Goal: Information Seeking & Learning: Find specific fact

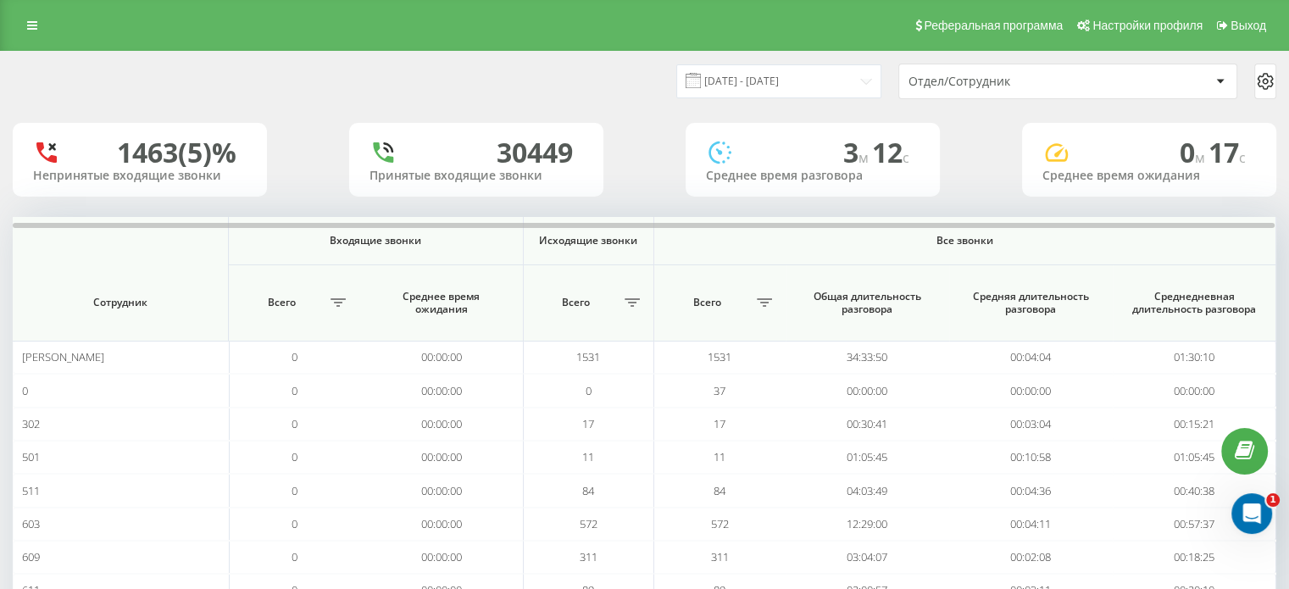
click at [915, 77] on div "Отдел/Сотрудник" at bounding box center [1009, 82] width 203 height 14
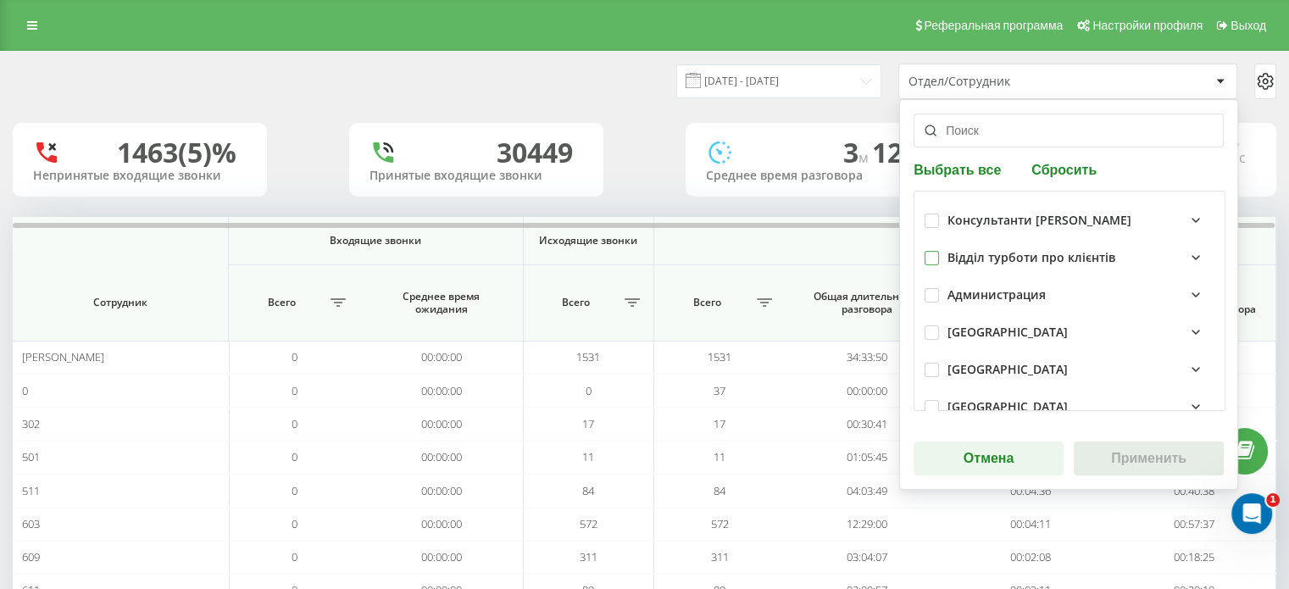
click at [928, 251] on label at bounding box center [931, 251] width 14 height 0
checkbox input "true"
drag, startPoint x: 1158, startPoint y: 453, endPoint x: 1159, endPoint y: 469, distance: 15.3
click at [1158, 453] on button "Применить" at bounding box center [1149, 458] width 150 height 34
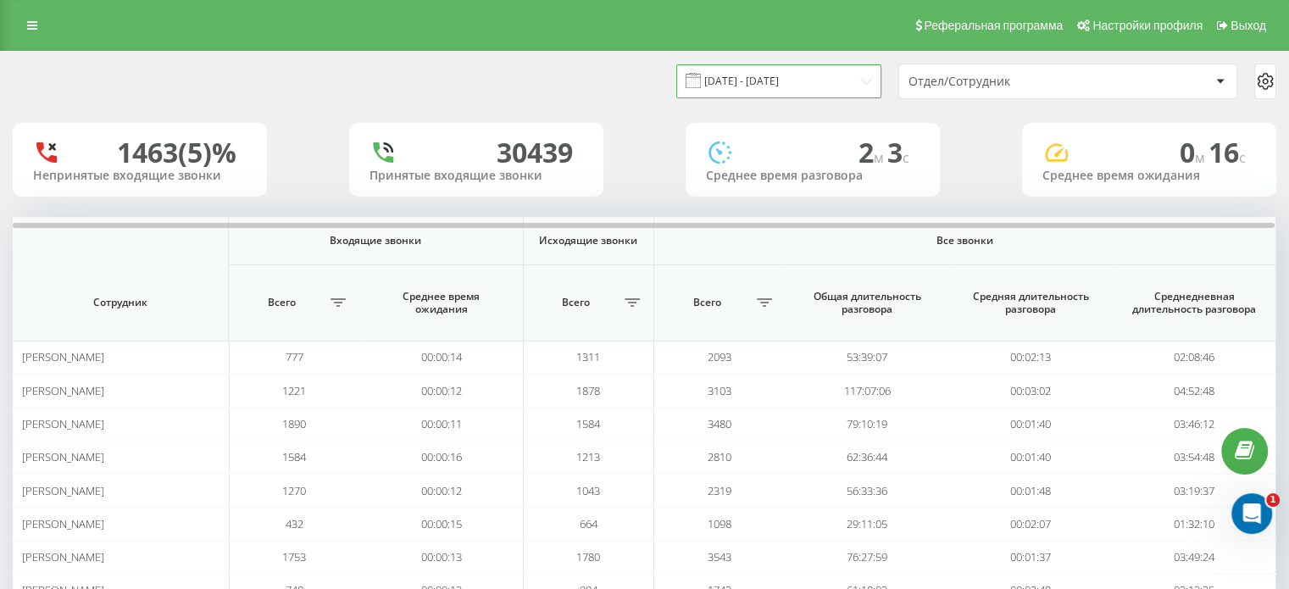
click at [757, 74] on input "19.08.2025 - 19.09.2025" at bounding box center [778, 80] width 205 height 33
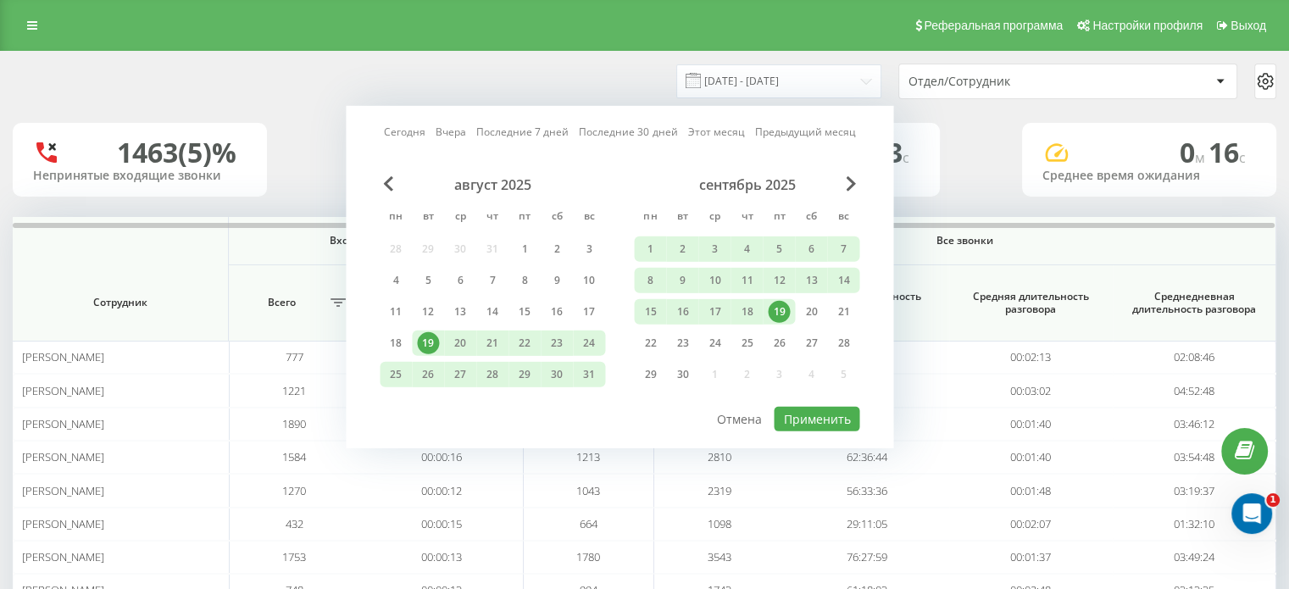
click at [775, 308] on div "19" at bounding box center [779, 312] width 22 height 22
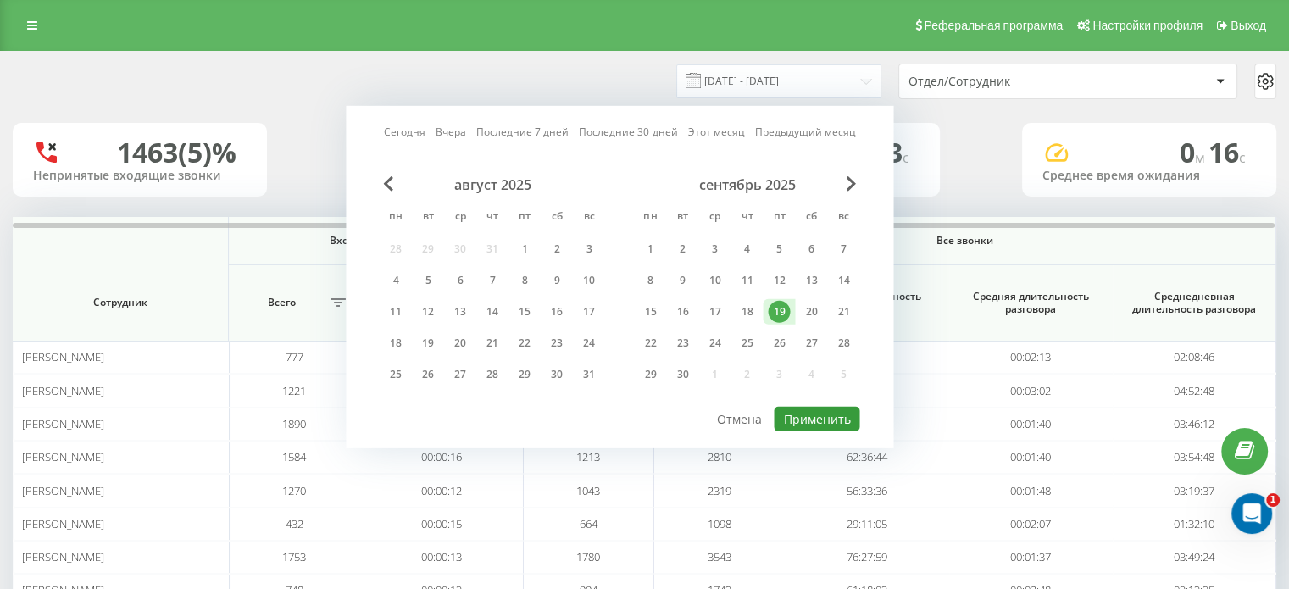
click at [836, 419] on button "Применить" at bounding box center [817, 419] width 86 height 25
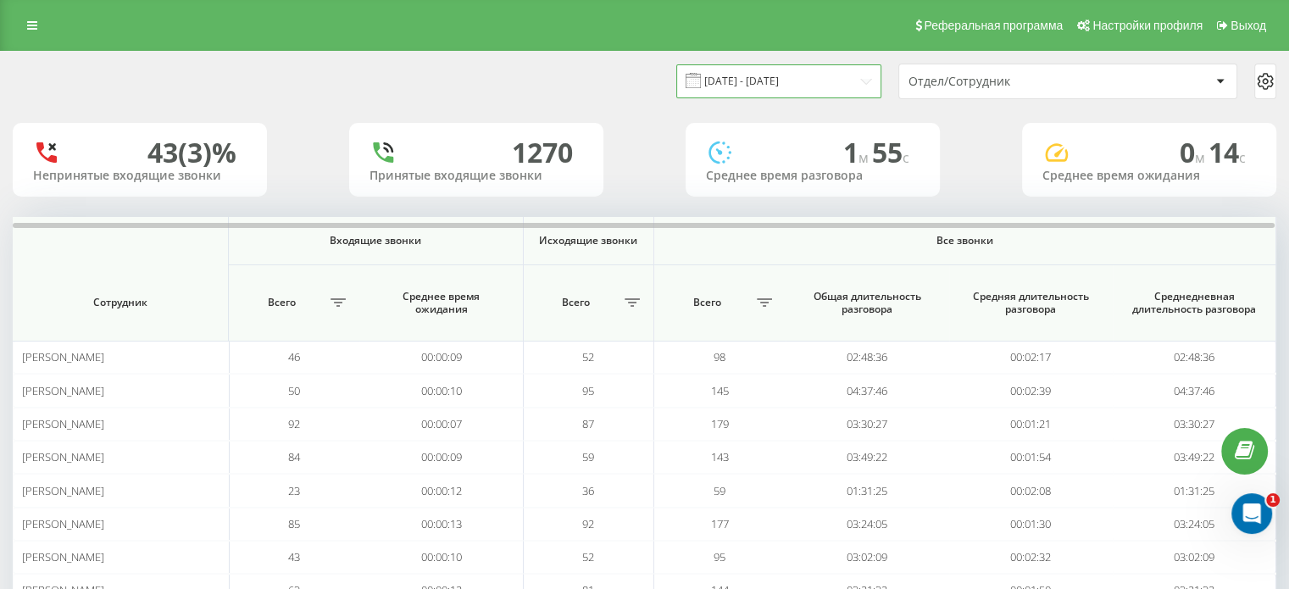
click at [758, 77] on input "[DATE] - [DATE]" at bounding box center [778, 80] width 205 height 33
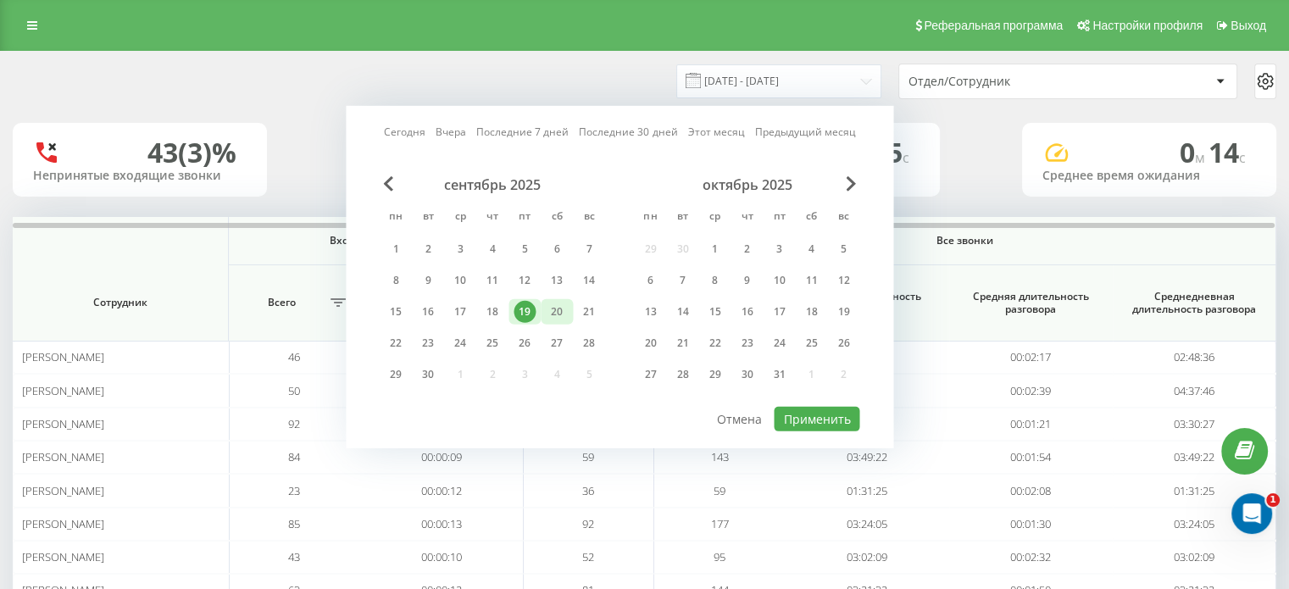
click at [552, 303] on div "20" at bounding box center [557, 312] width 22 height 22
click at [583, 307] on div "21" at bounding box center [589, 312] width 22 height 22
click at [807, 399] on div "сентябрь 2025 пн вт ср чт пт сб вс 1 2 3 4 5 6 7 8 9 10 11 12 13 14 15 16 17 18…" at bounding box center [620, 290] width 480 height 229
click at [814, 416] on button "Применить" at bounding box center [817, 419] width 86 height 25
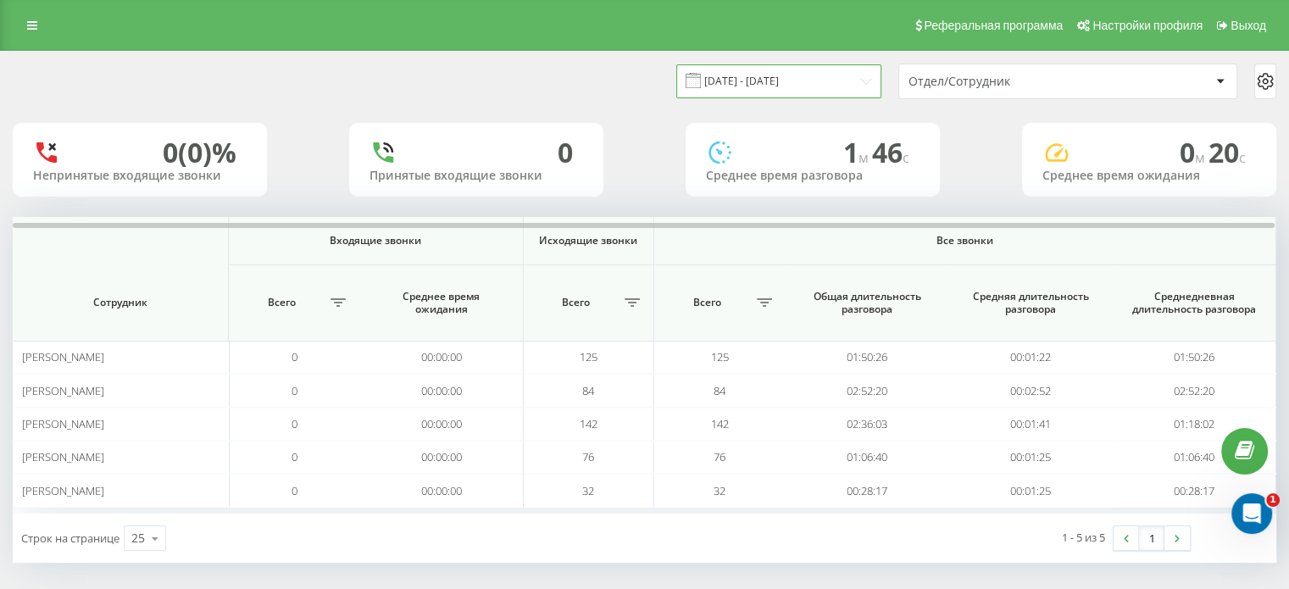
click at [769, 76] on input "20.09.2025 - 21.09.2025" at bounding box center [778, 80] width 205 height 33
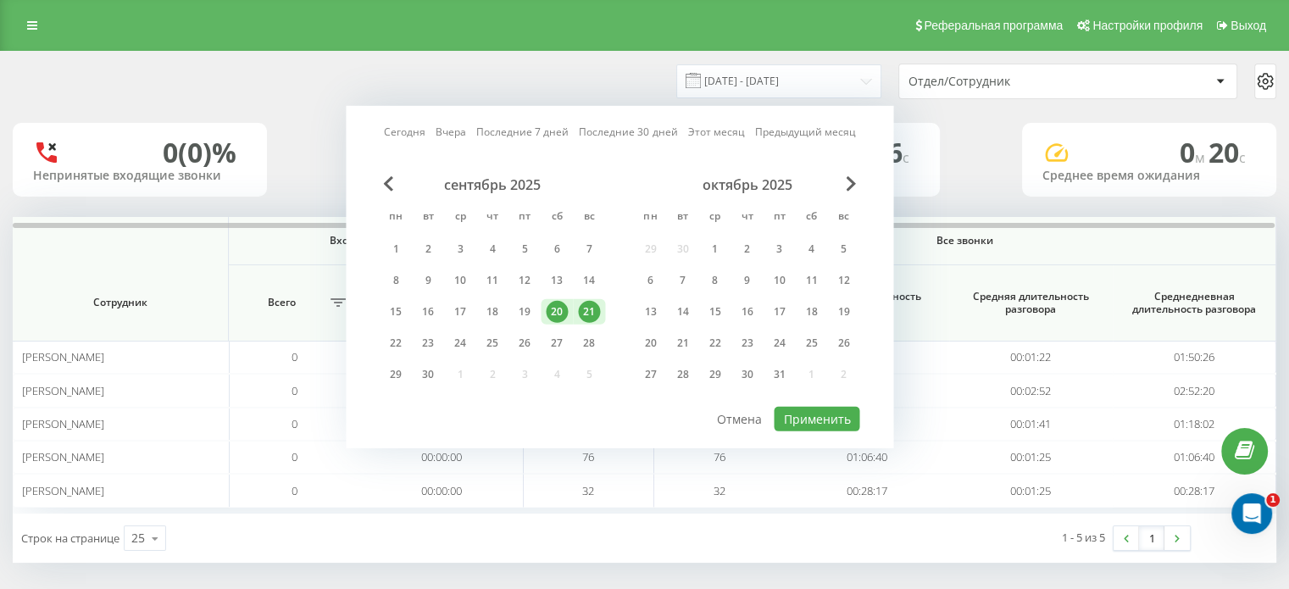
click at [552, 310] on div "20" at bounding box center [557, 312] width 22 height 22
click at [802, 423] on button "Применить" at bounding box center [817, 419] width 86 height 25
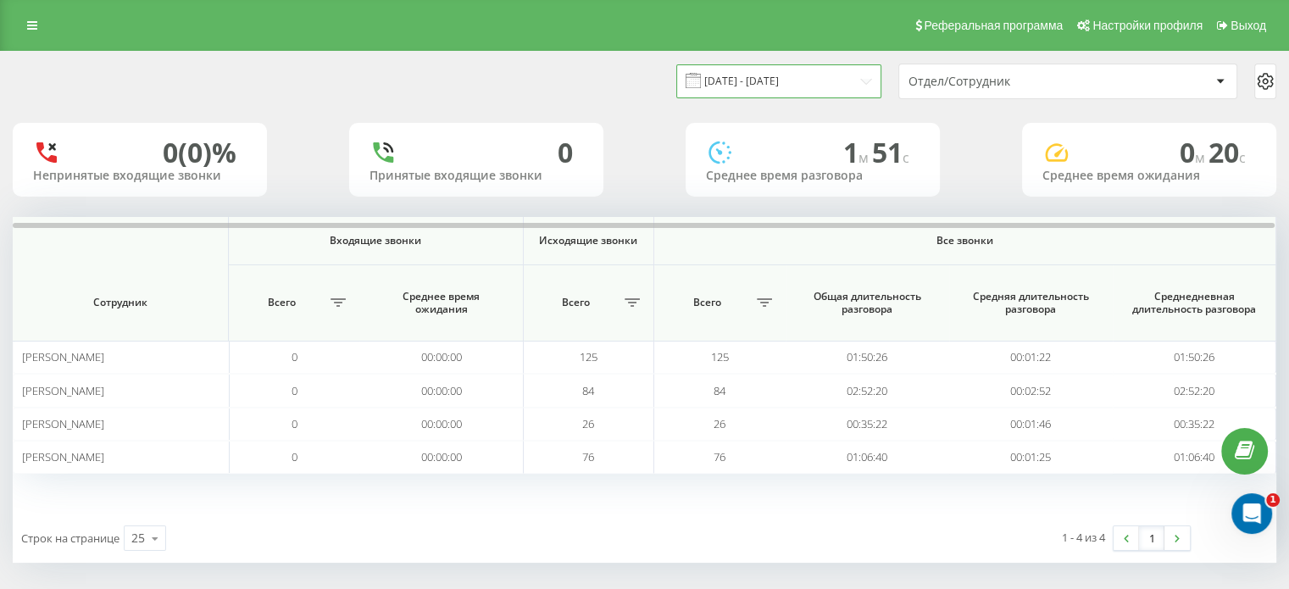
click at [730, 70] on input "20.09.2025 - 20.09.2025" at bounding box center [778, 80] width 205 height 33
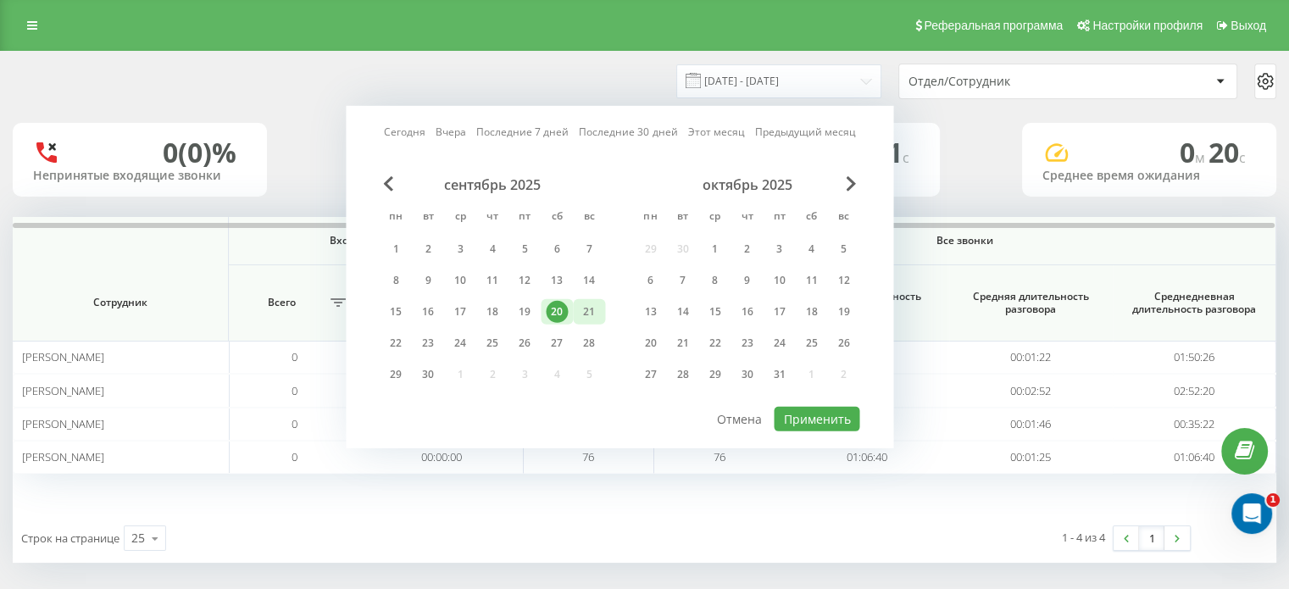
click at [590, 311] on div "21" at bounding box center [589, 312] width 22 height 22
click at [786, 414] on button "Применить" at bounding box center [817, 419] width 86 height 25
type input "21.09.2025 - 21.09.2025"
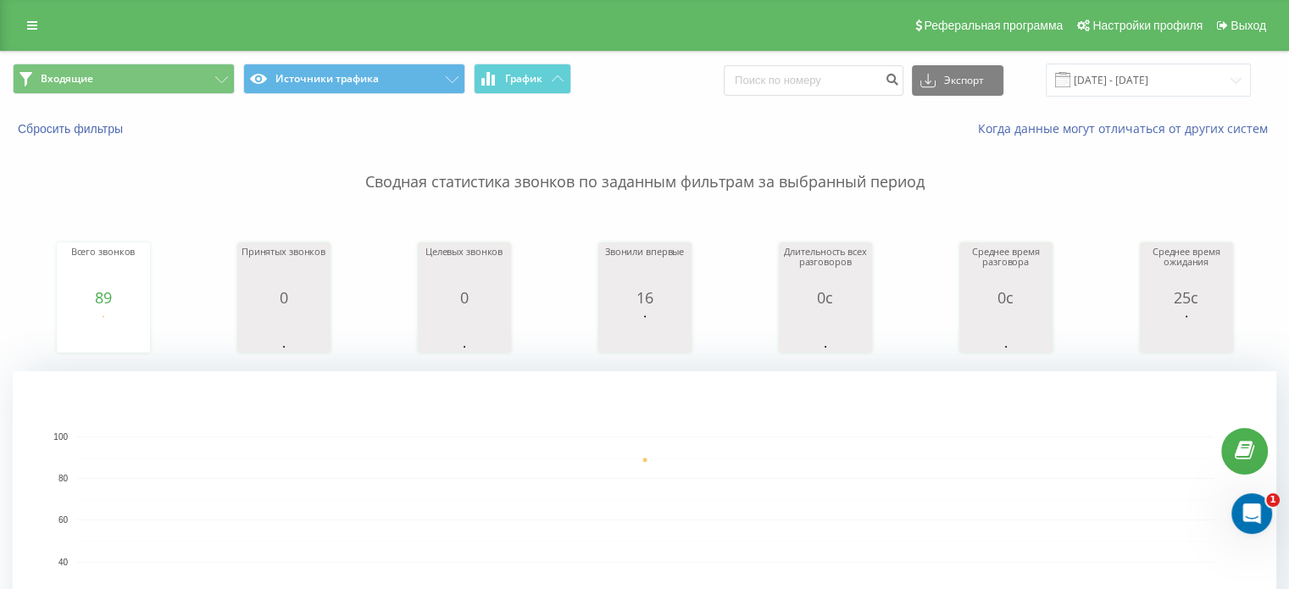
click at [34, 40] on div "Реферальная программа Настройки профиля Выход" at bounding box center [644, 25] width 1289 height 51
click at [34, 33] on link at bounding box center [32, 26] width 31 height 24
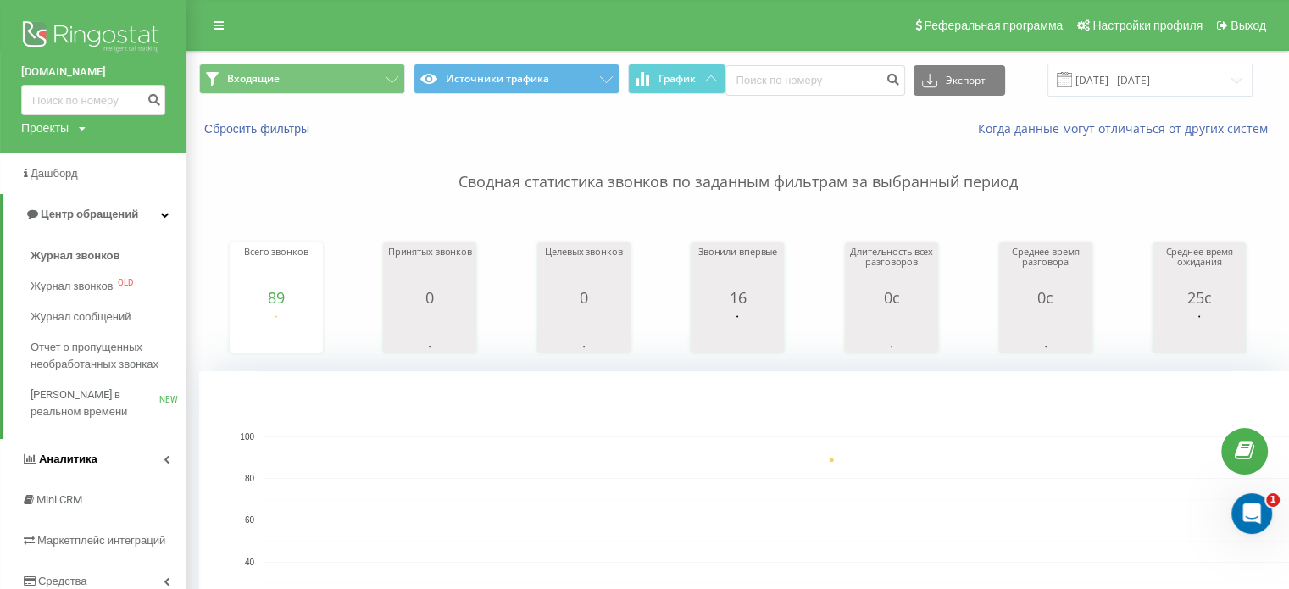
click at [90, 453] on span "Аналитика" at bounding box center [68, 459] width 58 height 13
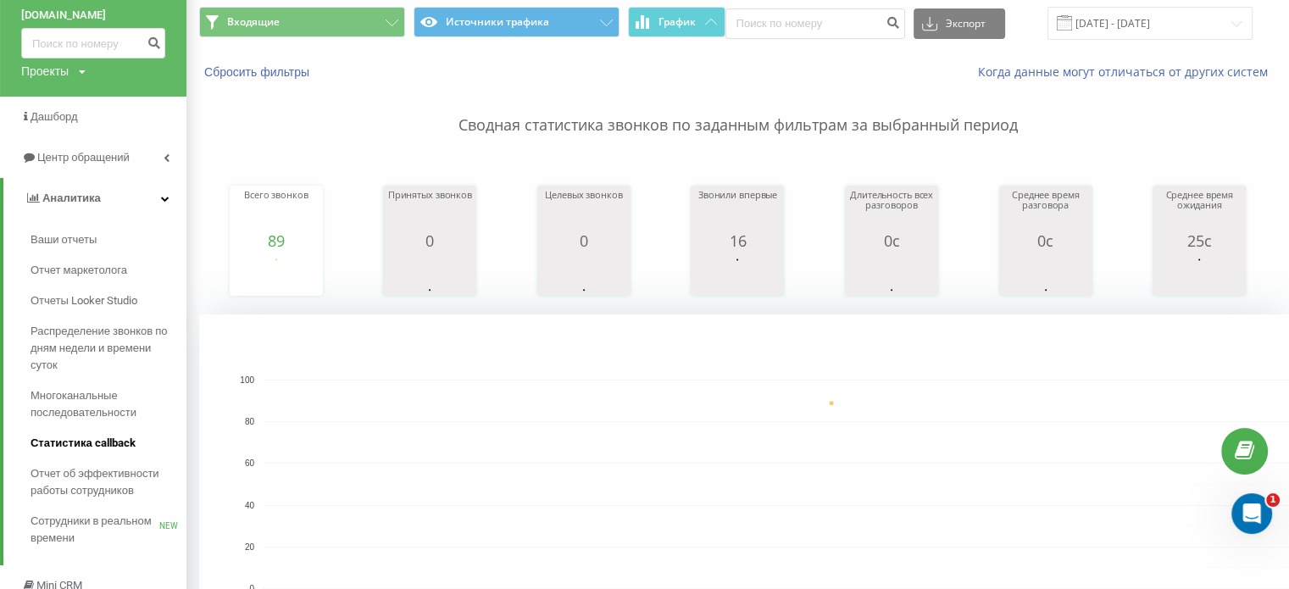
scroll to position [169, 0]
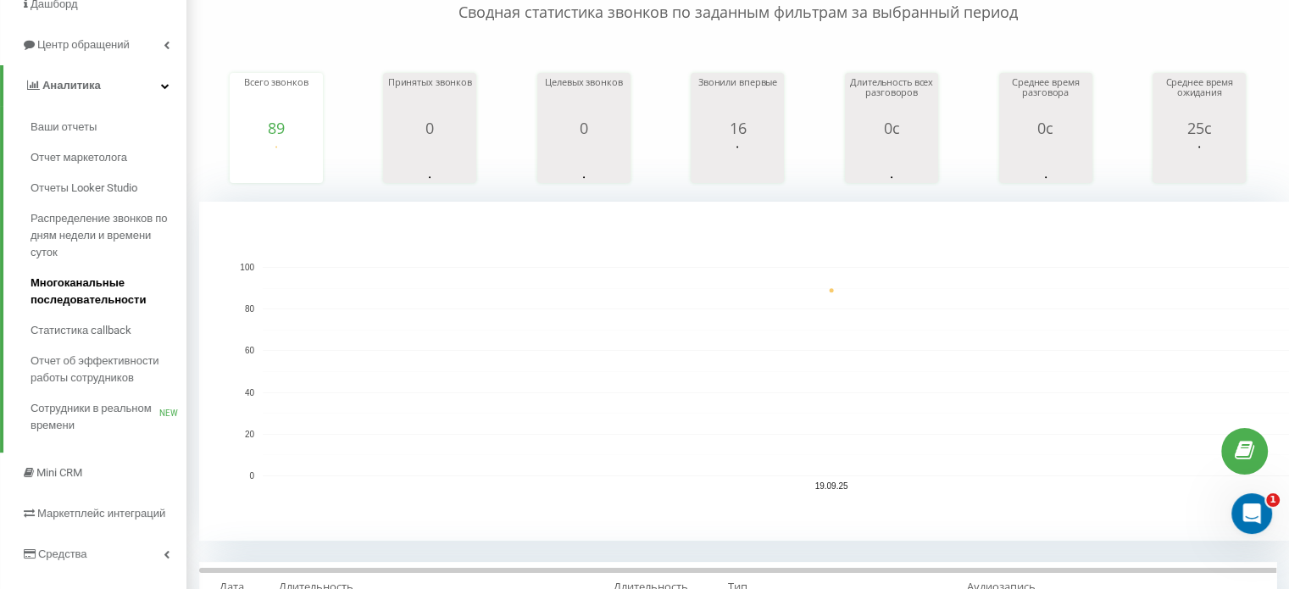
click at [76, 372] on span "Отчет об эффективности работы сотрудников" at bounding box center [104, 370] width 147 height 34
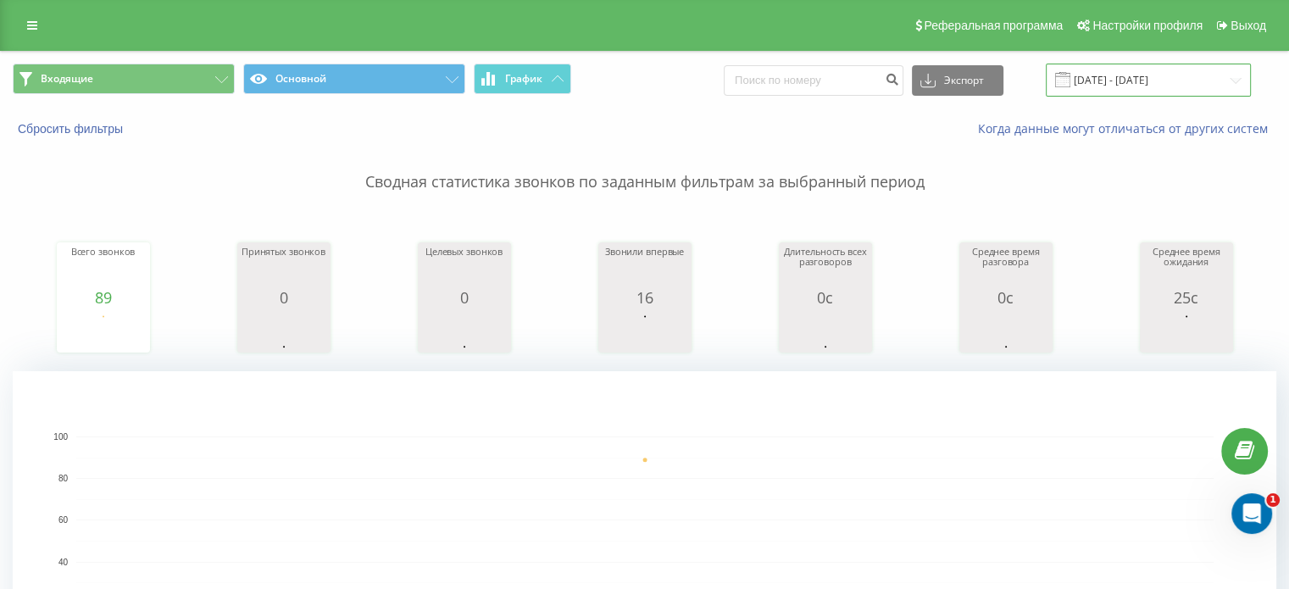
click at [1110, 81] on input "19.09.2025 - 19.09.2025" at bounding box center [1148, 80] width 205 height 33
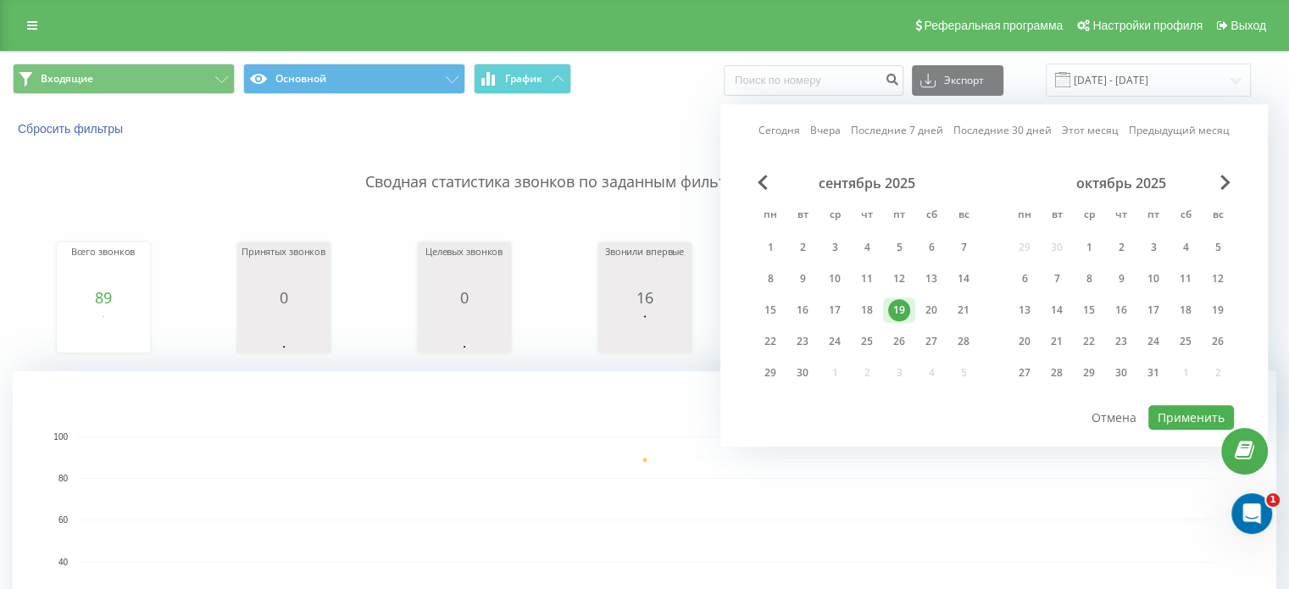
click at [775, 353] on div "сентябрь 2025 пн вт ср чт пт сб вс 1 2 3 4 5 6 7 8 9 10 11 12 13 14 15 16 17 18…" at bounding box center [866, 283] width 225 height 217
click at [772, 333] on div "22" at bounding box center [770, 341] width 22 height 22
click at [1181, 412] on button "Применить" at bounding box center [1191, 417] width 86 height 25
type input "22.09.2025 - 22.09.2025"
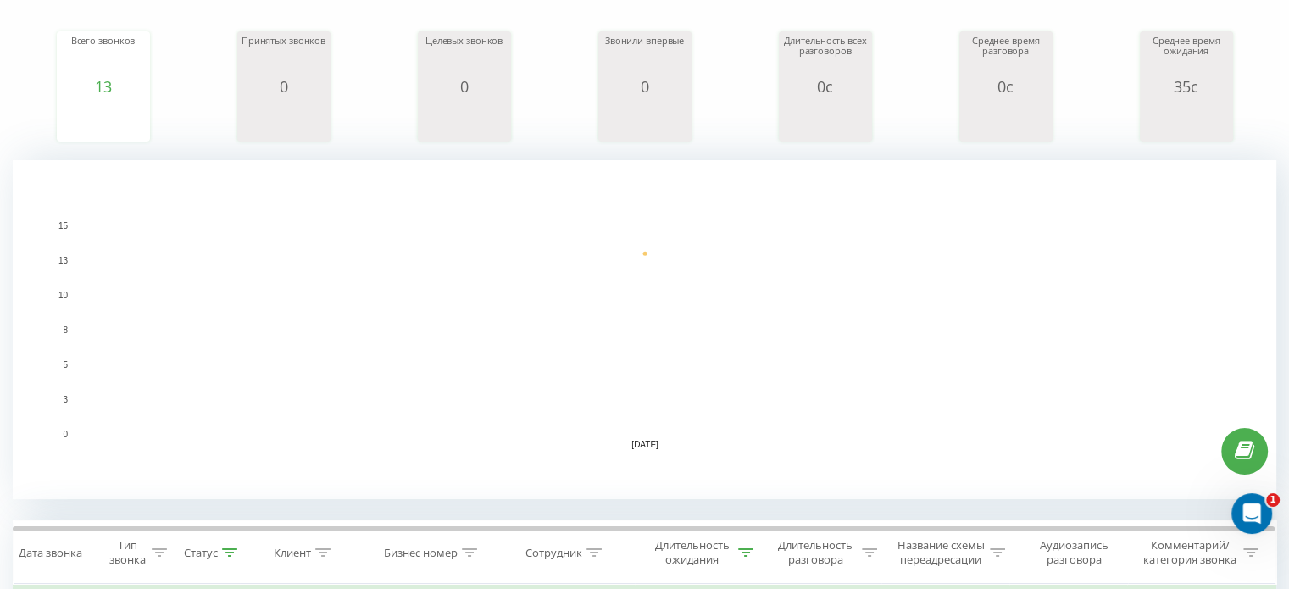
scroll to position [85, 0]
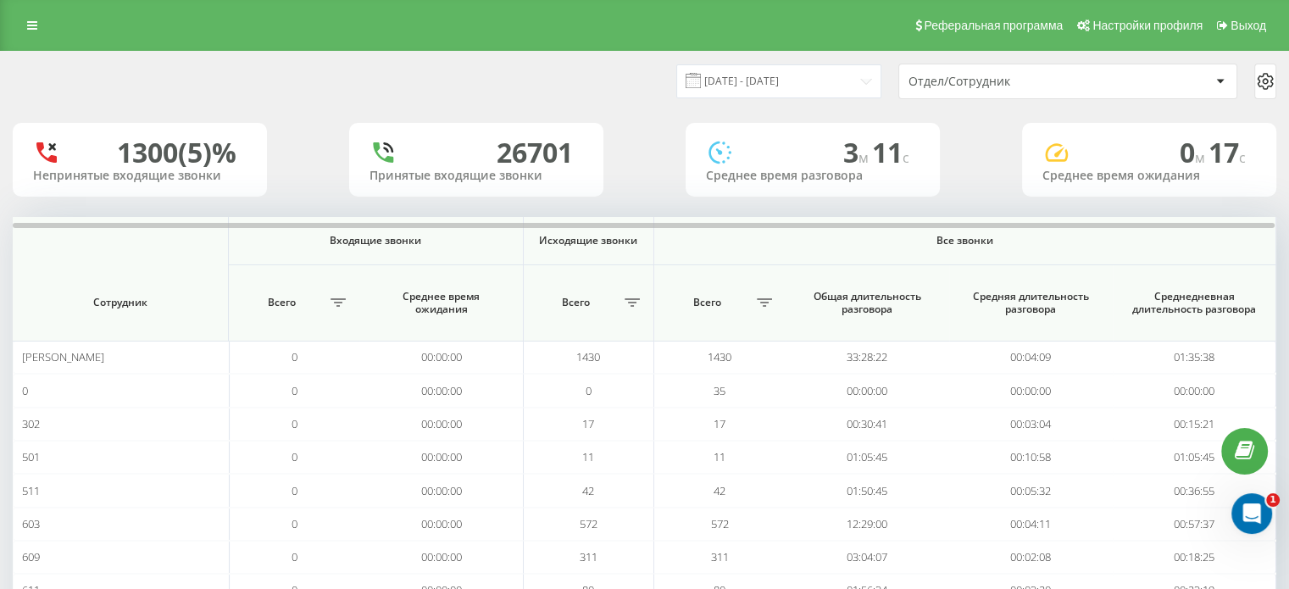
click at [955, 78] on div "Отдел/Сотрудник" at bounding box center [1009, 82] width 203 height 14
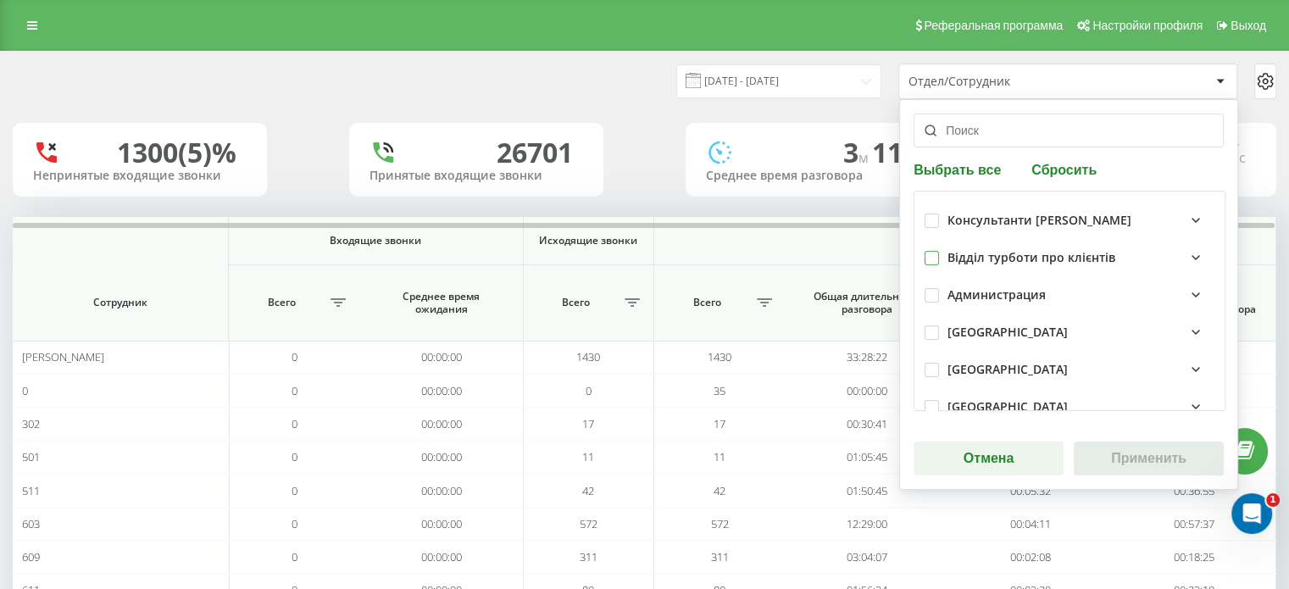
click at [924, 251] on label at bounding box center [931, 251] width 14 height 0
checkbox input "true"
click at [1101, 458] on button "Применить" at bounding box center [1149, 458] width 150 height 34
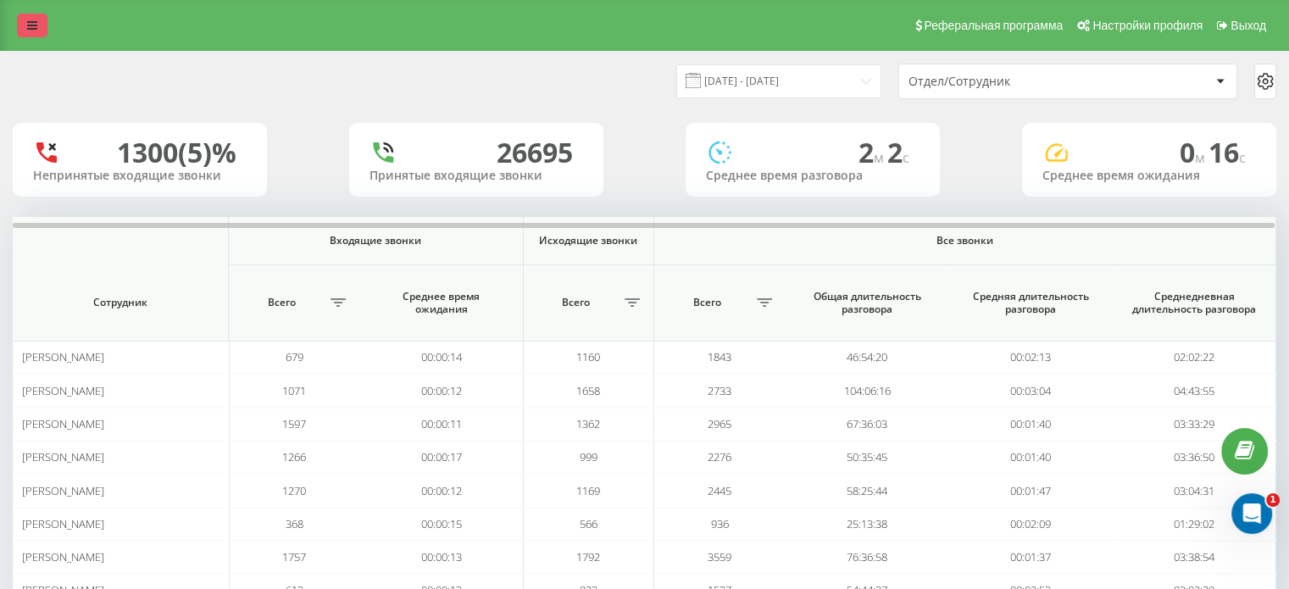
click at [32, 15] on link at bounding box center [32, 26] width 31 height 24
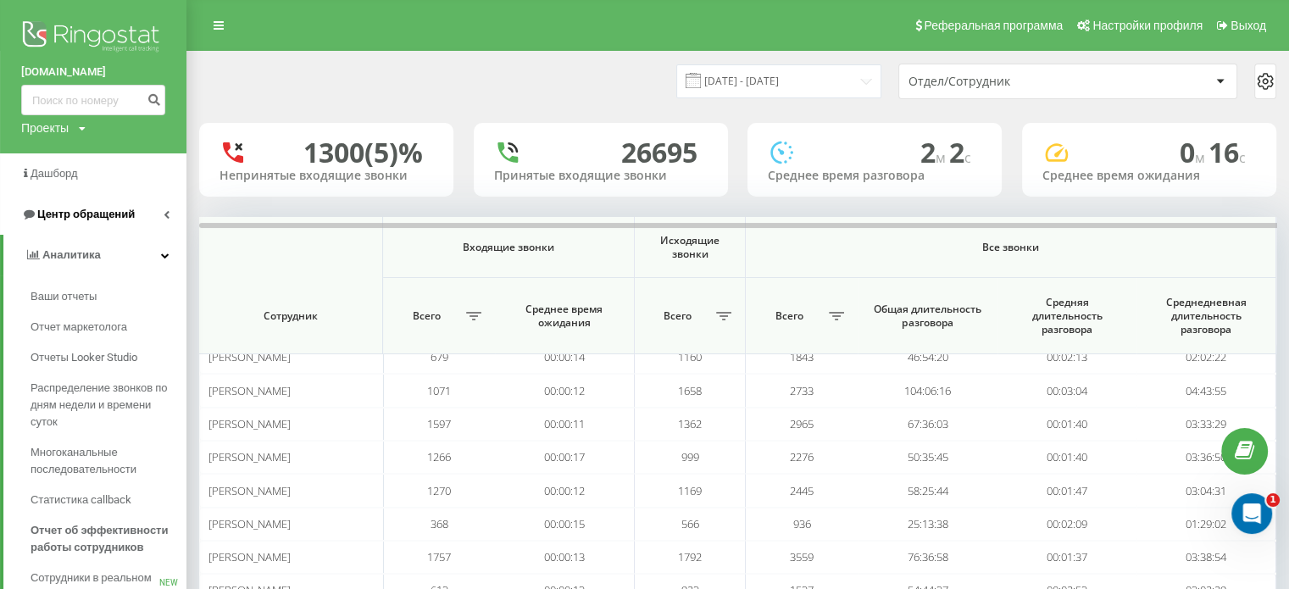
click at [62, 218] on span "Центр обращений" at bounding box center [85, 214] width 97 height 13
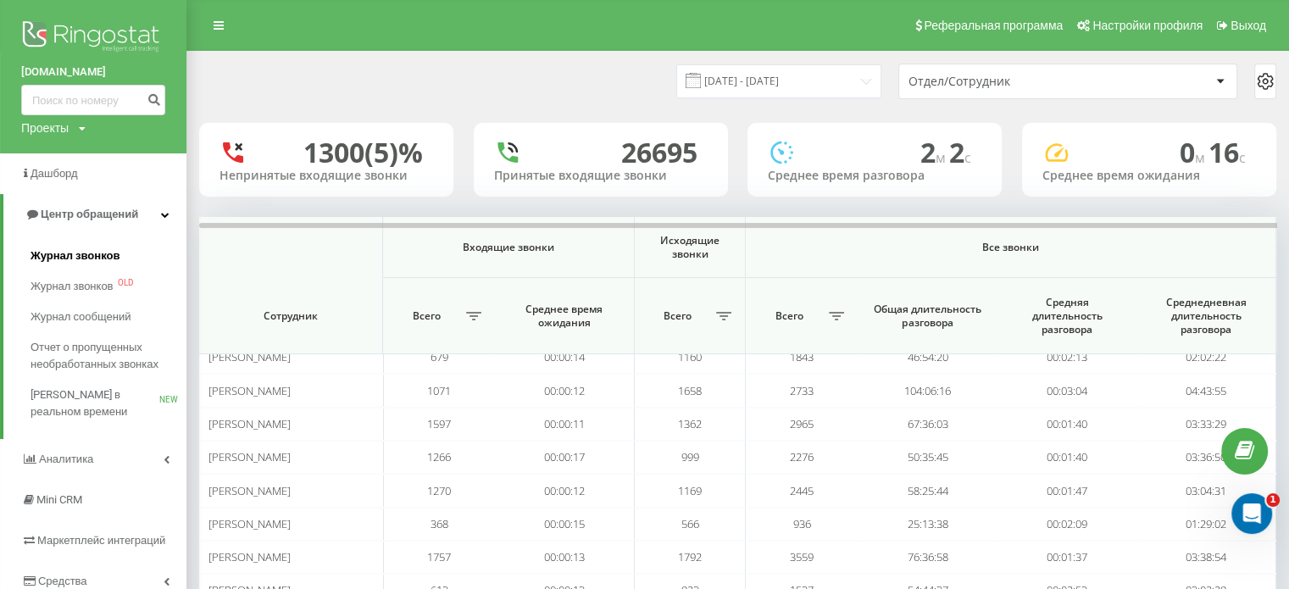
click at [101, 260] on span "Журнал звонков" at bounding box center [75, 255] width 89 height 17
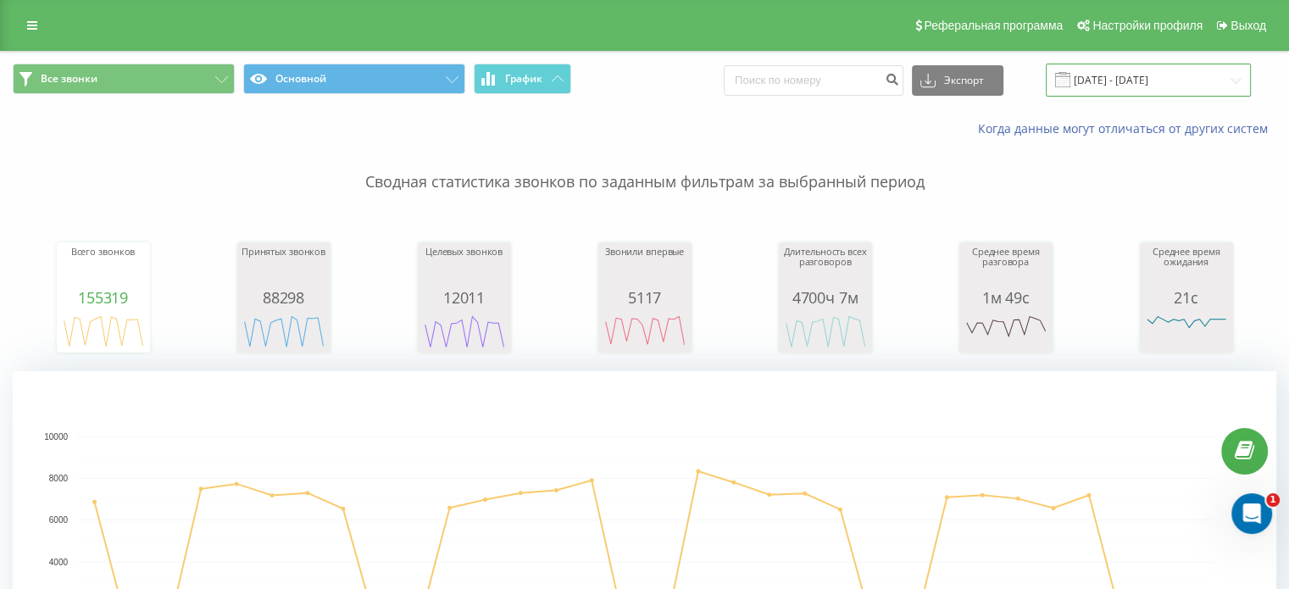
click at [1135, 81] on input "22.08.2025 - 22.09.2025" at bounding box center [1148, 80] width 205 height 33
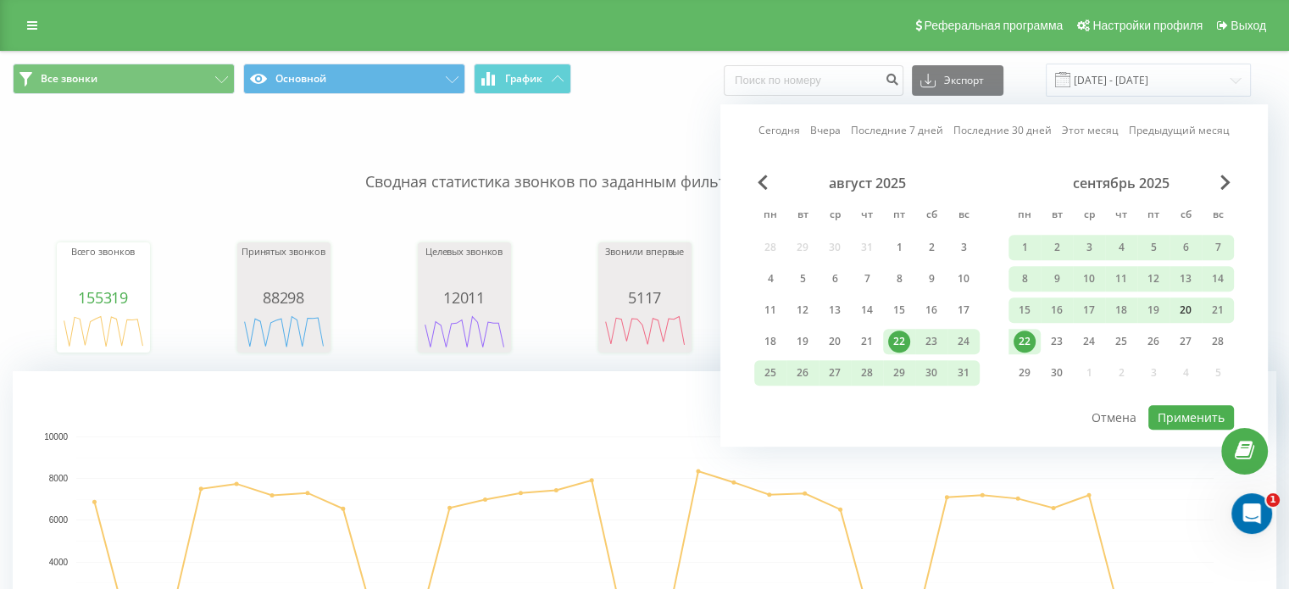
click at [1180, 301] on div "20" at bounding box center [1185, 310] width 22 height 22
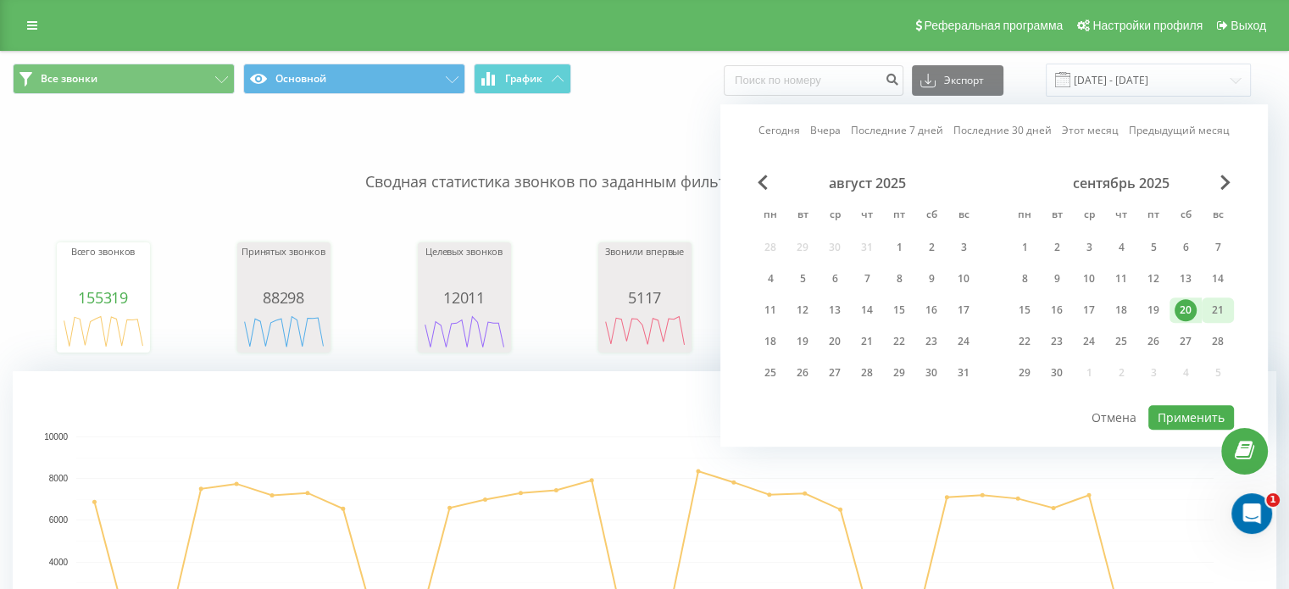
click at [1223, 314] on div "21" at bounding box center [1218, 310] width 22 height 22
click at [1190, 413] on button "Применить" at bounding box center [1191, 417] width 86 height 25
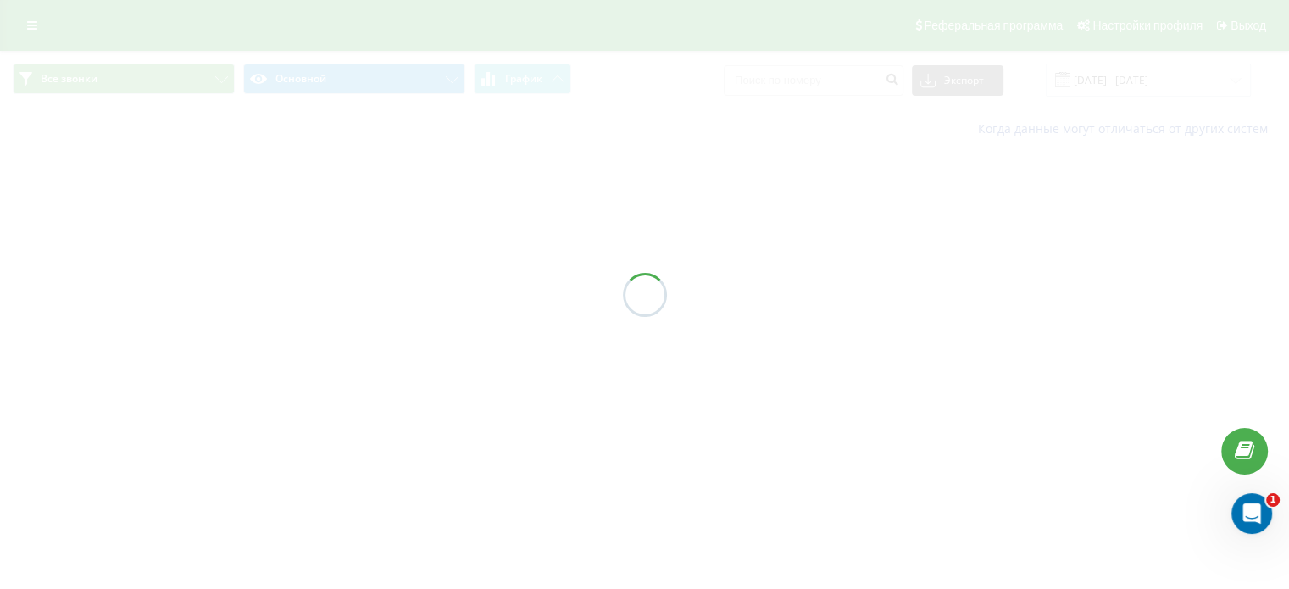
type input "20.09.2025 - 21.09.2025"
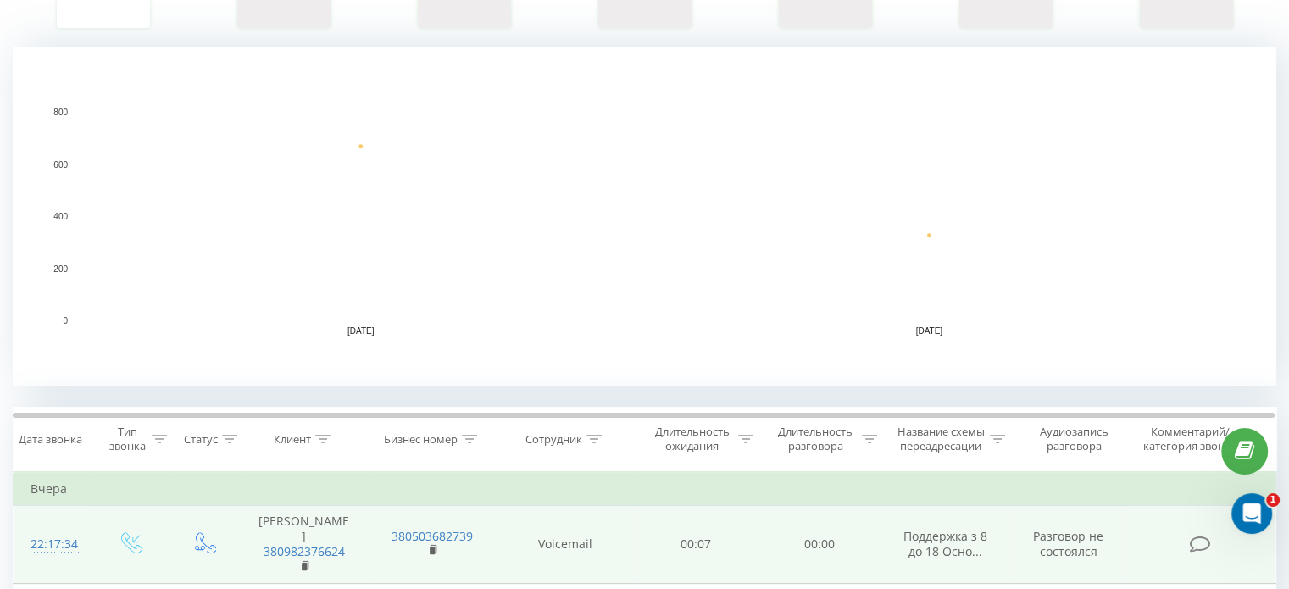
scroll to position [508, 0]
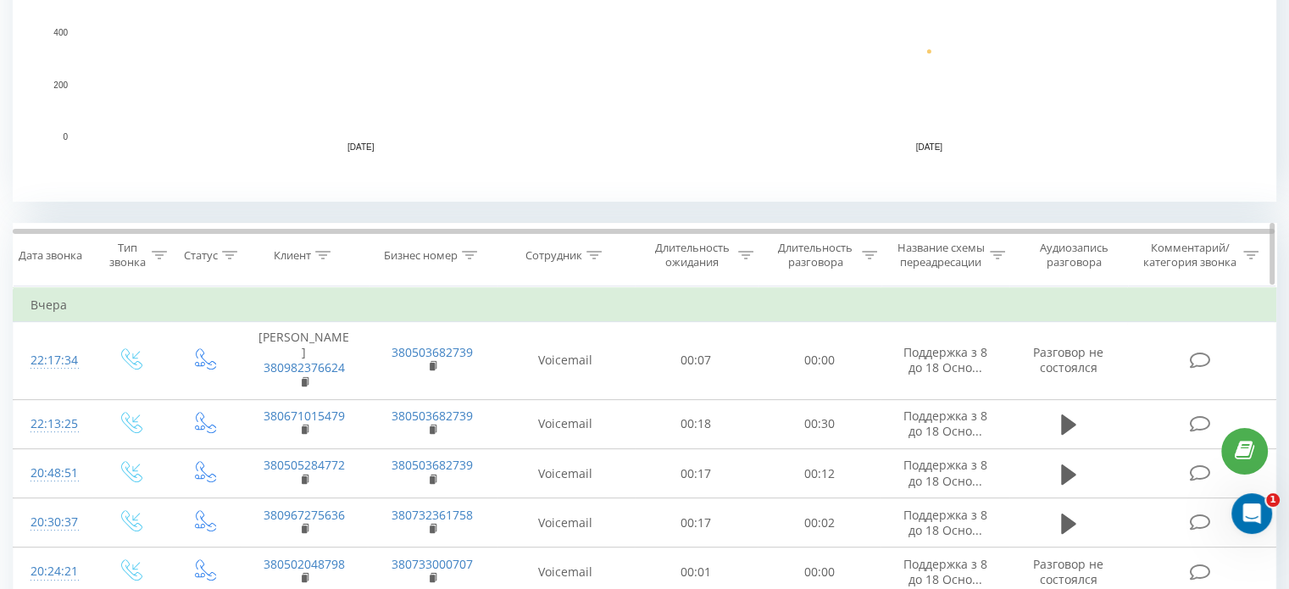
click at [593, 256] on icon at bounding box center [593, 255] width 15 height 8
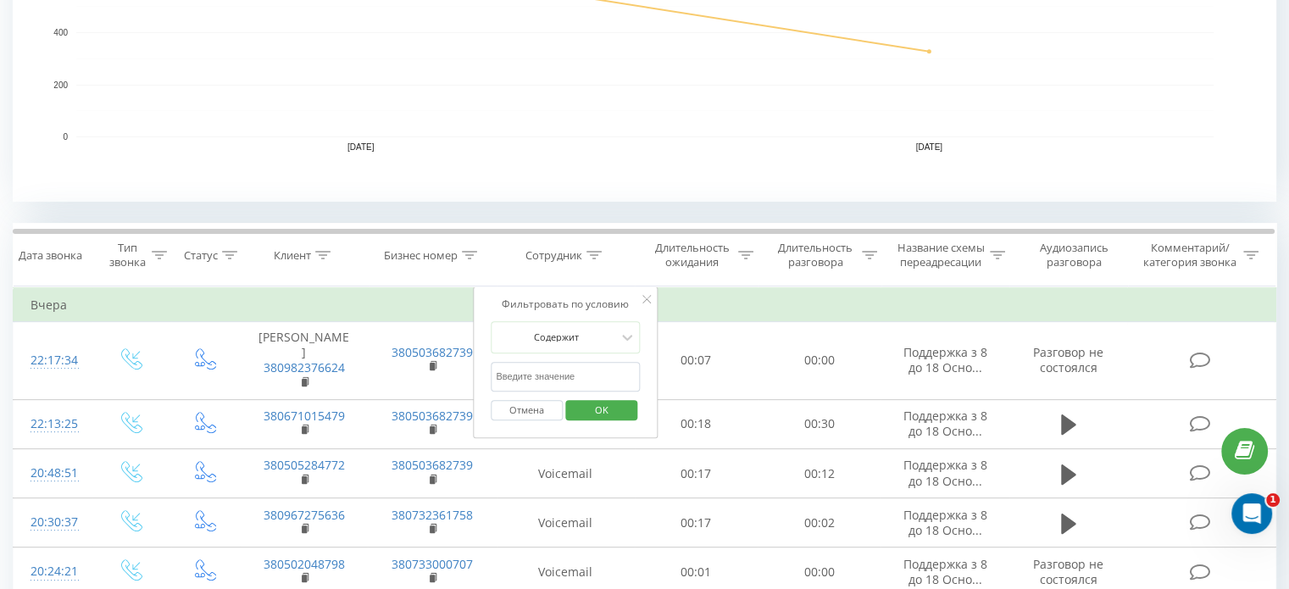
click at [564, 387] on input "text" at bounding box center [565, 377] width 149 height 30
type input "кінах"
click at [611, 412] on span "OK" at bounding box center [601, 410] width 47 height 26
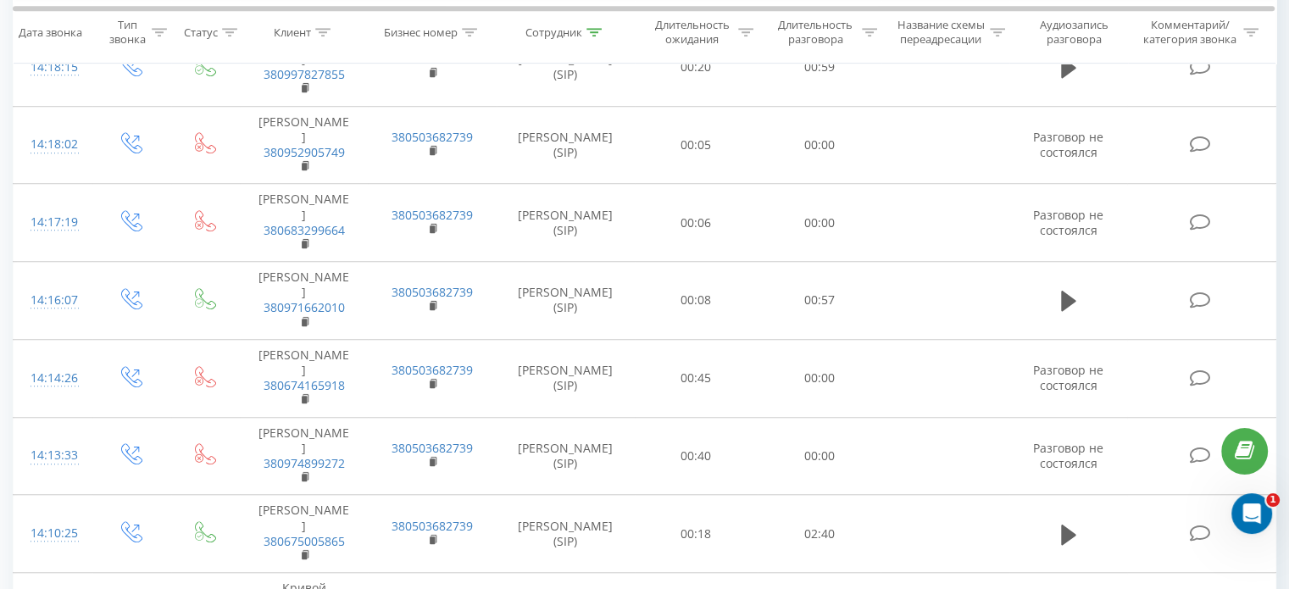
scroll to position [2274, 0]
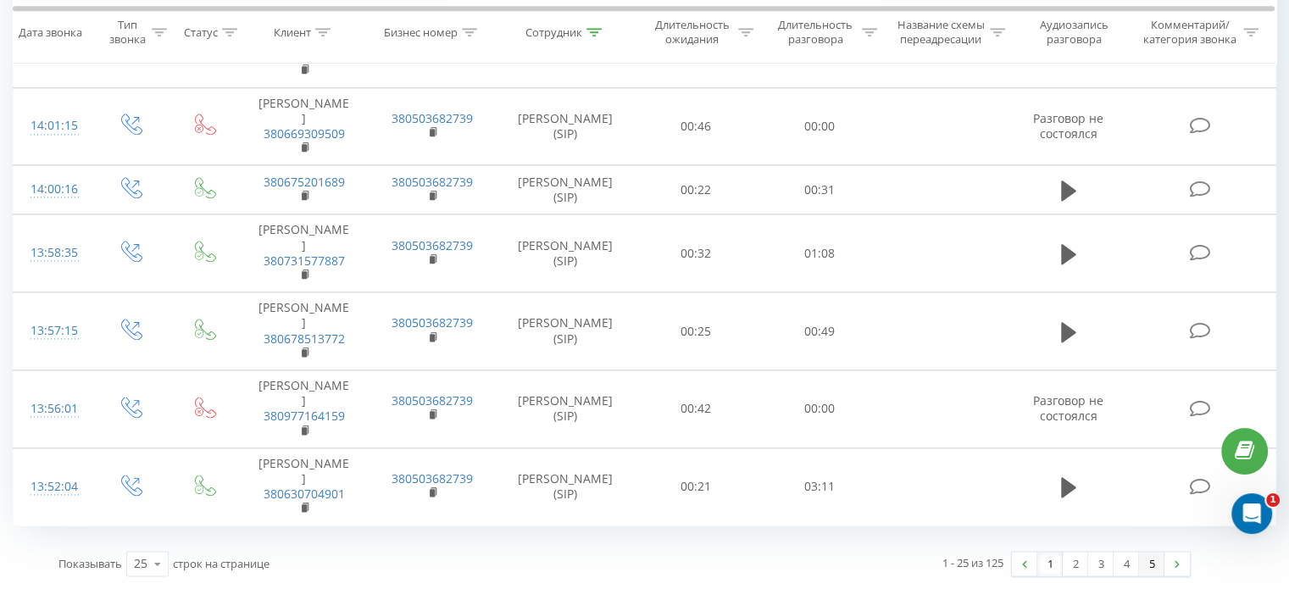
click at [1153, 561] on link "5" at bounding box center [1151, 564] width 25 height 24
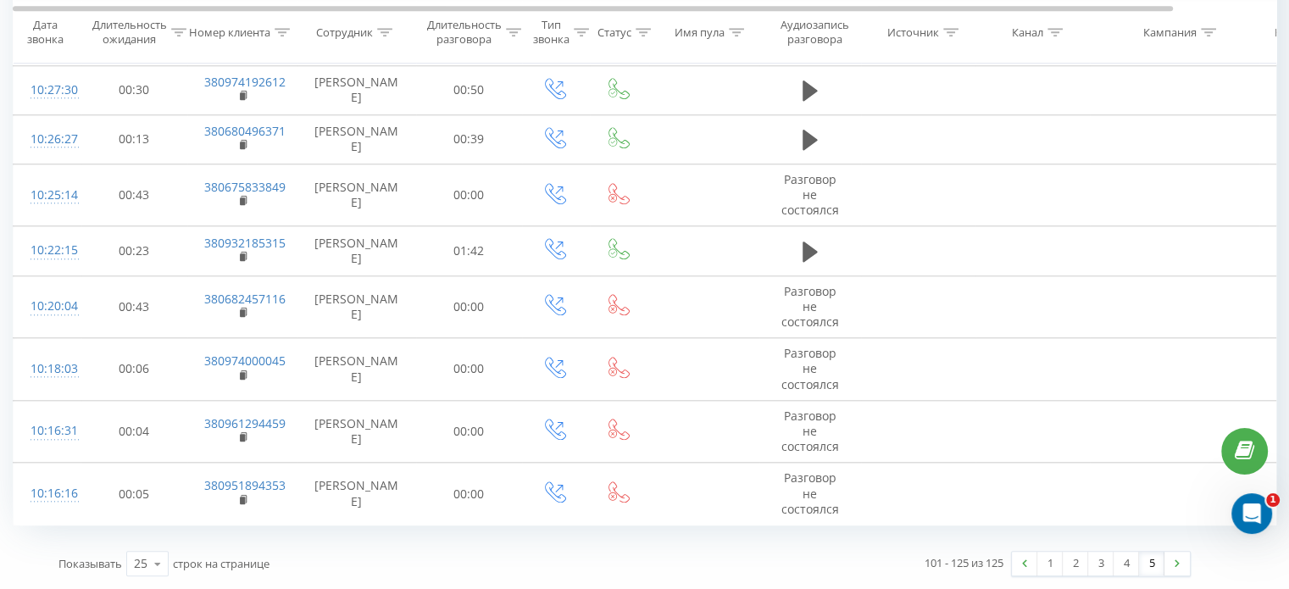
scroll to position [1675, 0]
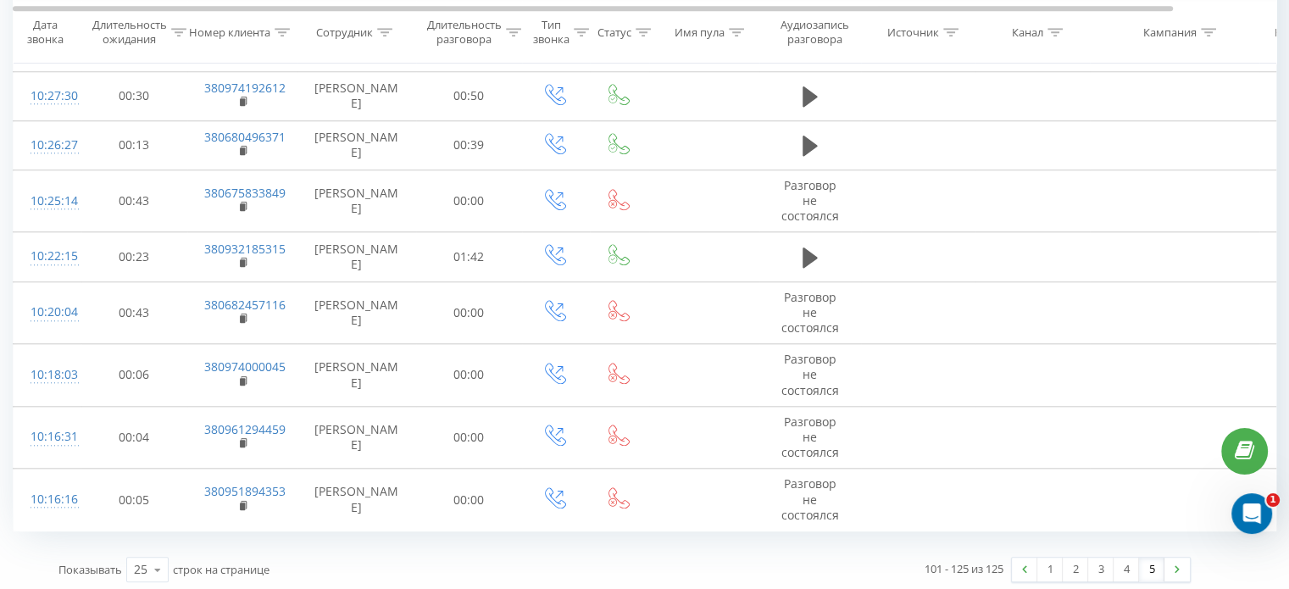
click at [1051, 569] on link "1" at bounding box center [1049, 570] width 25 height 24
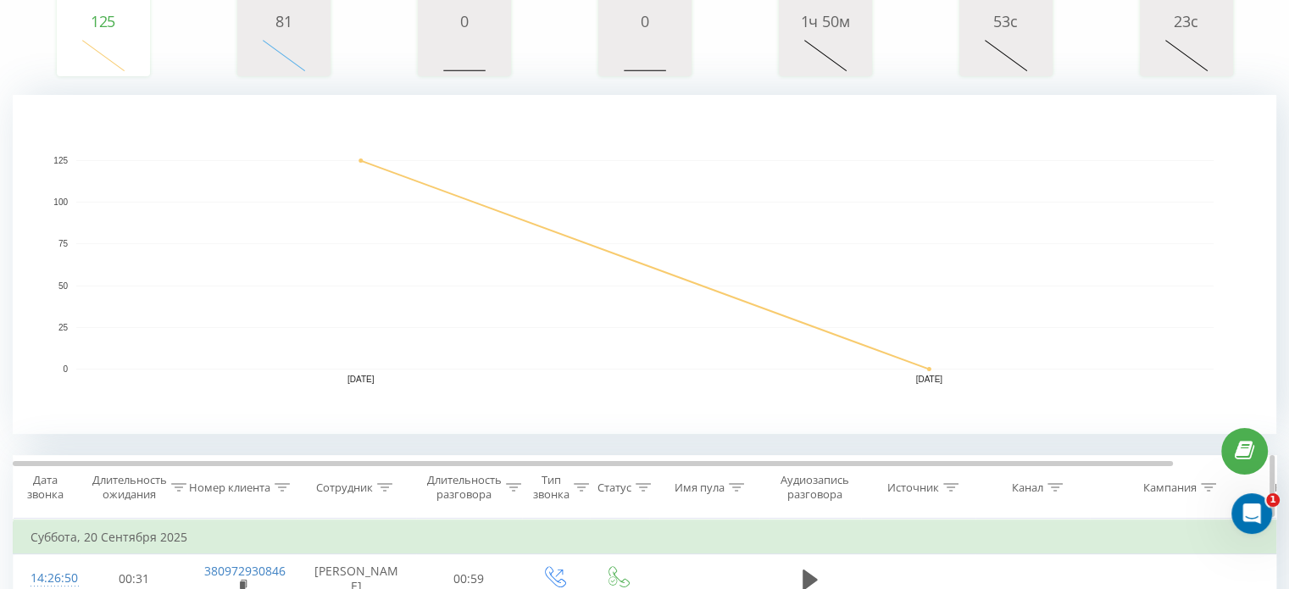
scroll to position [339, 0]
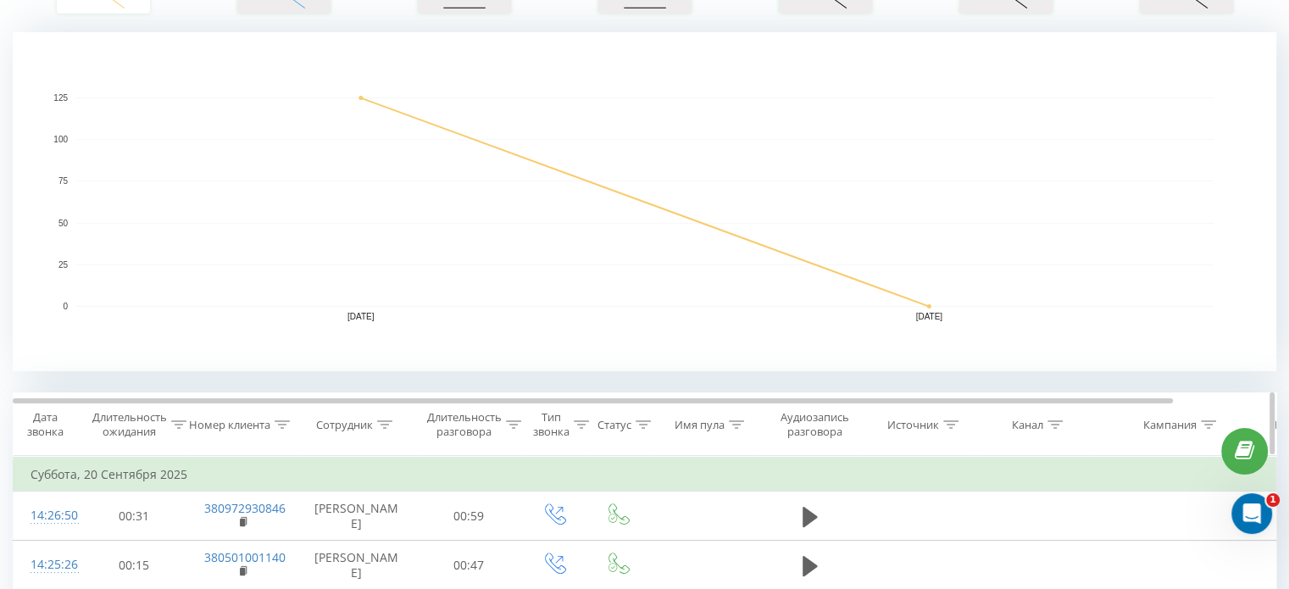
click at [385, 423] on icon at bounding box center [384, 424] width 15 height 8
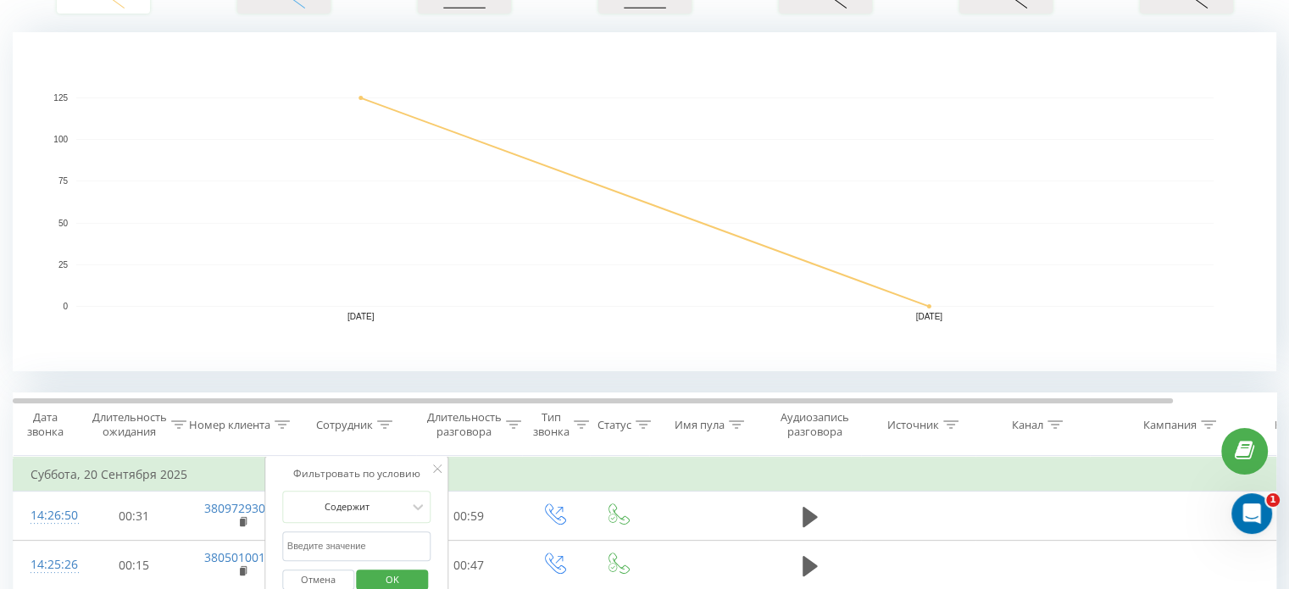
click at [393, 533] on input "text" at bounding box center [356, 546] width 149 height 30
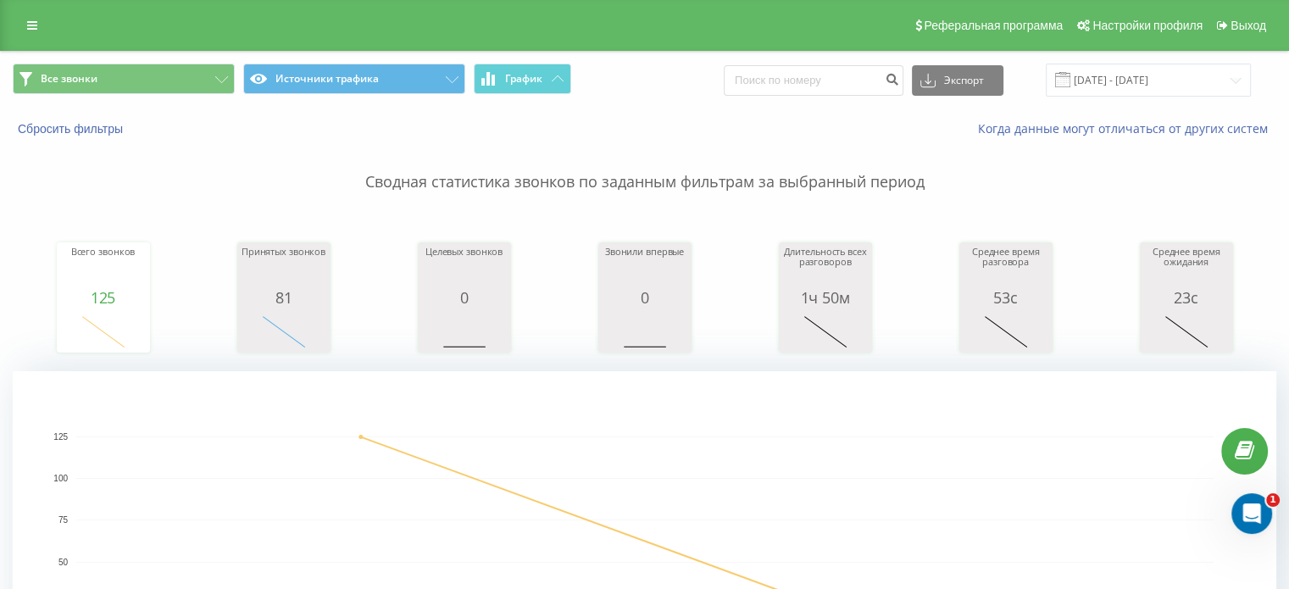
scroll to position [0, 0]
click at [20, 26] on link at bounding box center [32, 26] width 31 height 24
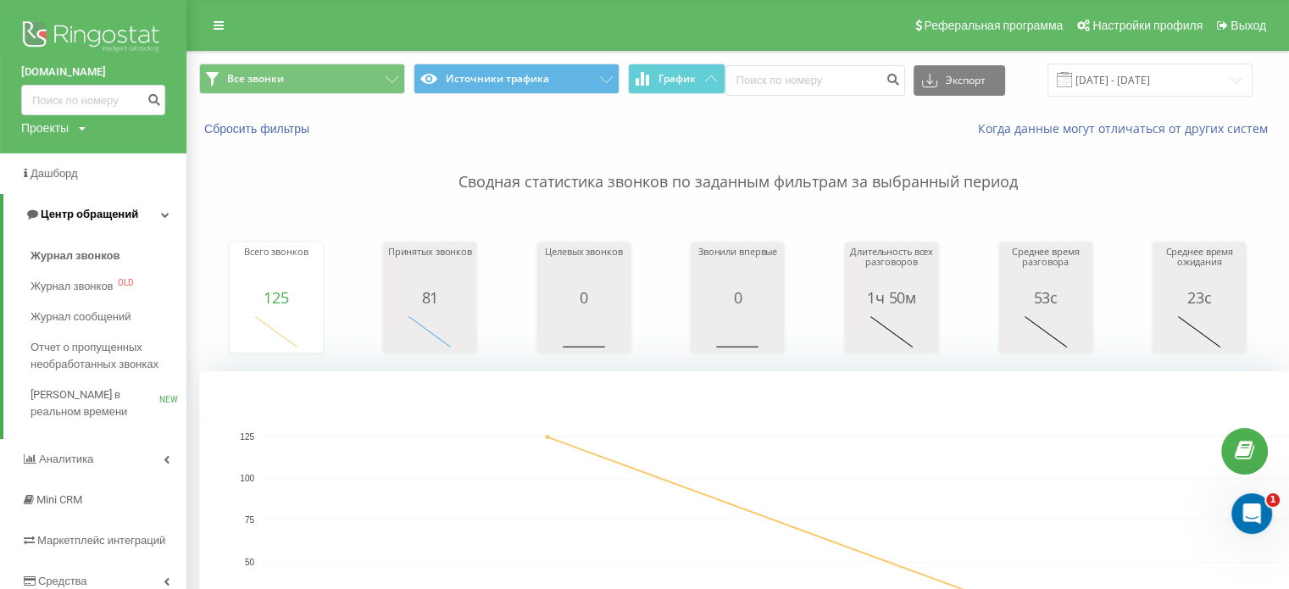
click at [76, 216] on span "Центр обращений" at bounding box center [89, 214] width 97 height 13
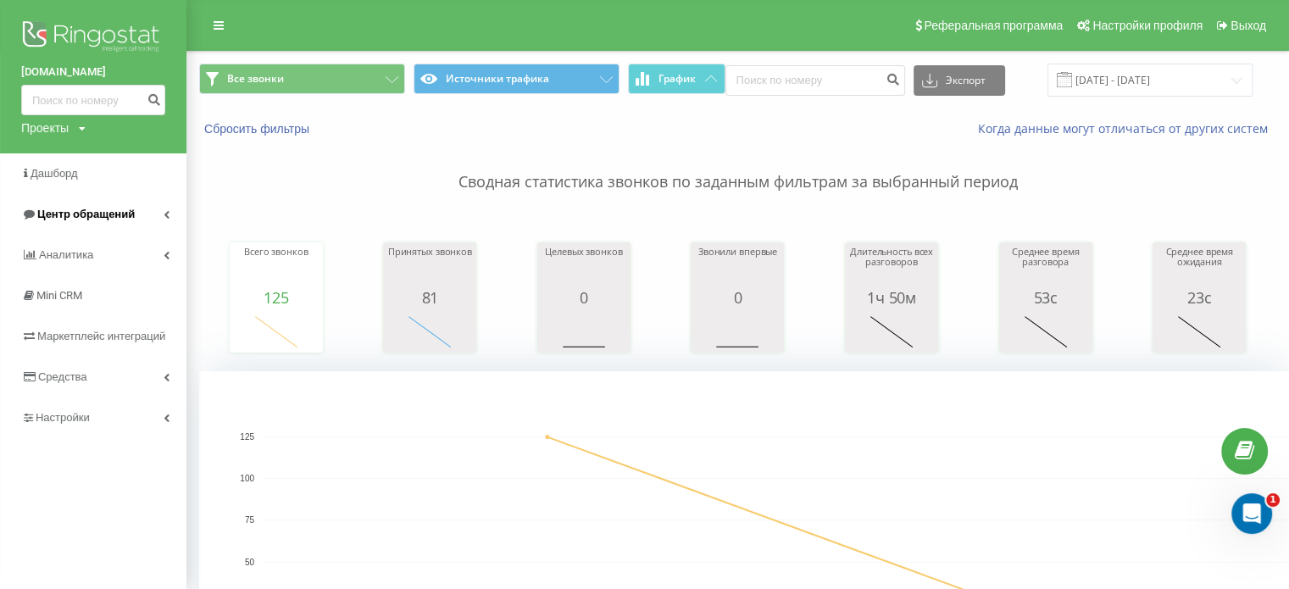
click at [73, 211] on span "Центр обращений" at bounding box center [85, 214] width 97 height 13
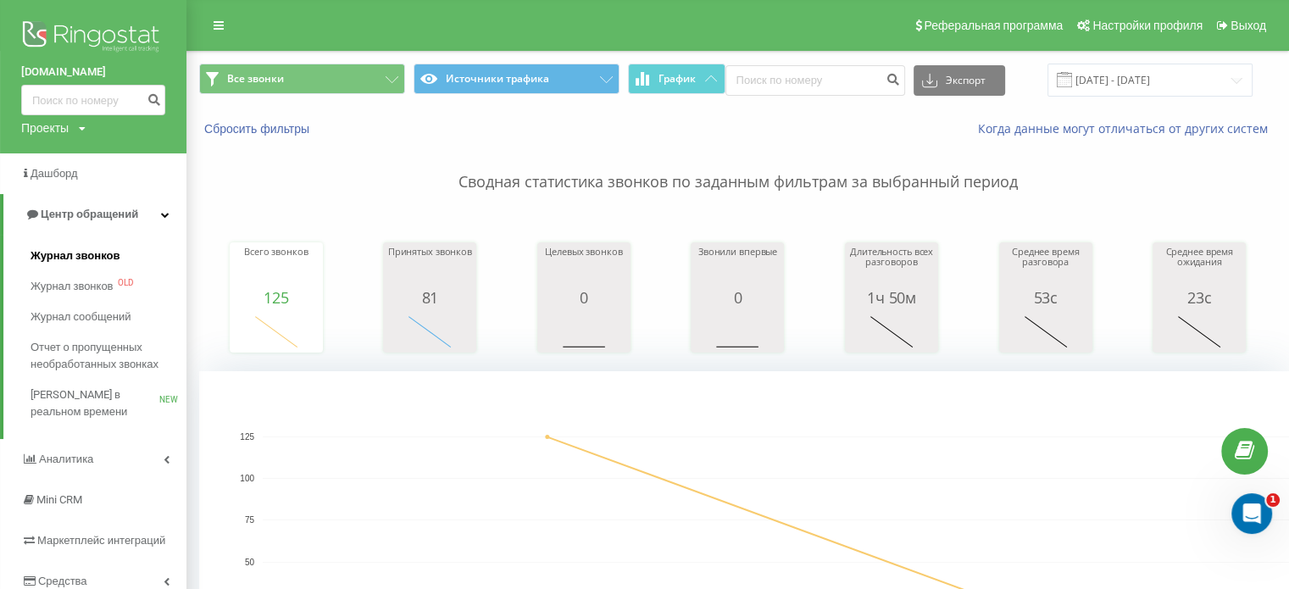
click at [71, 248] on span "Журнал звонков" at bounding box center [75, 255] width 89 height 17
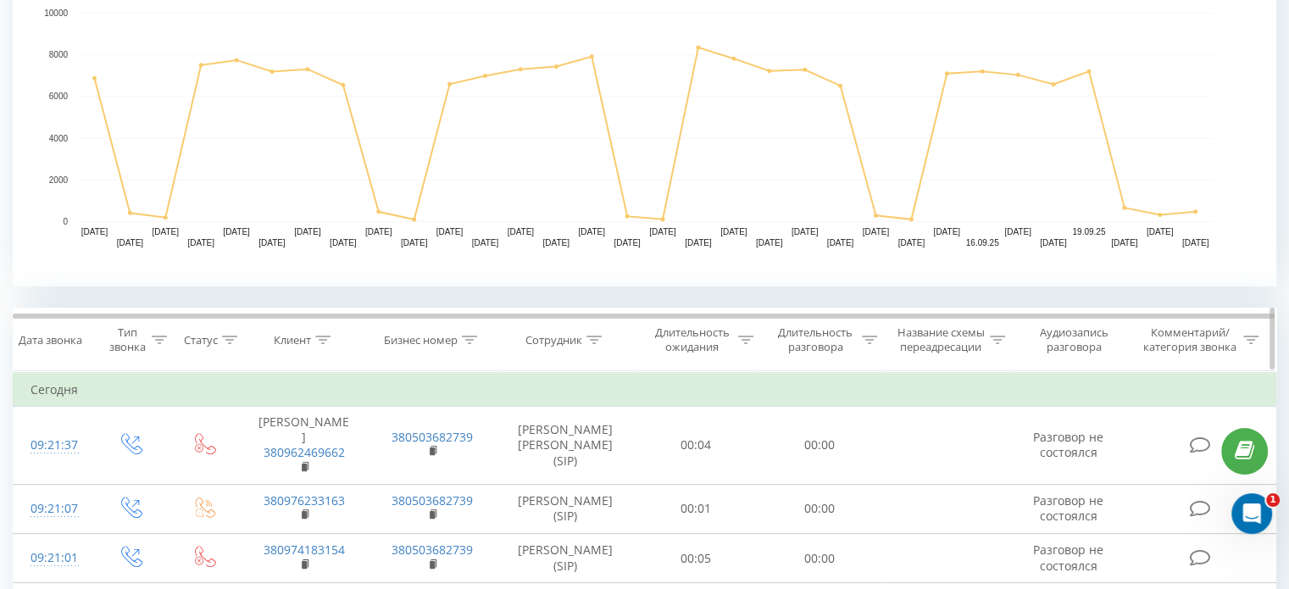
click at [594, 337] on icon at bounding box center [593, 340] width 15 height 8
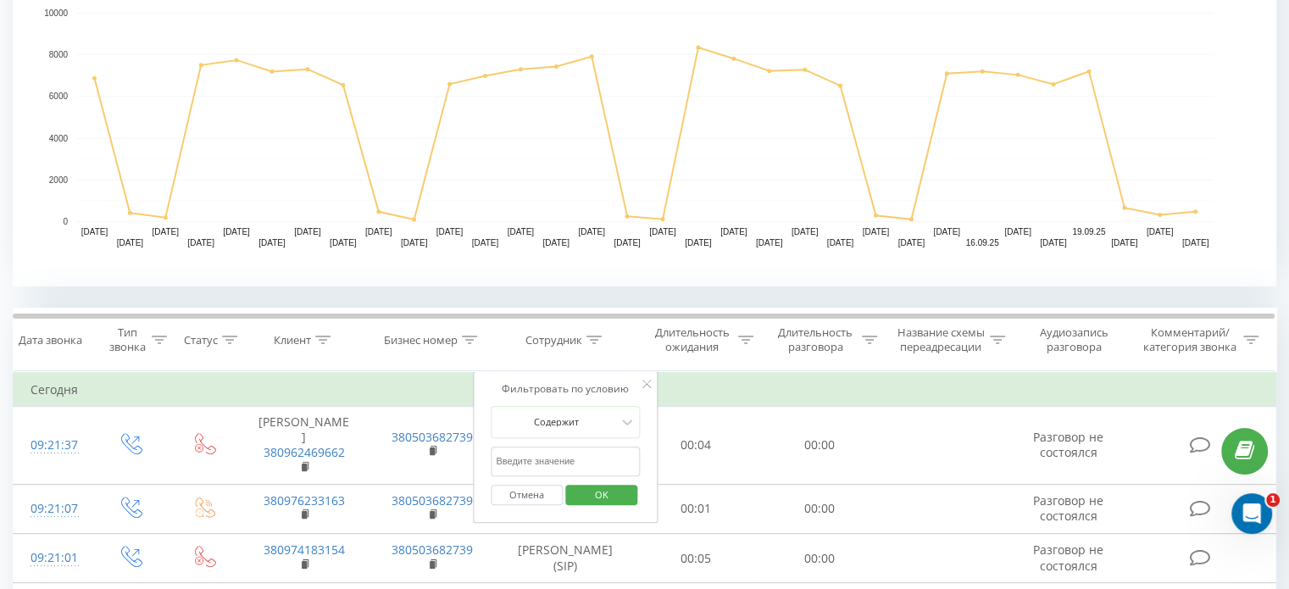
click at [549, 457] on input "text" at bounding box center [565, 462] width 149 height 30
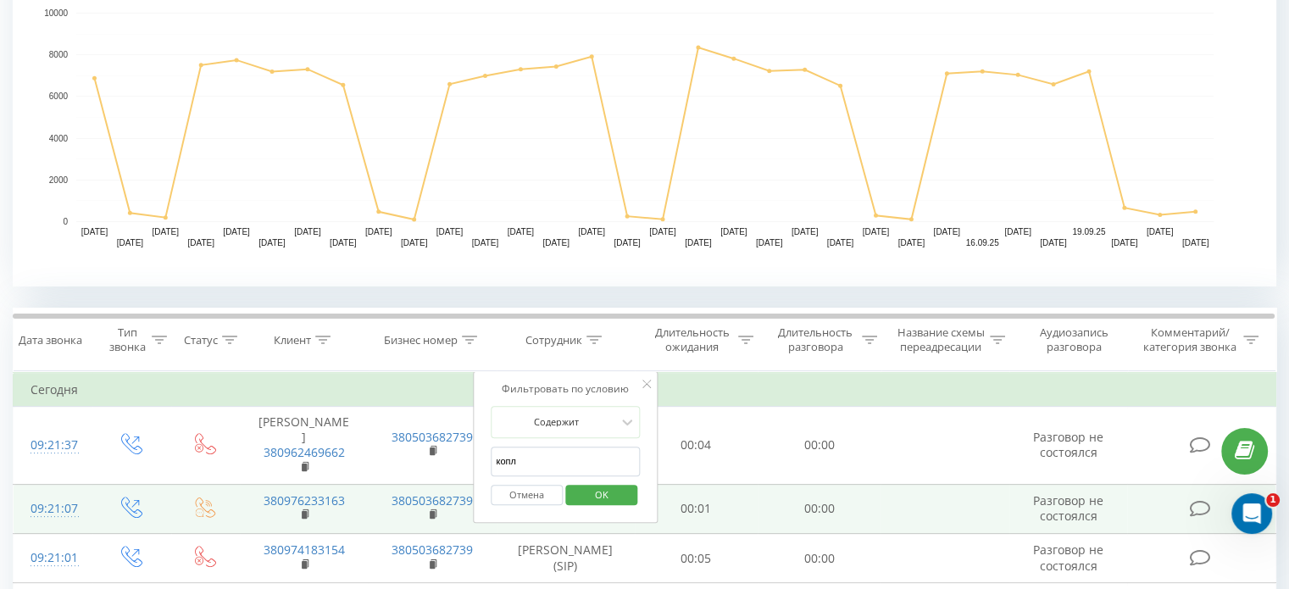
type input "копленко"
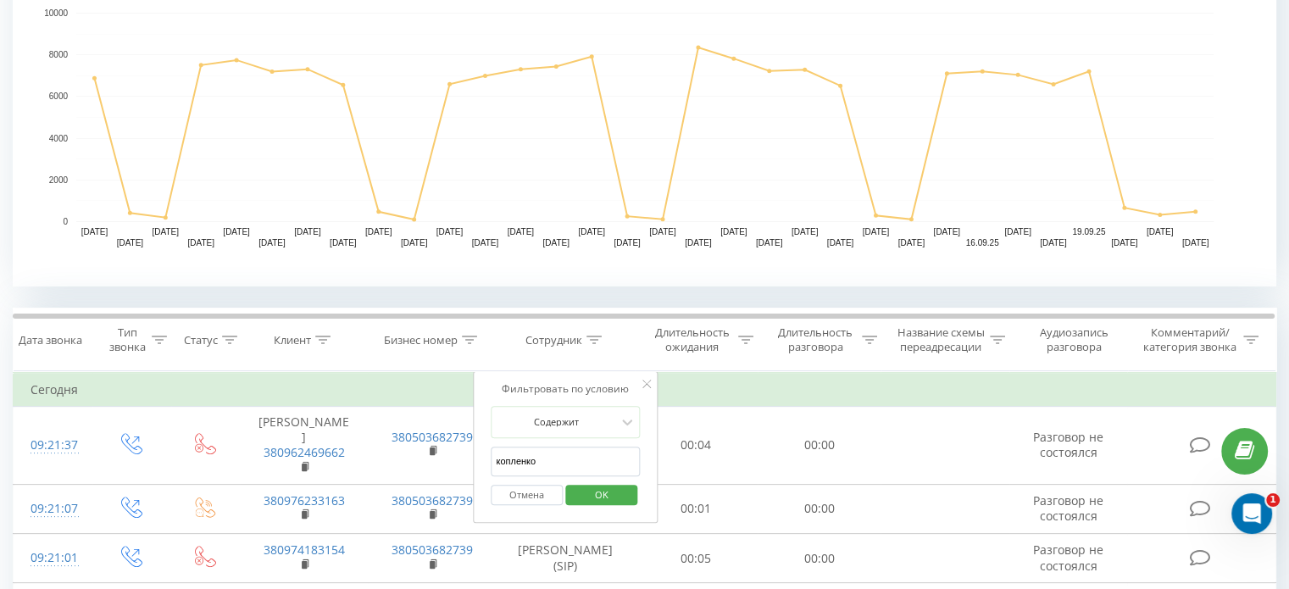
click at [604, 486] on span "OK" at bounding box center [601, 494] width 47 height 26
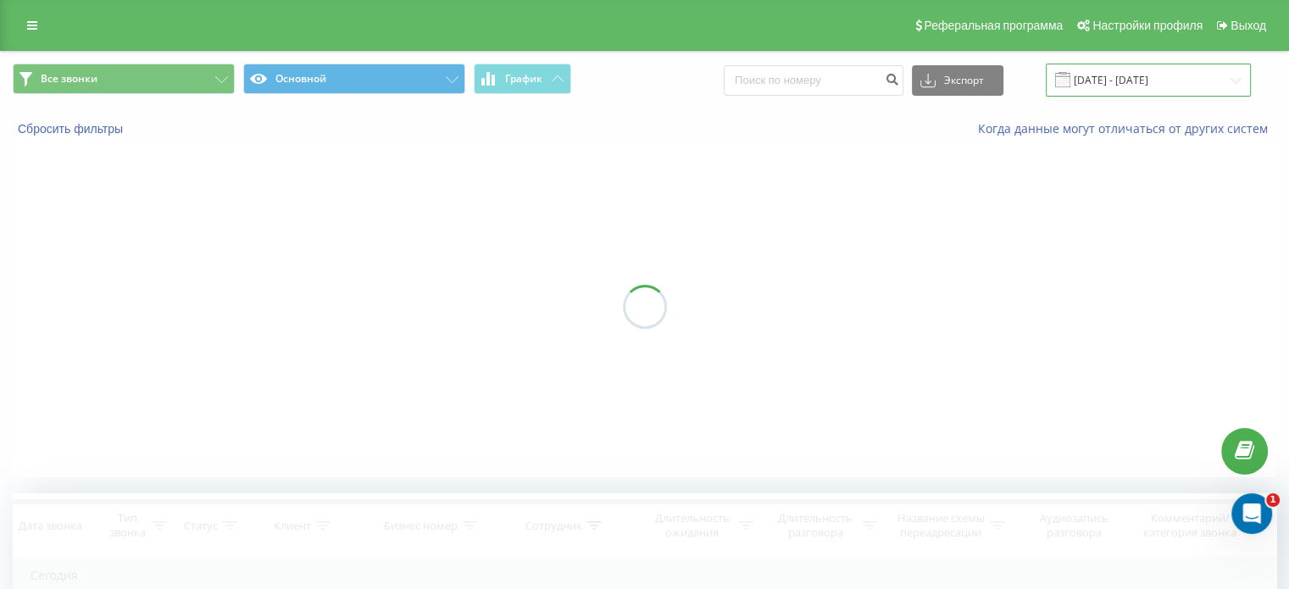
click at [1128, 80] on input "[DATE] - [DATE]" at bounding box center [1148, 80] width 205 height 33
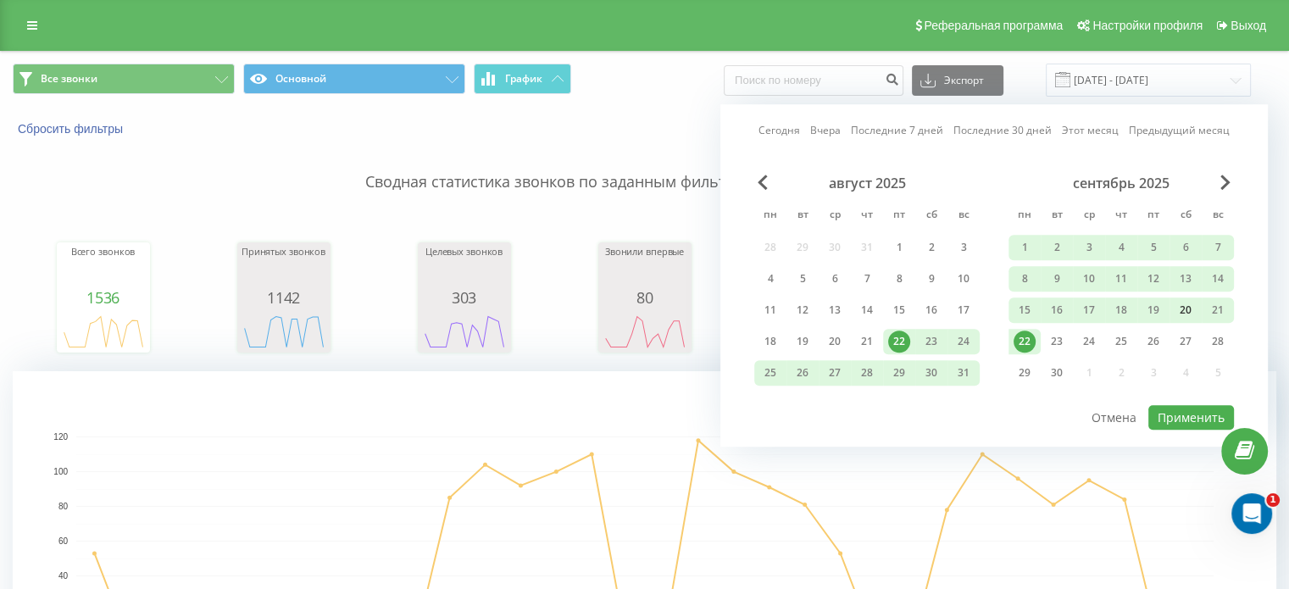
click at [1185, 301] on div "20" at bounding box center [1185, 310] width 22 height 22
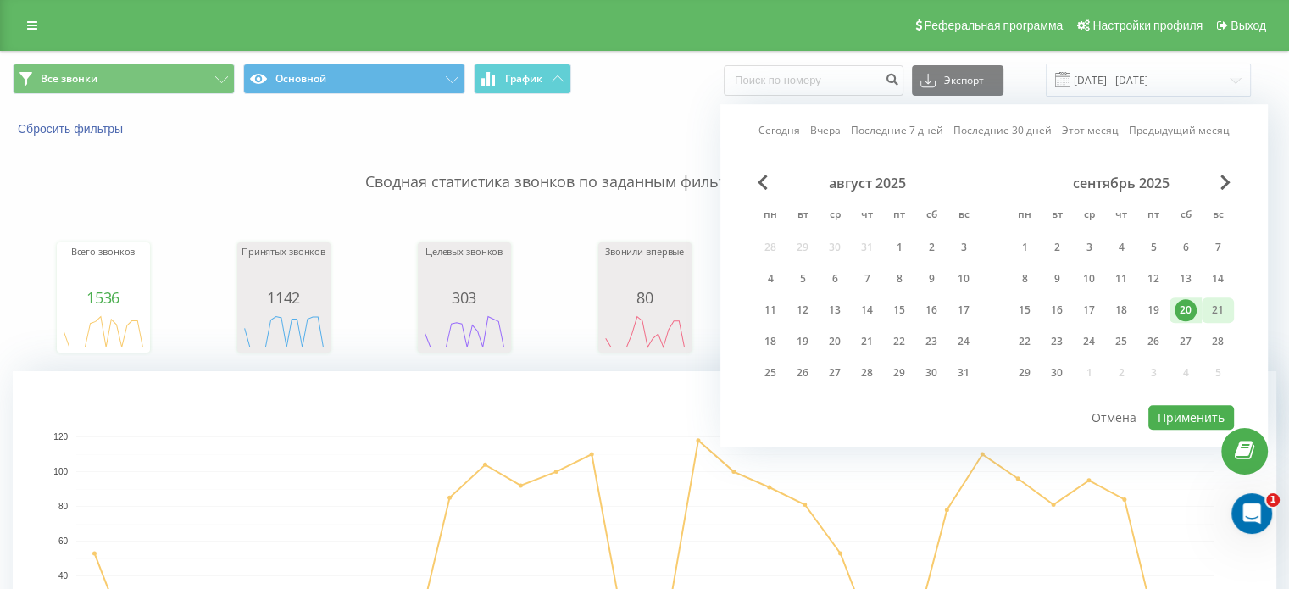
click at [1210, 308] on div "21" at bounding box center [1218, 310] width 22 height 22
click at [1183, 408] on button "Применить" at bounding box center [1191, 417] width 86 height 25
type input "20.09.2025 - 21.09.2025"
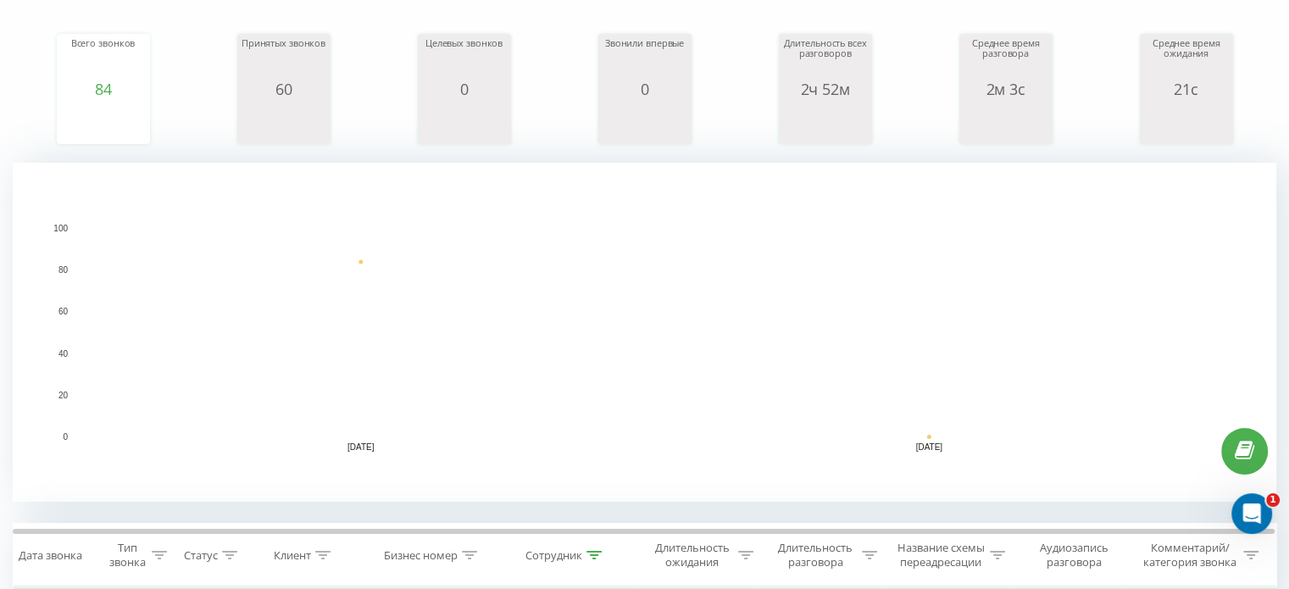
scroll to position [339, 0]
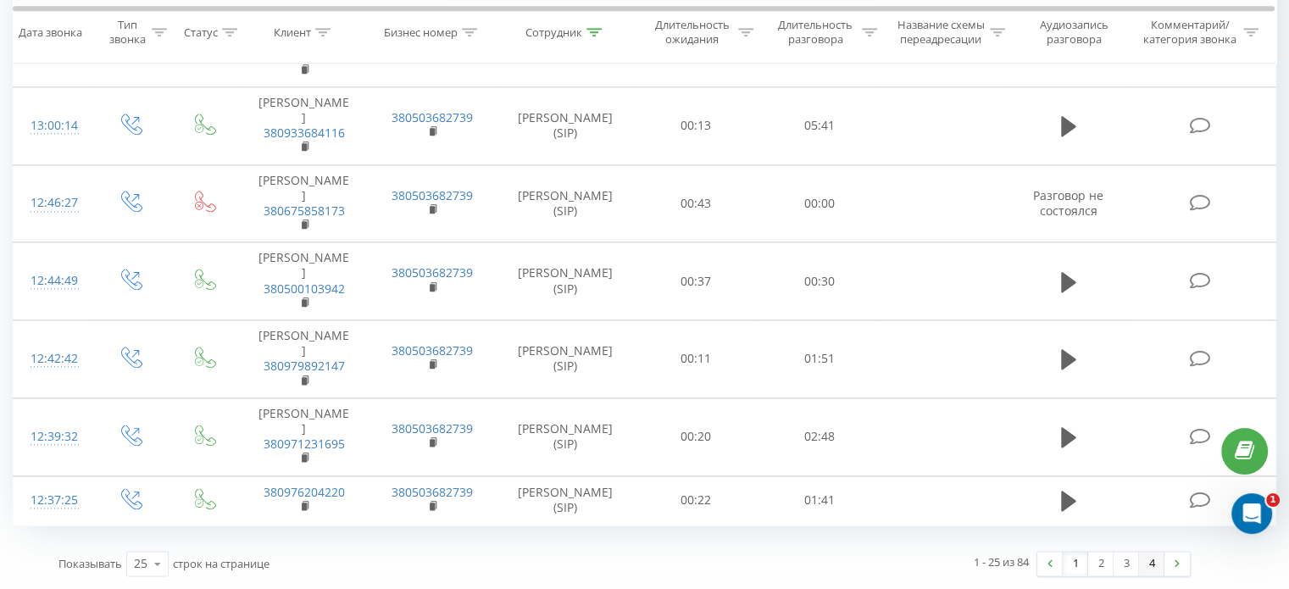
click at [1154, 556] on link "4" at bounding box center [1151, 564] width 25 height 24
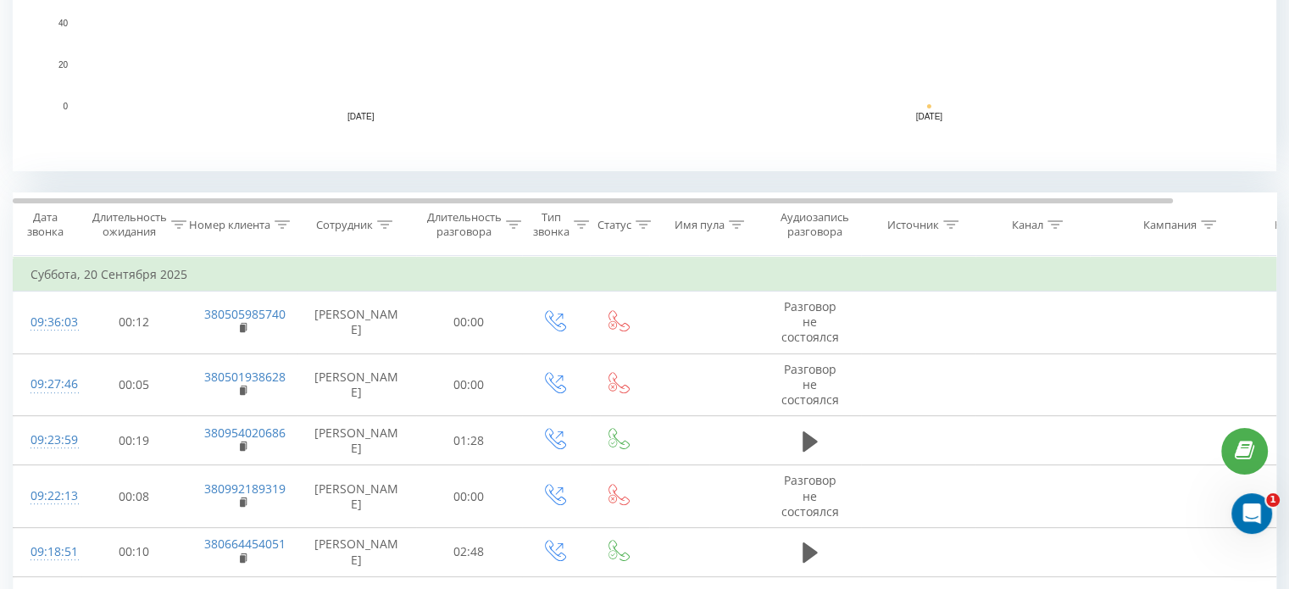
scroll to position [609, 0]
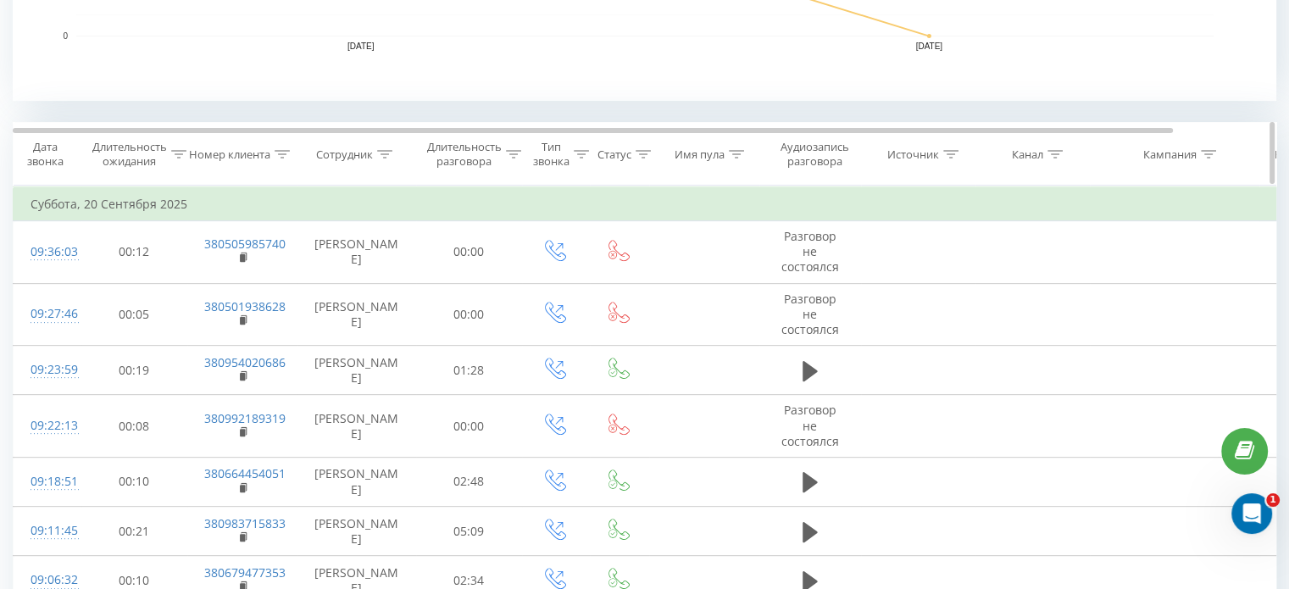
click at [386, 151] on icon at bounding box center [384, 154] width 15 height 8
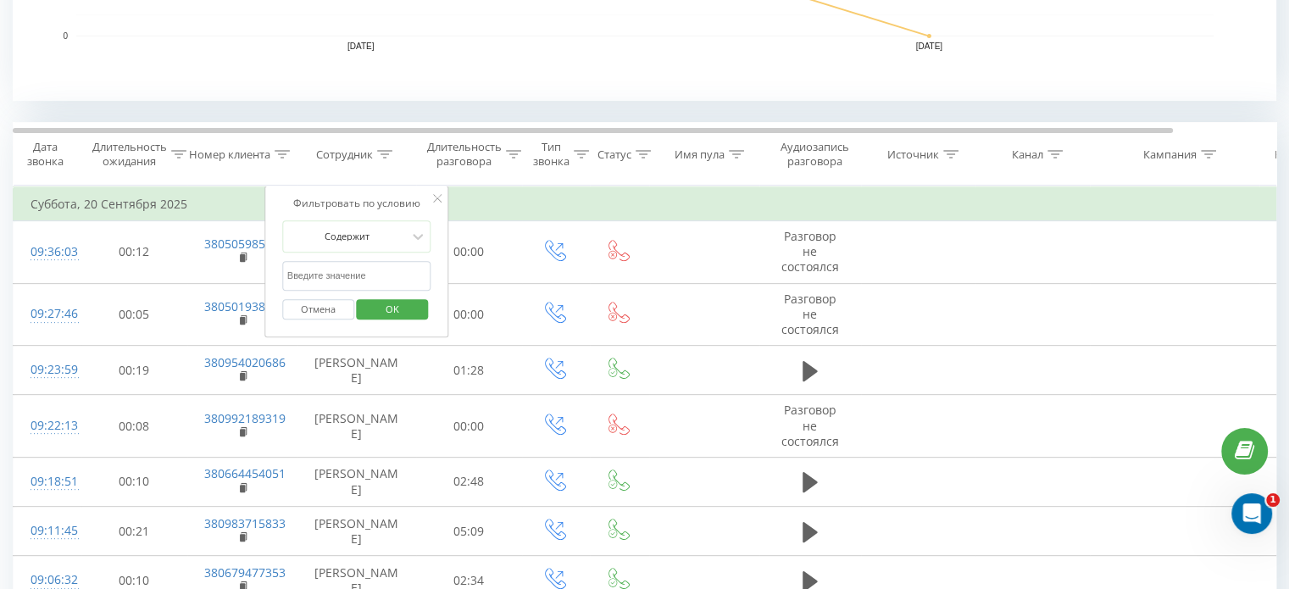
click at [358, 278] on input "text" at bounding box center [356, 276] width 149 height 30
type input "[PERSON_NAME]"
click at [390, 298] on span "OK" at bounding box center [392, 309] width 47 height 26
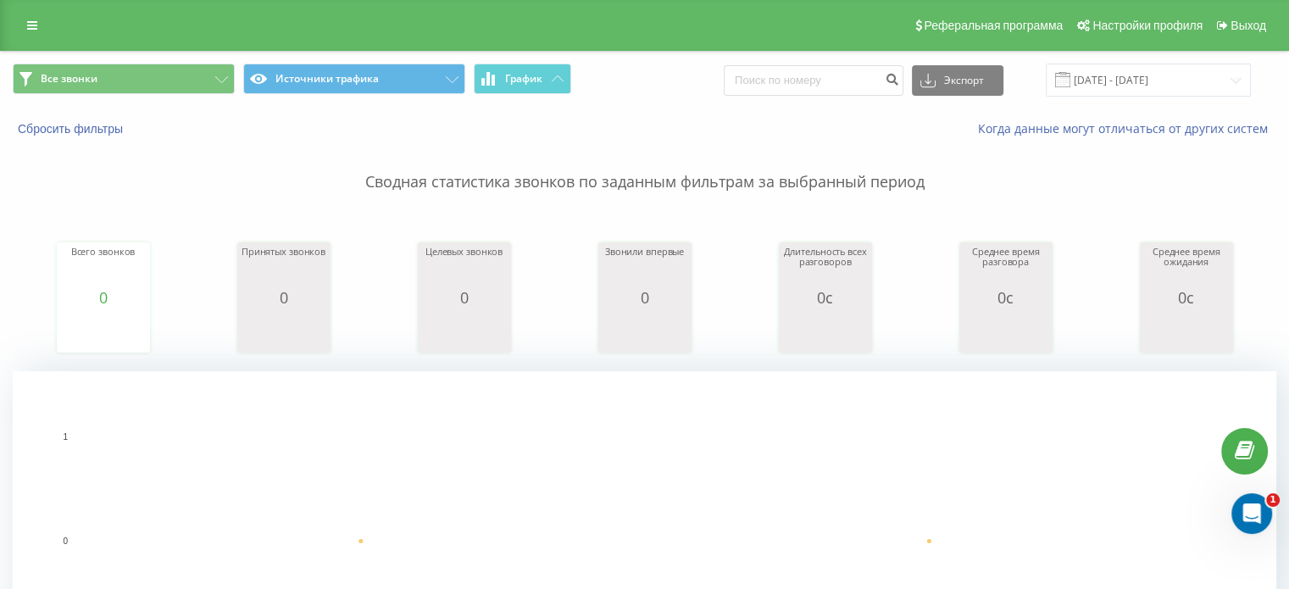
click at [25, 13] on div "Реферальная программа Настройки профиля Выход" at bounding box center [644, 25] width 1289 height 51
click at [38, 30] on link at bounding box center [32, 26] width 31 height 24
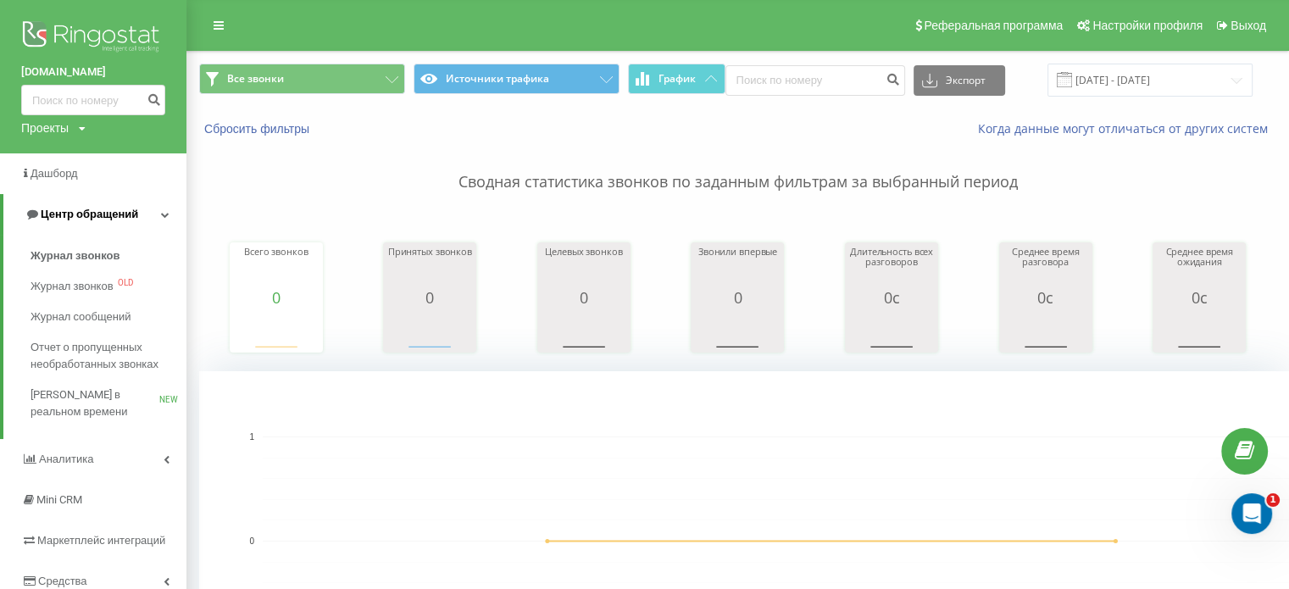
click at [75, 218] on span "Центр обращений" at bounding box center [89, 214] width 97 height 13
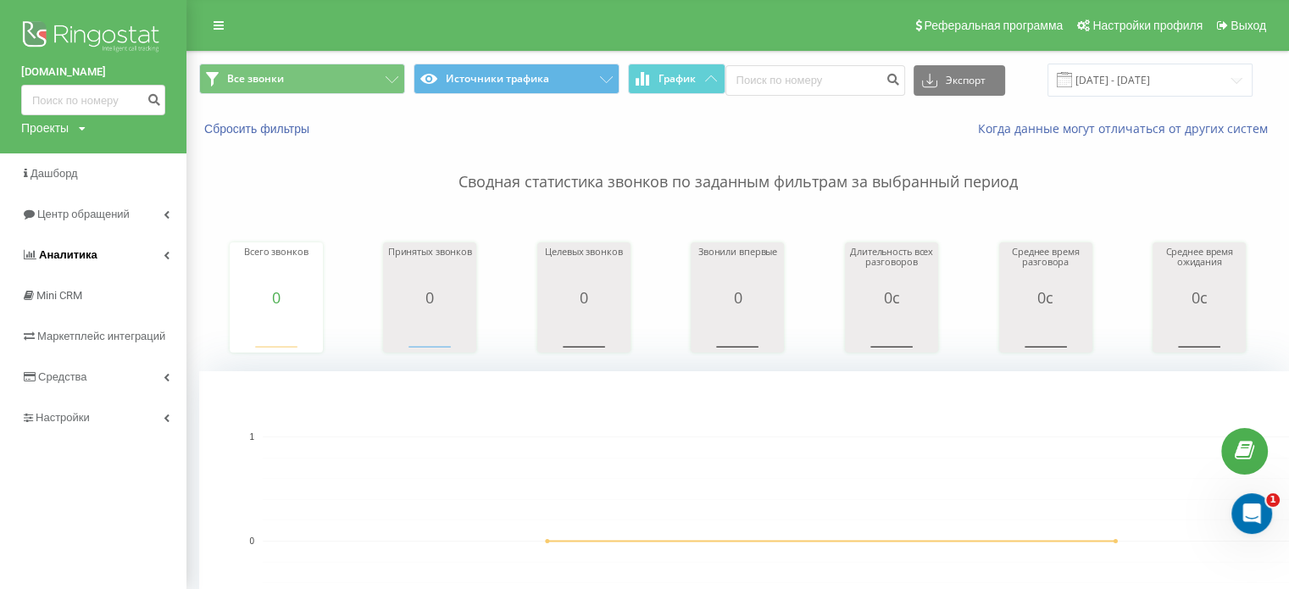
click at [71, 250] on span "Аналитика" at bounding box center [68, 254] width 58 height 13
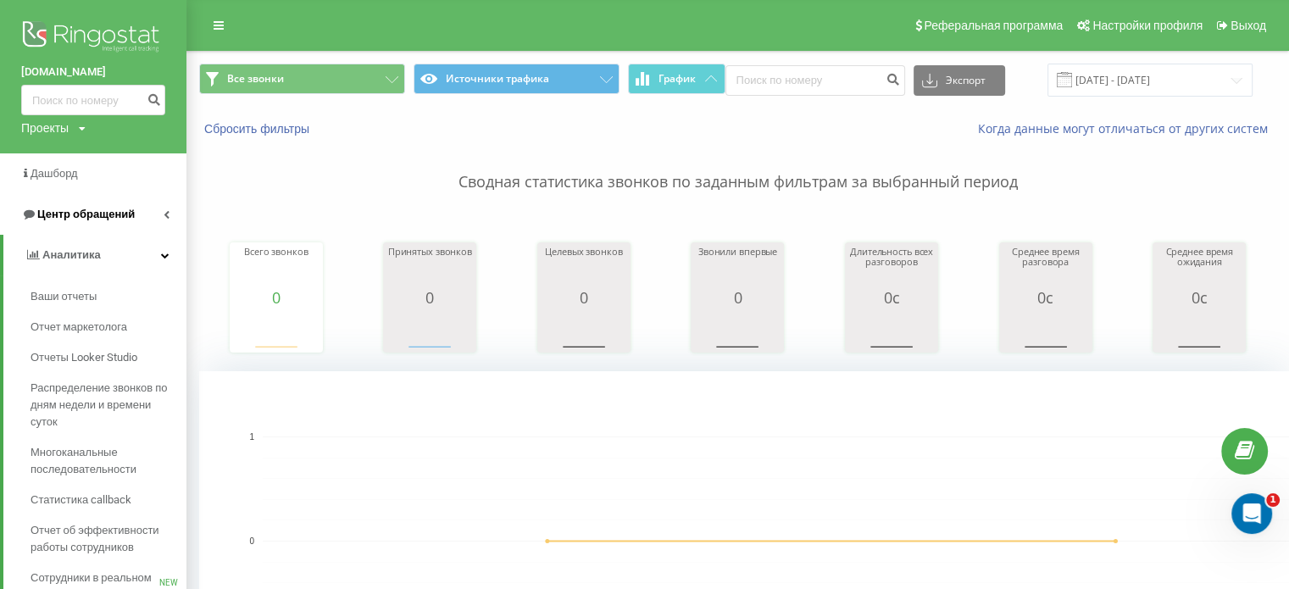
click at [64, 216] on span "Центр обращений" at bounding box center [85, 214] width 97 height 13
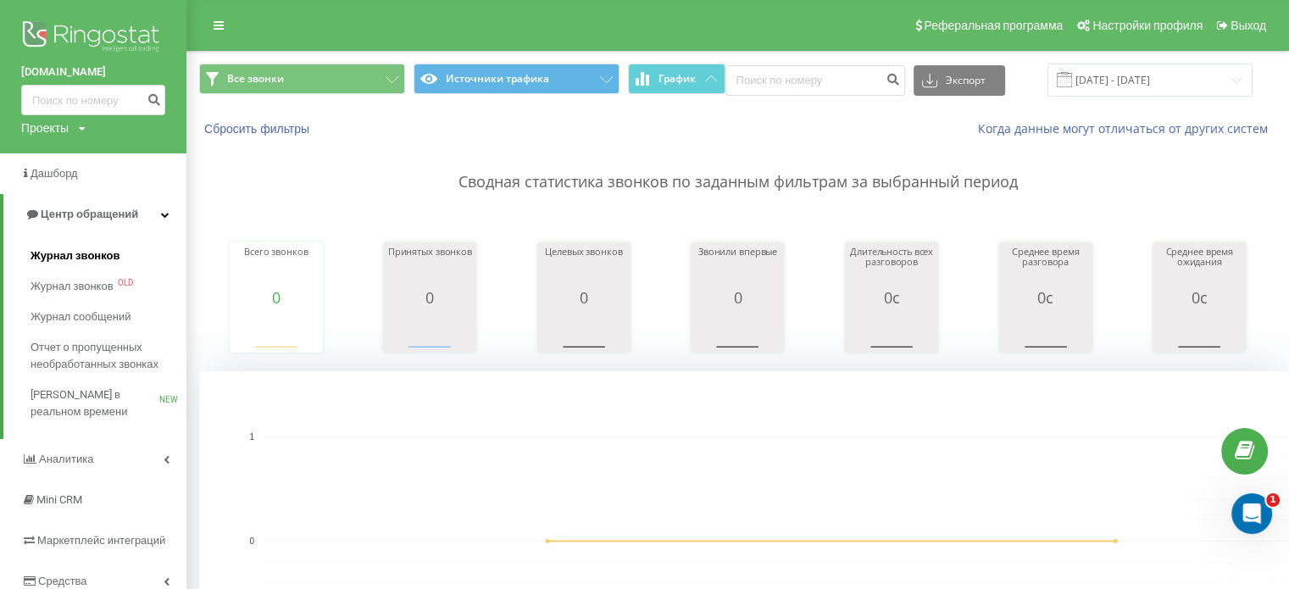
click at [66, 257] on span "Журнал звонков" at bounding box center [75, 255] width 89 height 17
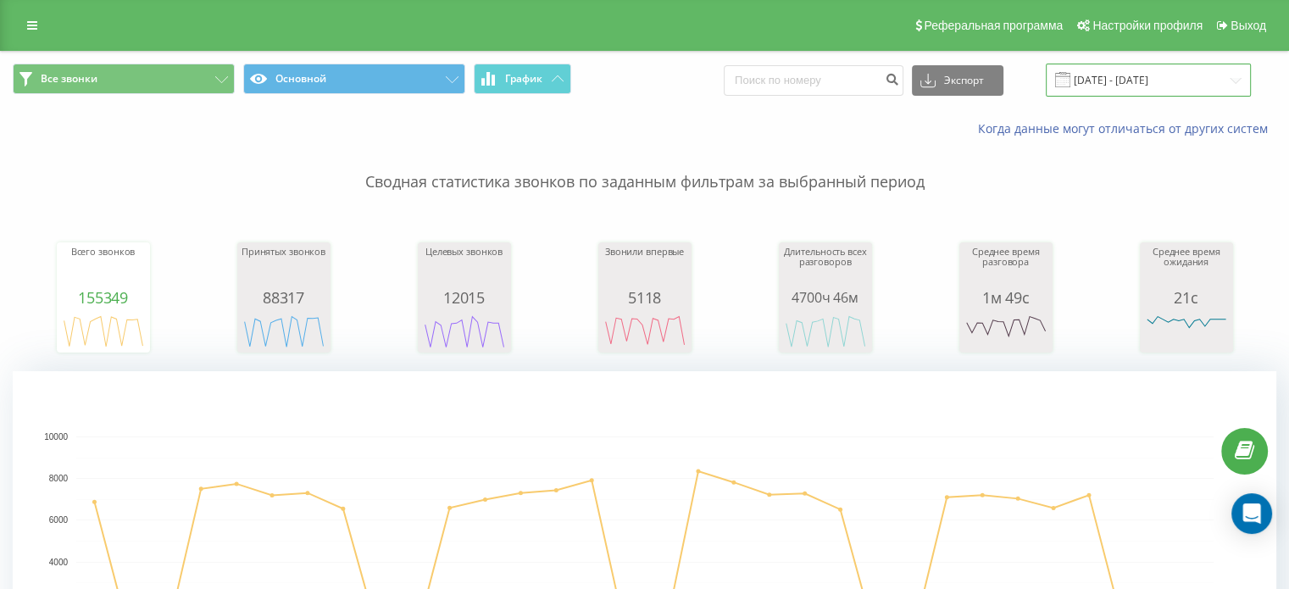
click at [1099, 73] on input "[DATE] - [DATE]" at bounding box center [1148, 80] width 205 height 33
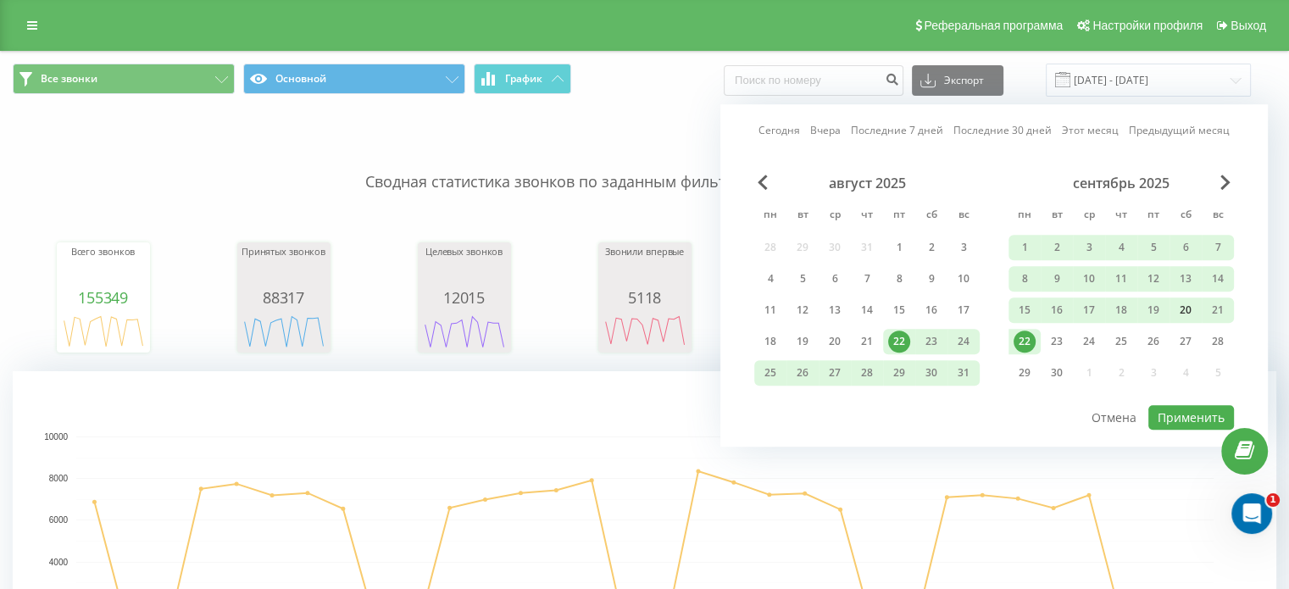
click at [1194, 304] on div "20" at bounding box center [1185, 310] width 22 height 22
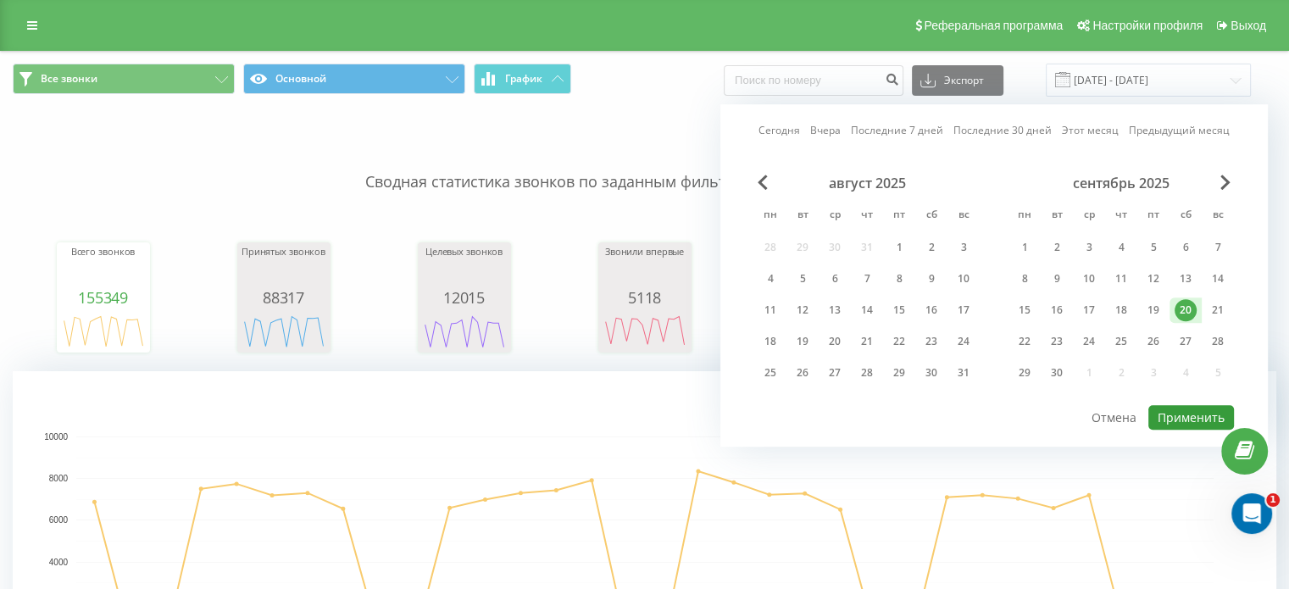
click at [1180, 405] on button "Применить" at bounding box center [1191, 417] width 86 height 25
type input "[DATE] - [DATE]"
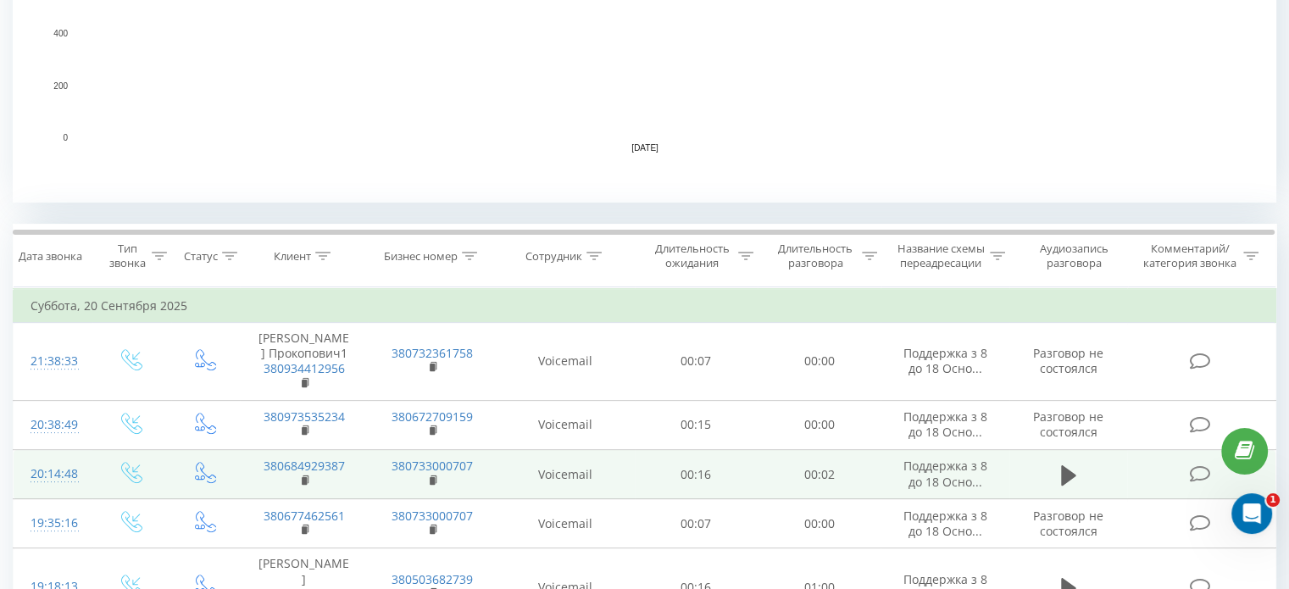
scroll to position [508, 0]
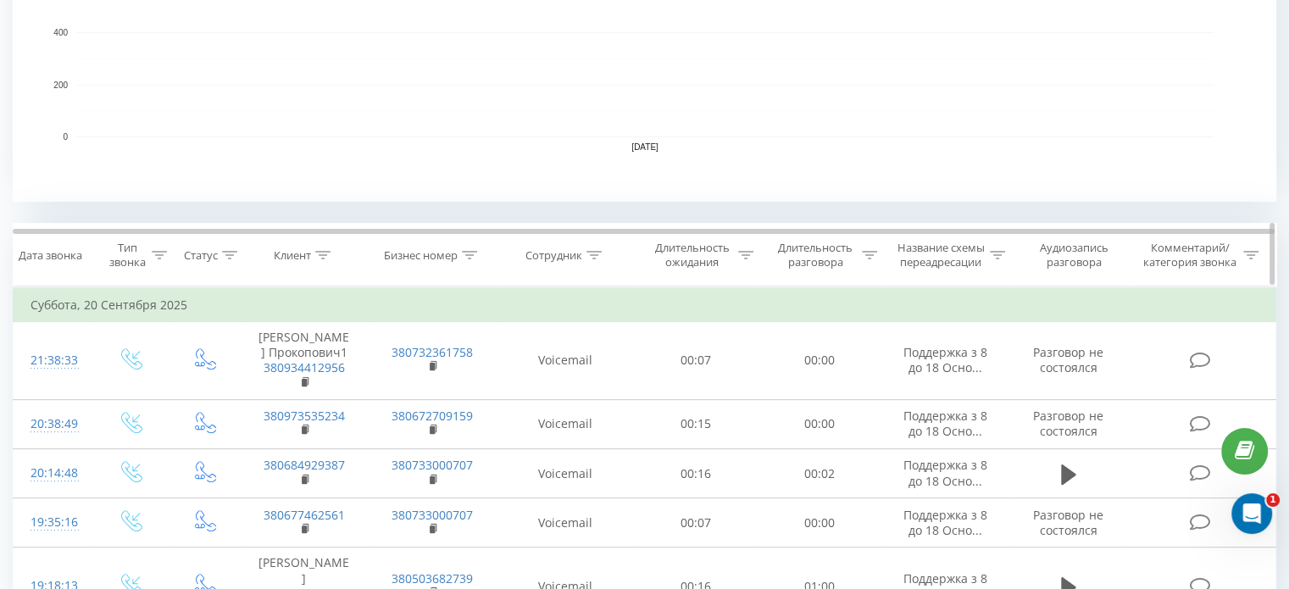
click at [591, 252] on icon at bounding box center [593, 255] width 15 height 8
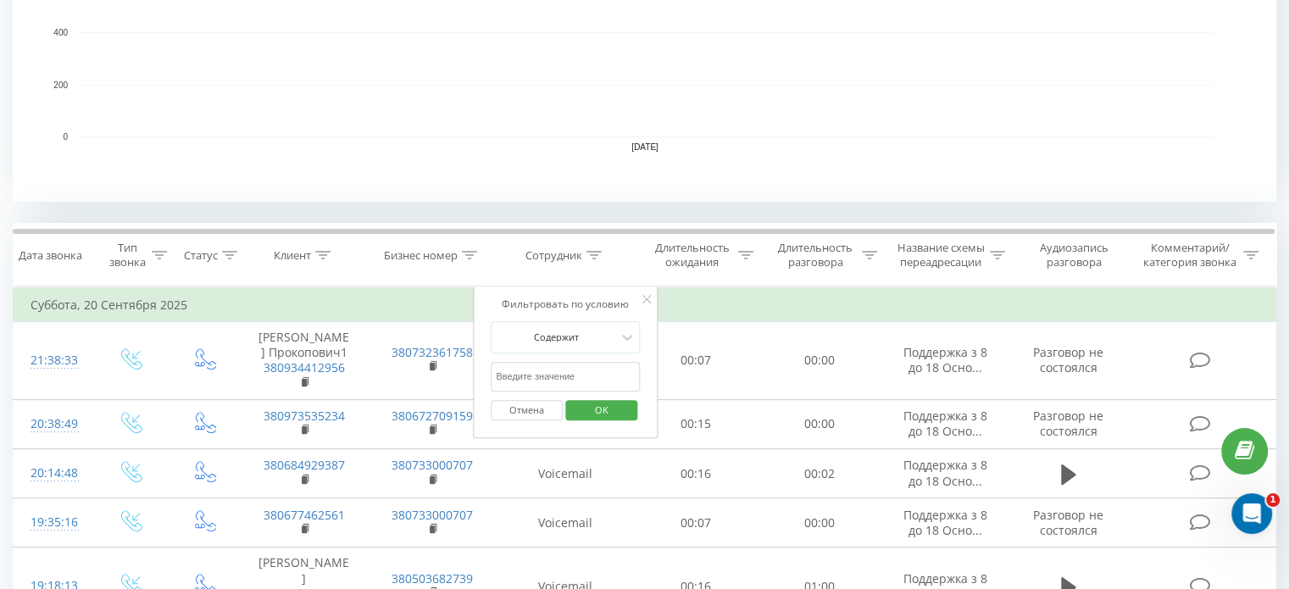
click at [547, 365] on input "text" at bounding box center [565, 377] width 149 height 30
type input "[PERSON_NAME]"
click at [595, 408] on span "OK" at bounding box center [601, 410] width 47 height 26
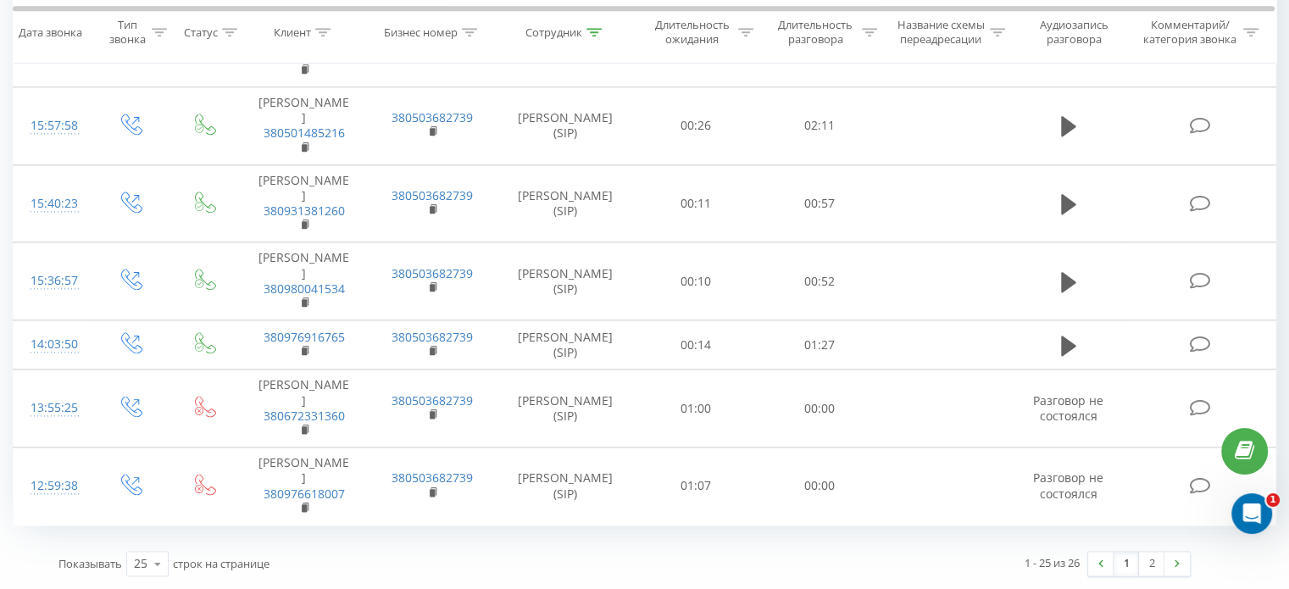
scroll to position [2352, 0]
click at [1149, 564] on link "2" at bounding box center [1151, 564] width 25 height 24
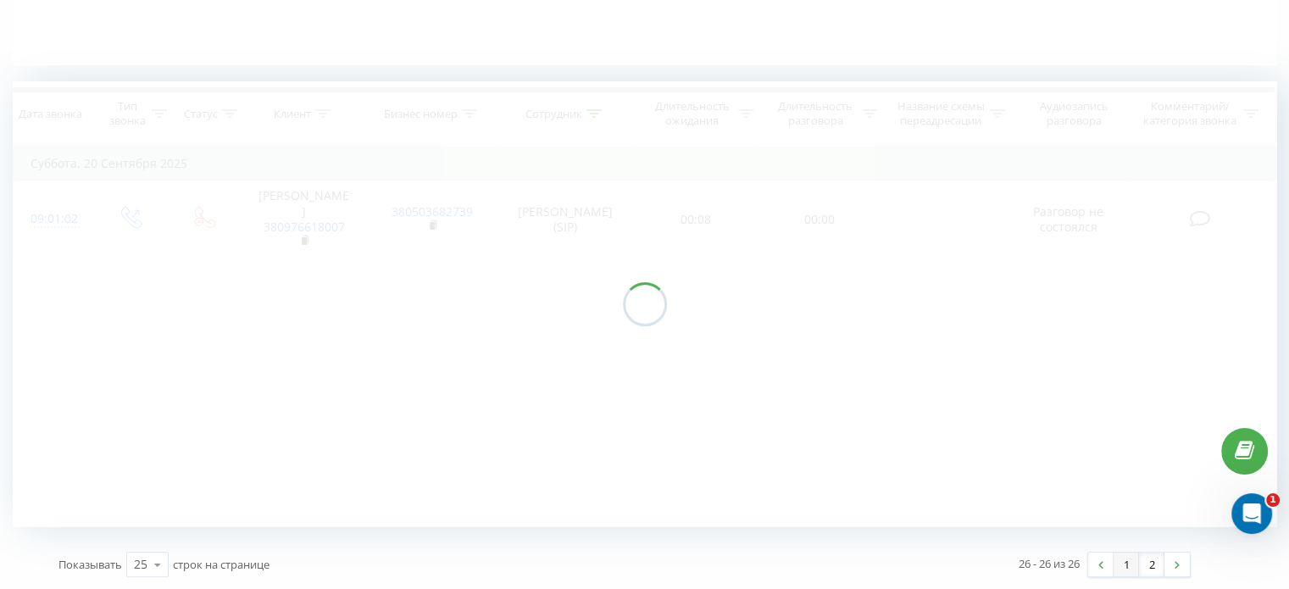
scroll to position [650, 0]
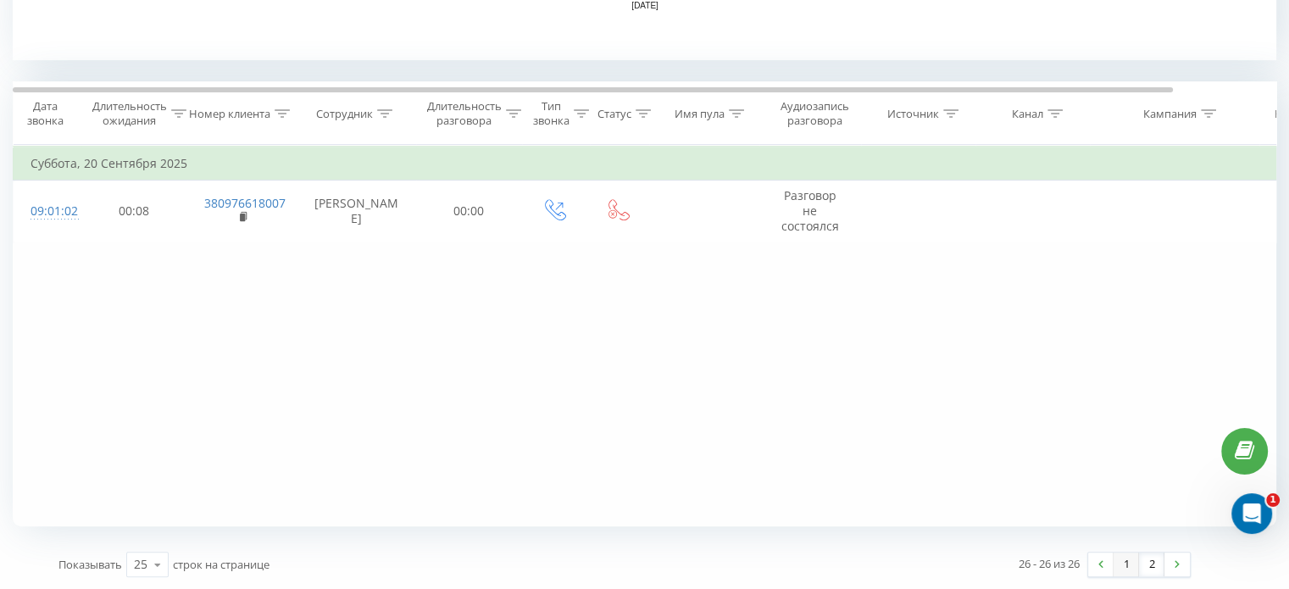
click at [1127, 566] on link "1" at bounding box center [1125, 564] width 25 height 24
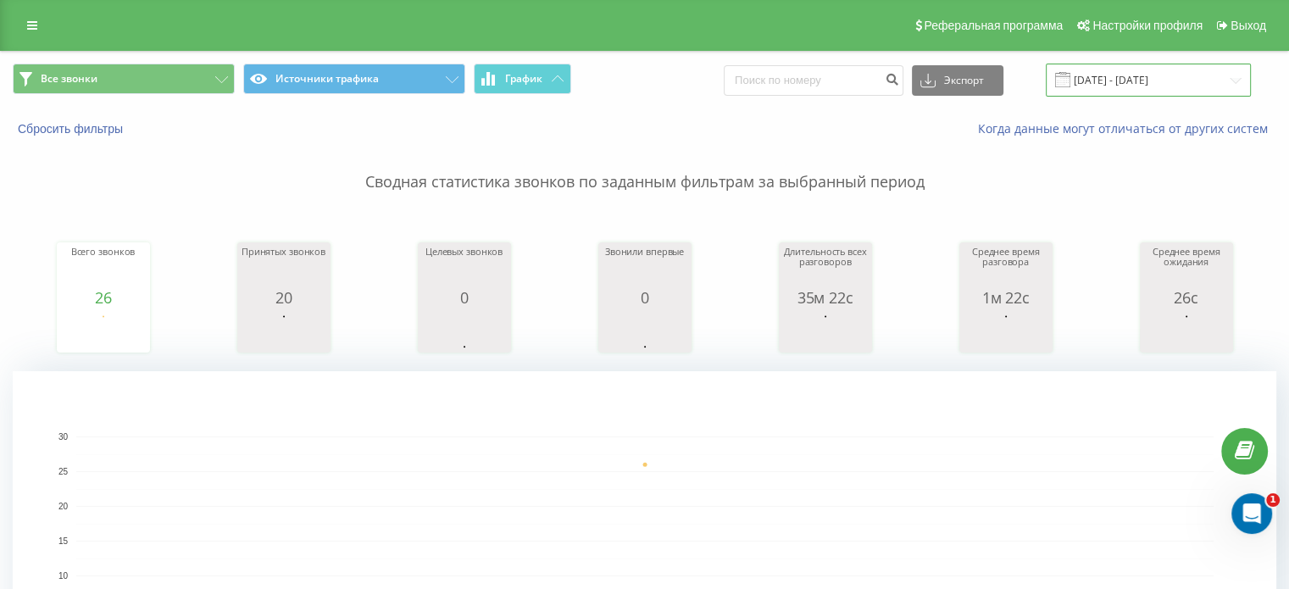
click at [1106, 82] on input "[DATE] - [DATE]" at bounding box center [1148, 80] width 205 height 33
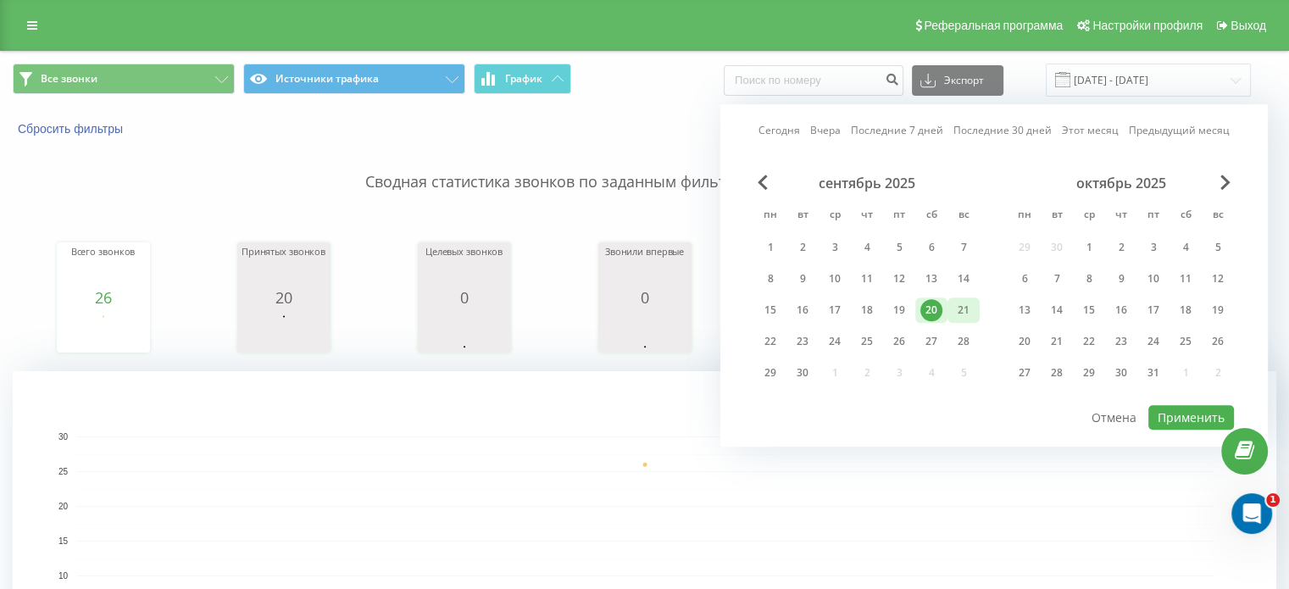
click at [965, 308] on div "21" at bounding box center [963, 310] width 22 height 22
click at [1180, 414] on button "Применить" at bounding box center [1191, 417] width 86 height 25
type input "[DATE] - [DATE]"
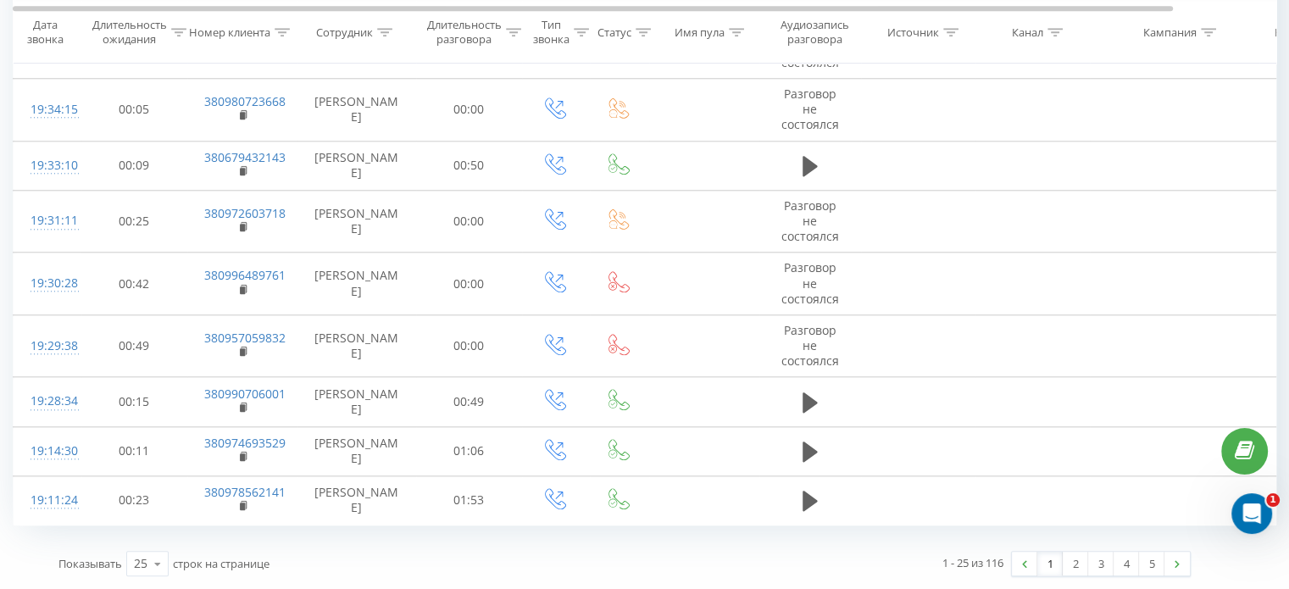
scroll to position [2244, 0]
click at [1161, 559] on link "5" at bounding box center [1151, 564] width 25 height 24
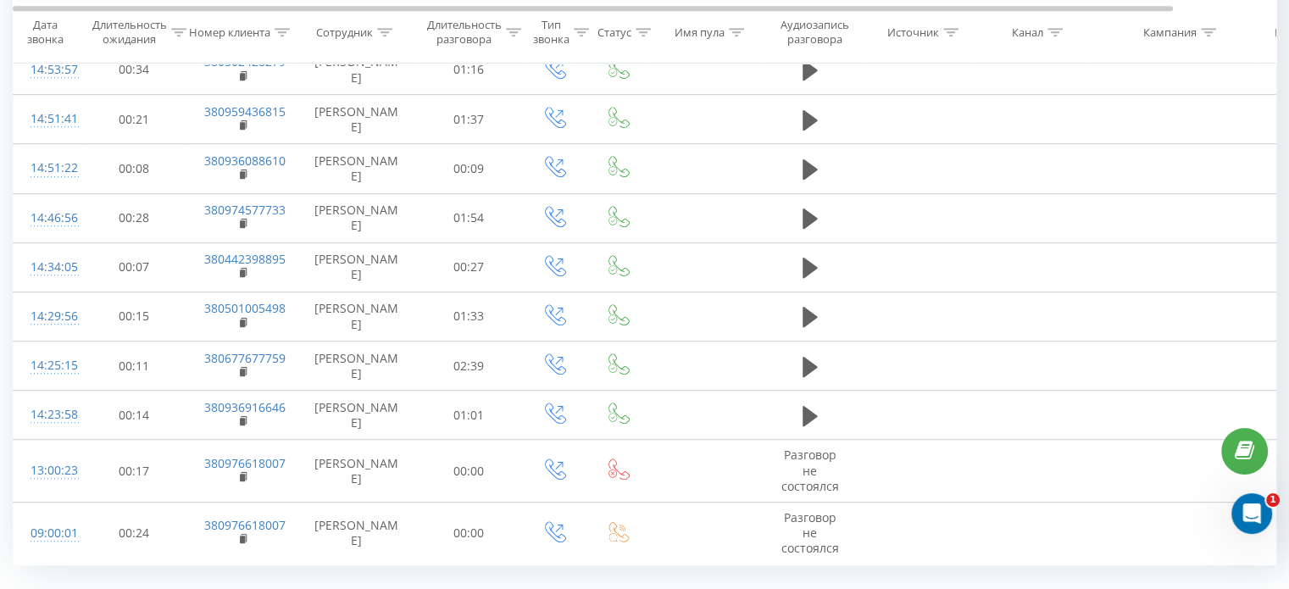
scroll to position [1546, 0]
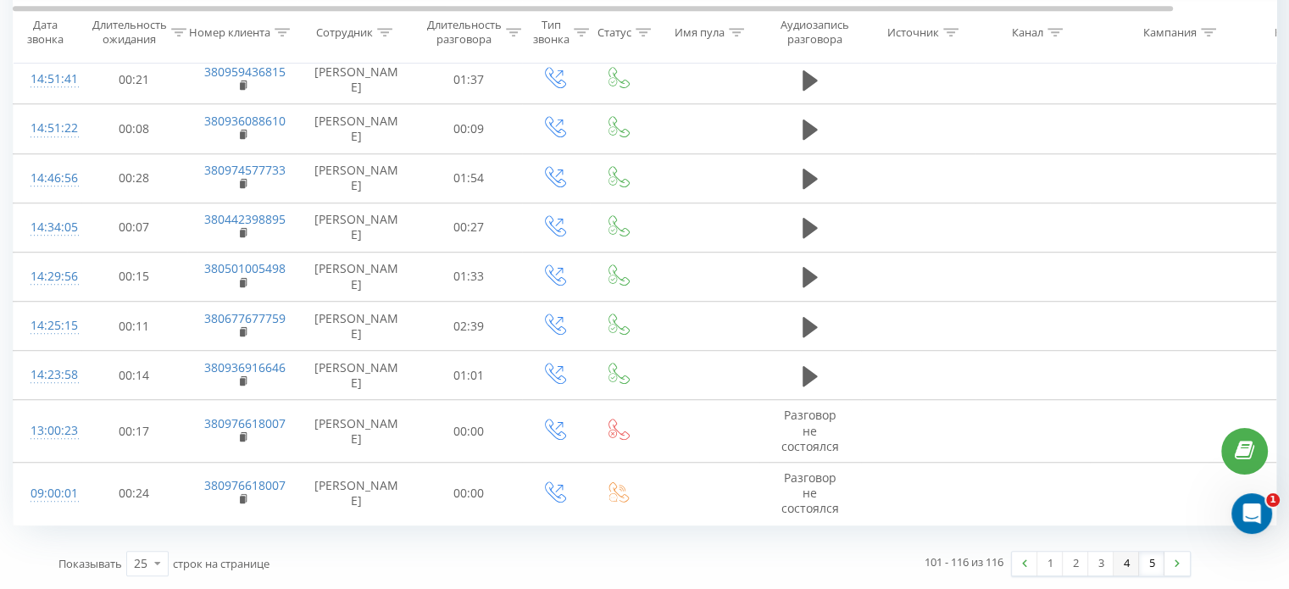
click at [1135, 564] on link "4" at bounding box center [1125, 564] width 25 height 24
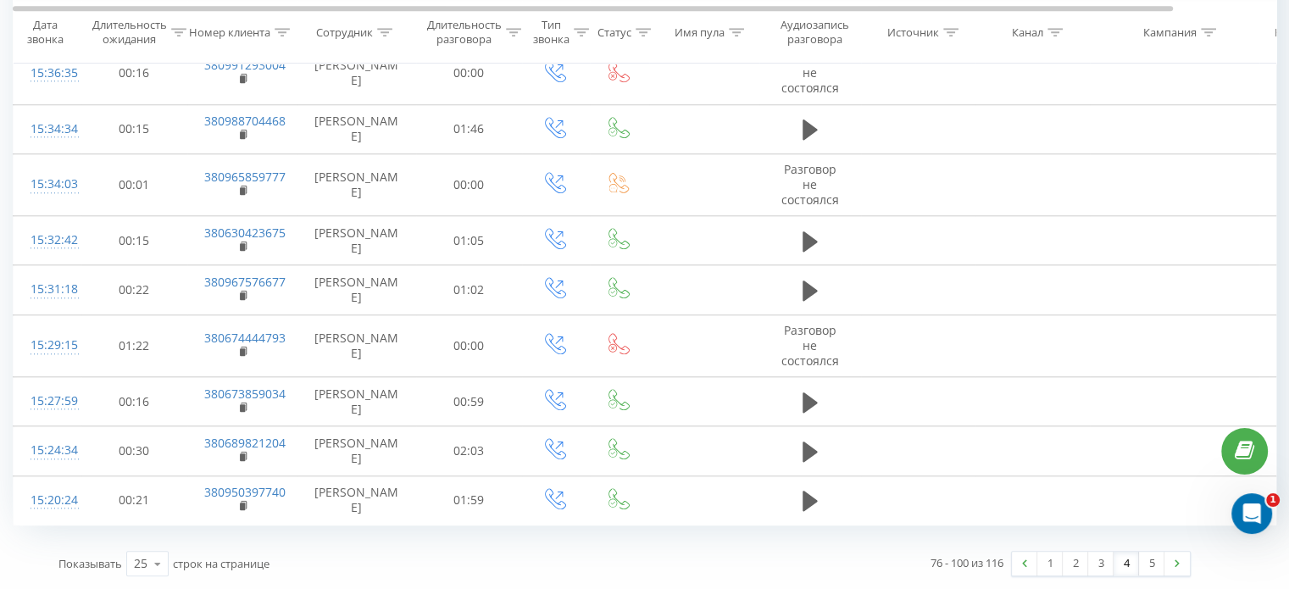
scroll to position [2244, 0]
click at [1104, 562] on link "3" at bounding box center [1100, 564] width 25 height 24
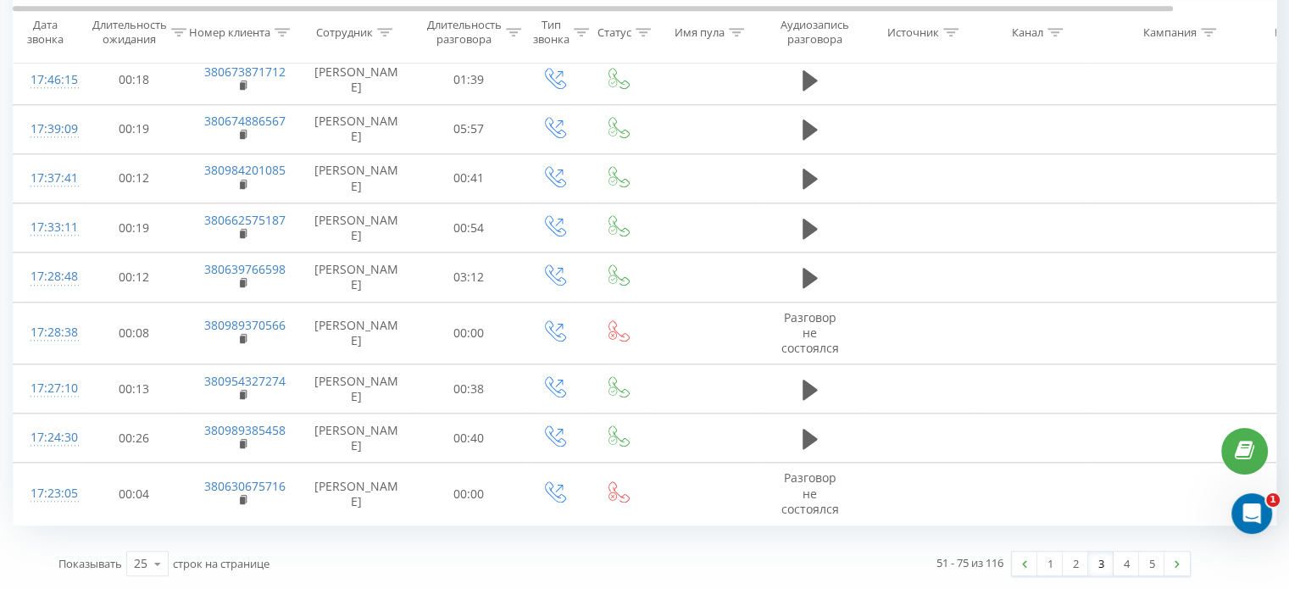
scroll to position [2244, 0]
click at [1121, 568] on link "4" at bounding box center [1125, 564] width 25 height 24
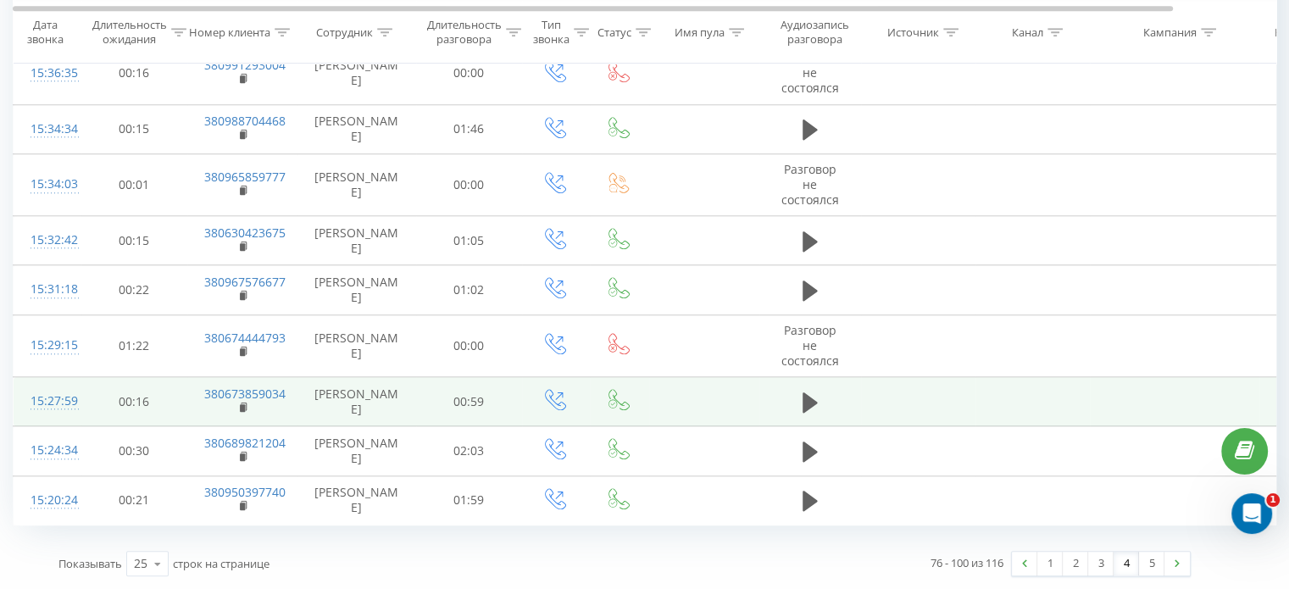
scroll to position [2244, 0]
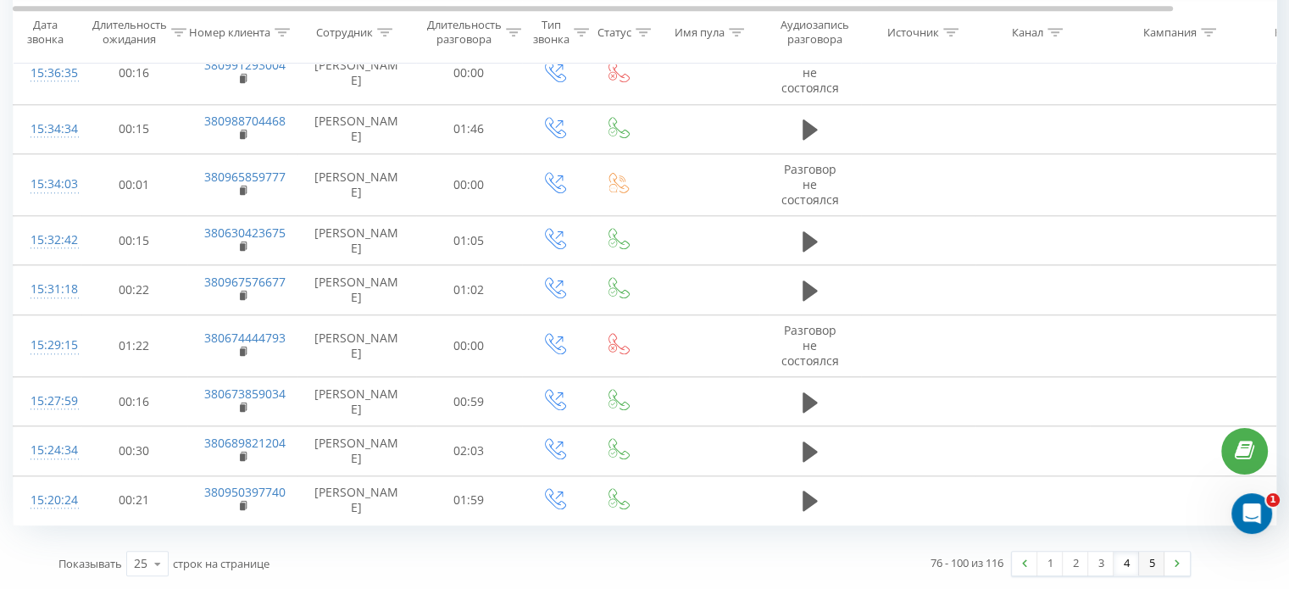
click at [1152, 569] on link "5" at bounding box center [1151, 564] width 25 height 24
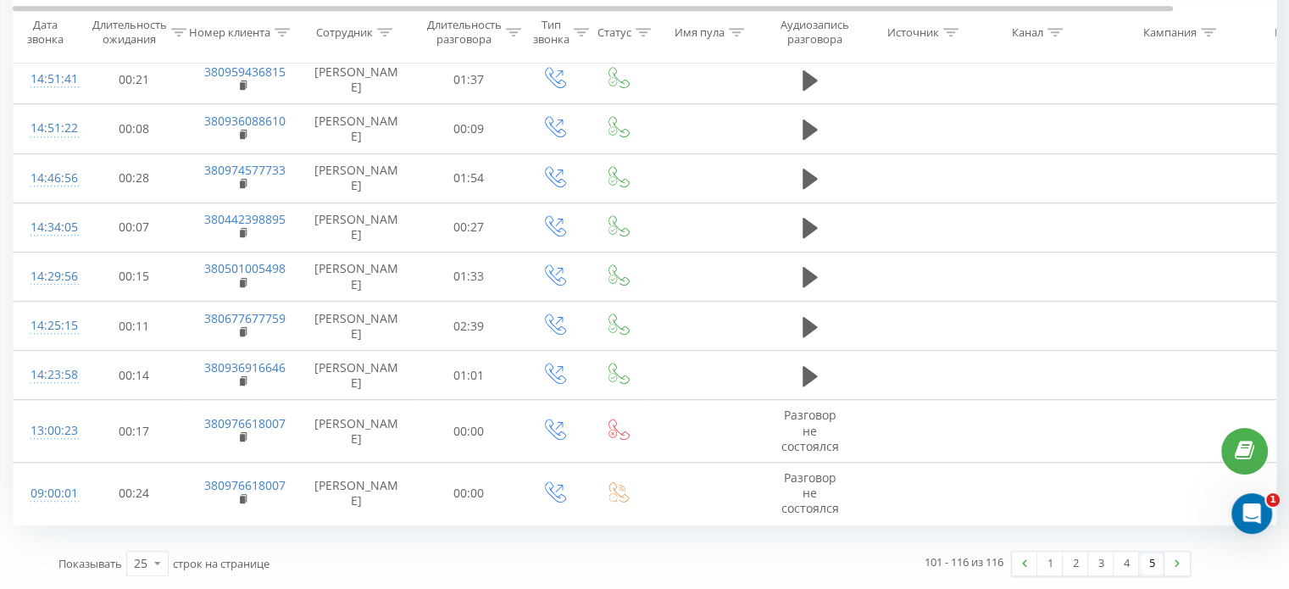
scroll to position [1546, 0]
click at [1122, 562] on link "4" at bounding box center [1125, 564] width 25 height 24
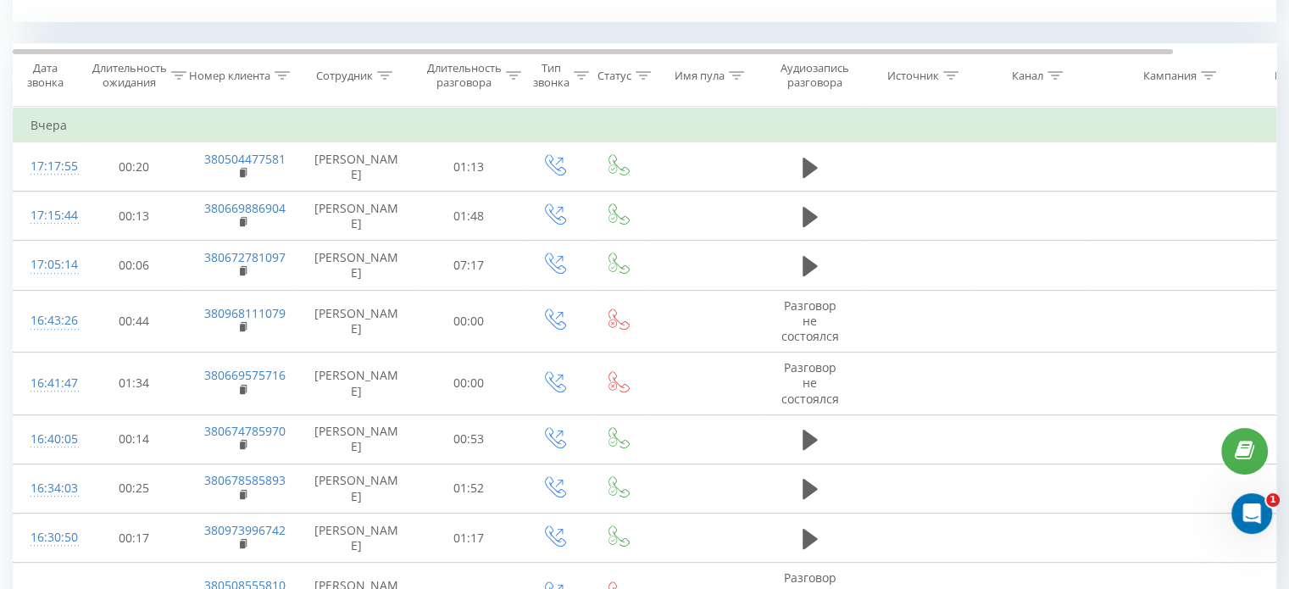
scroll to position [2244, 0]
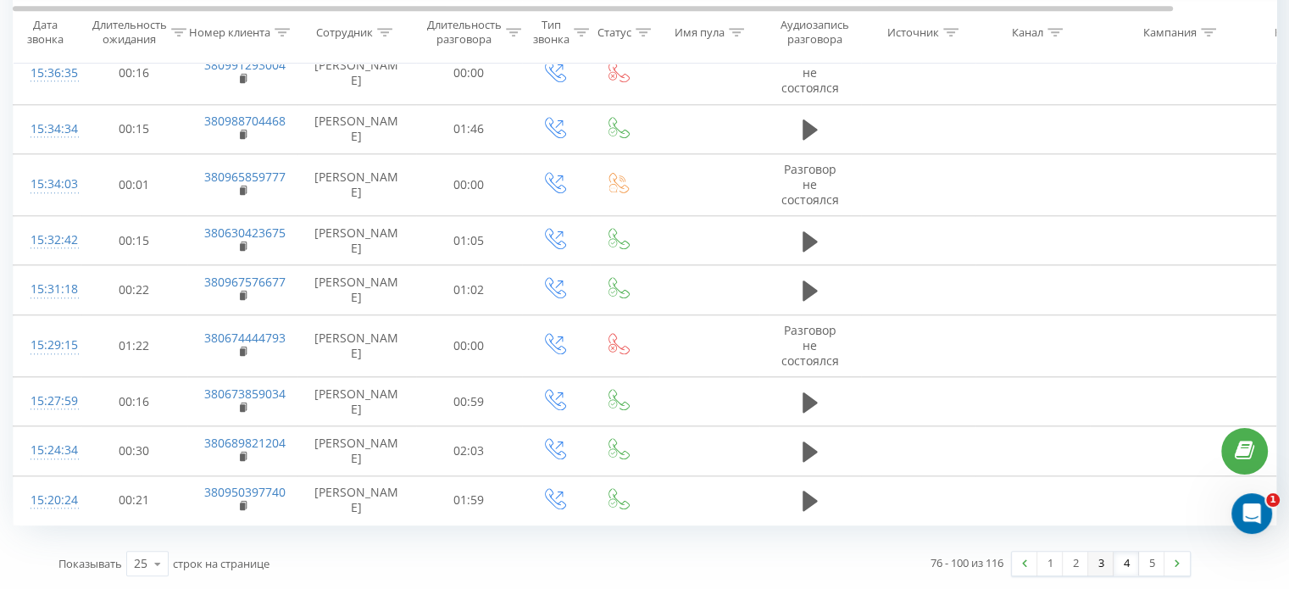
click at [1112, 567] on link "3" at bounding box center [1100, 564] width 25 height 24
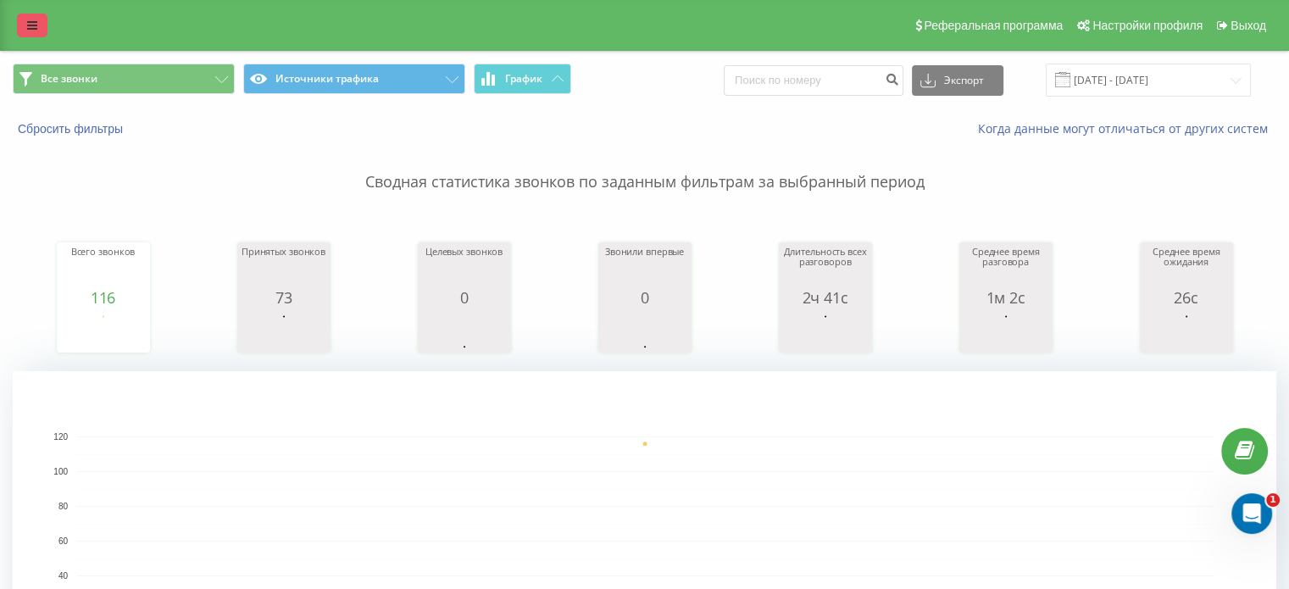
click at [30, 26] on icon at bounding box center [32, 25] width 10 height 12
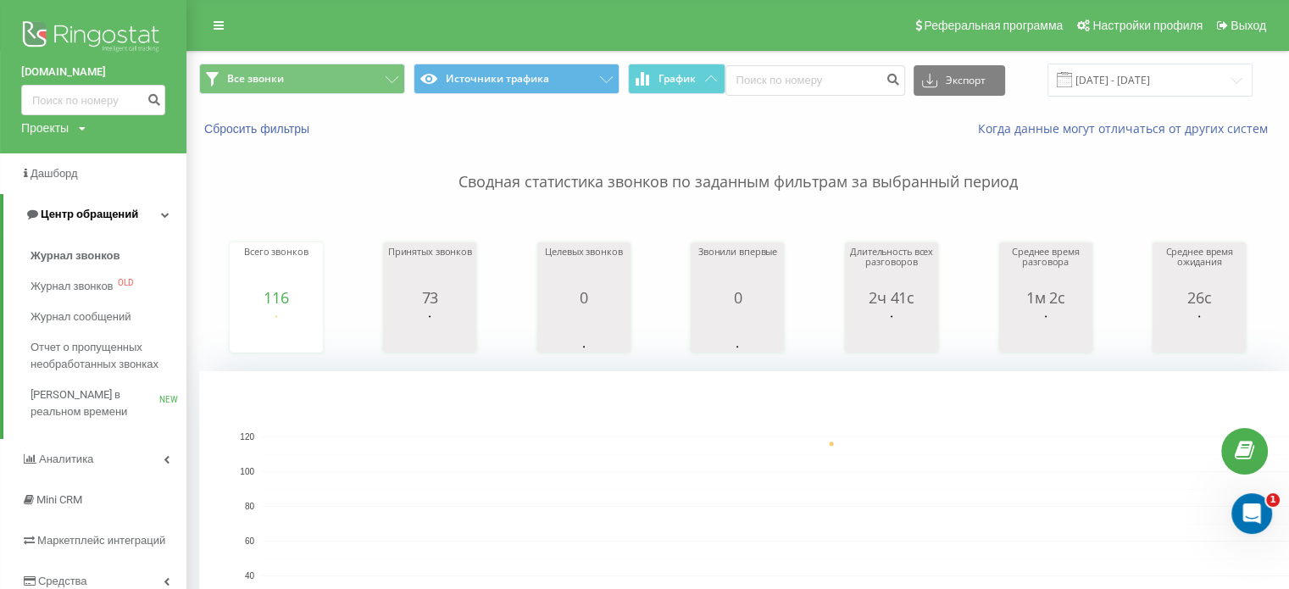
click at [71, 223] on link "Центр обращений" at bounding box center [94, 214] width 183 height 41
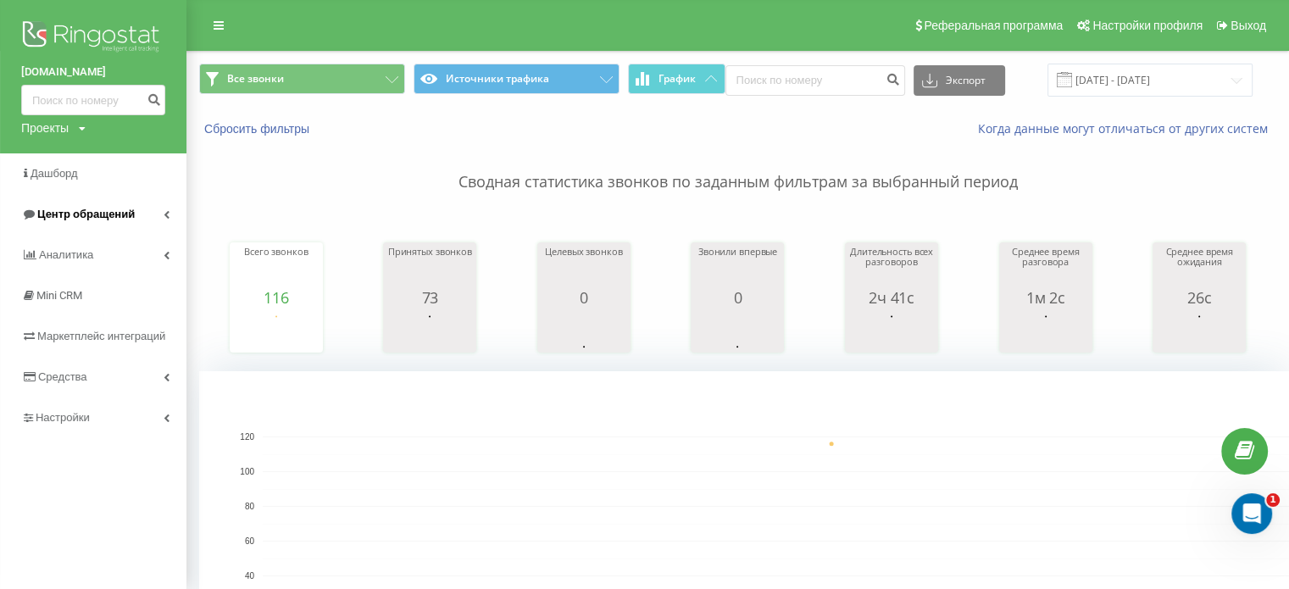
click at [57, 222] on span "Центр обращений" at bounding box center [78, 214] width 114 height 17
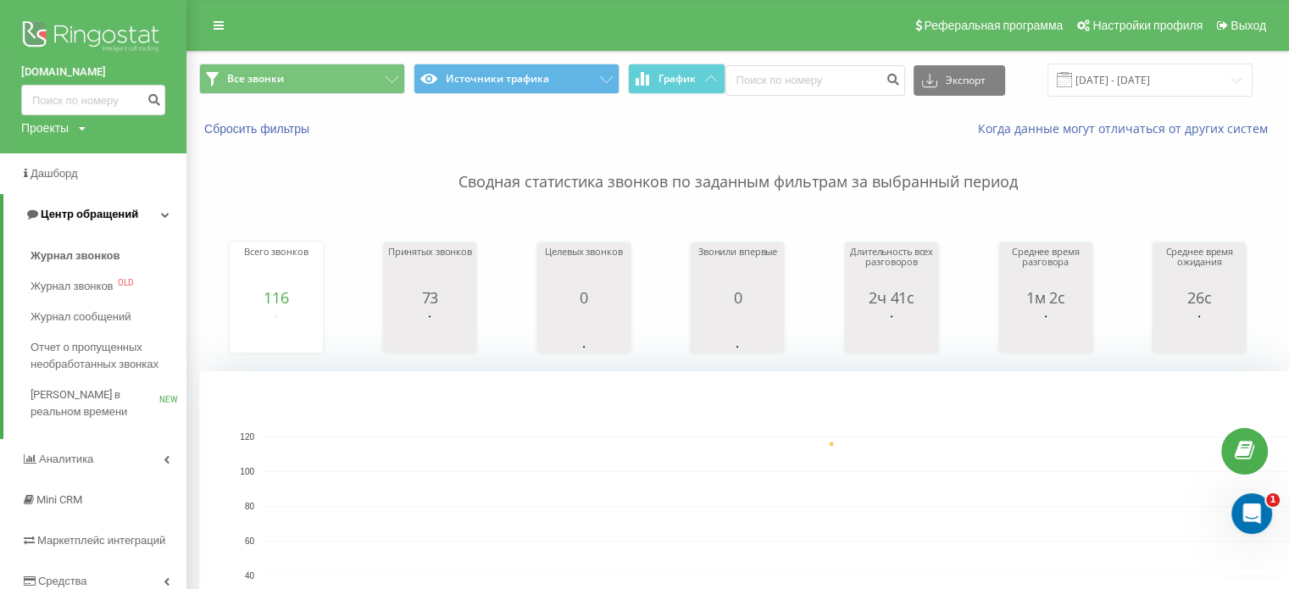
click at [65, 210] on span "Центр обращений" at bounding box center [89, 214] width 97 height 13
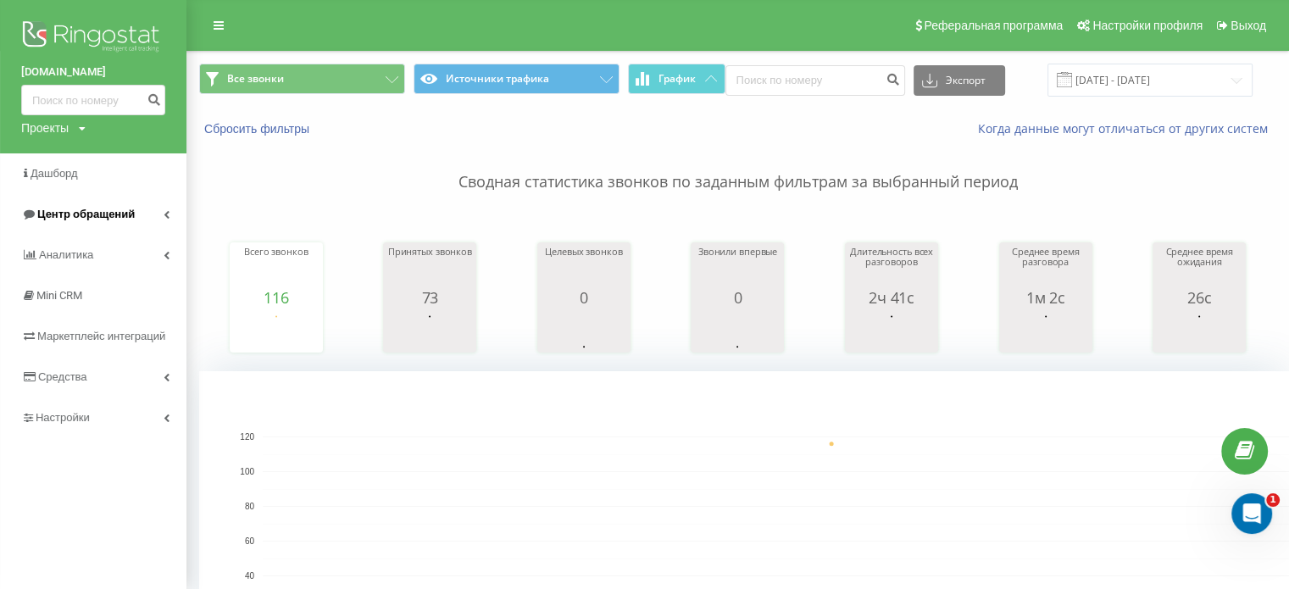
click at [59, 203] on link "Центр обращений" at bounding box center [93, 214] width 186 height 41
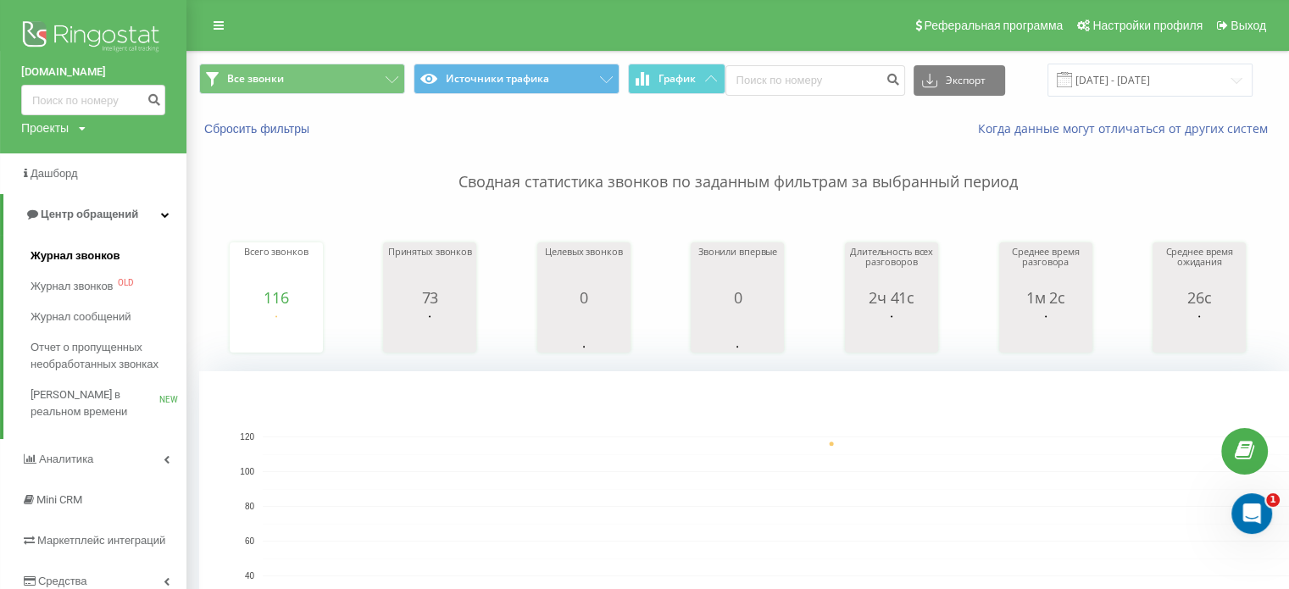
click at [64, 246] on link "Журнал звонков" at bounding box center [109, 256] width 156 height 31
click at [84, 247] on link "Журнал звонков" at bounding box center [109, 256] width 156 height 31
click at [92, 268] on link "Журнал звонков" at bounding box center [109, 256] width 156 height 31
click at [81, 261] on span "Журнал звонков" at bounding box center [75, 255] width 89 height 17
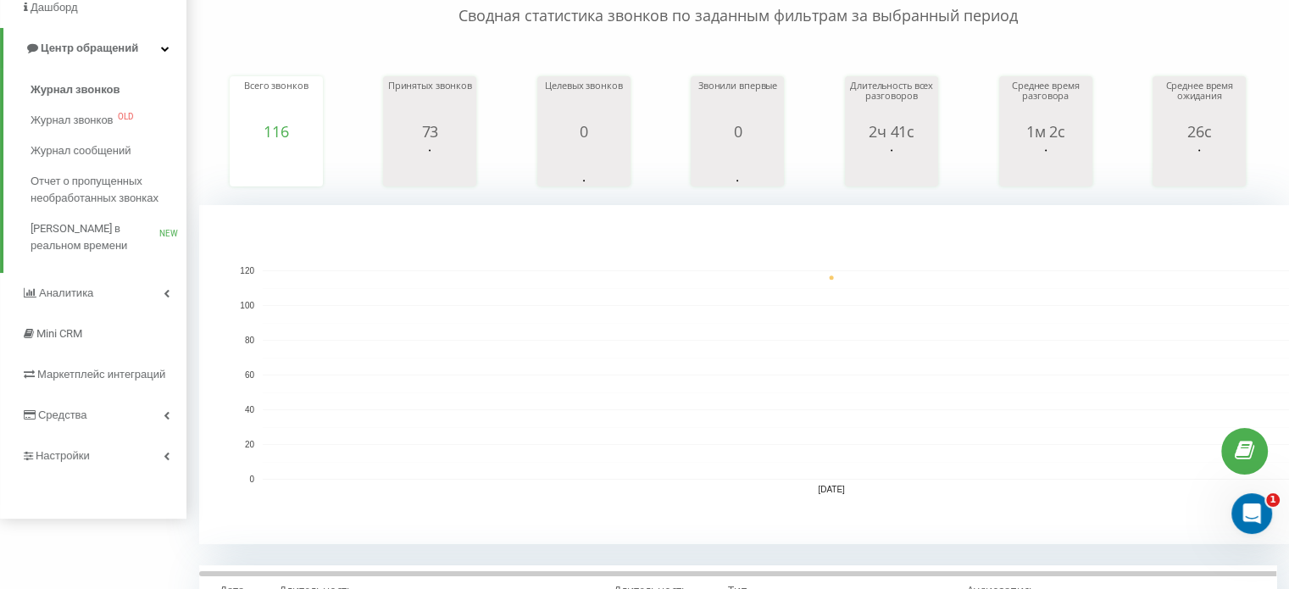
scroll to position [254, 0]
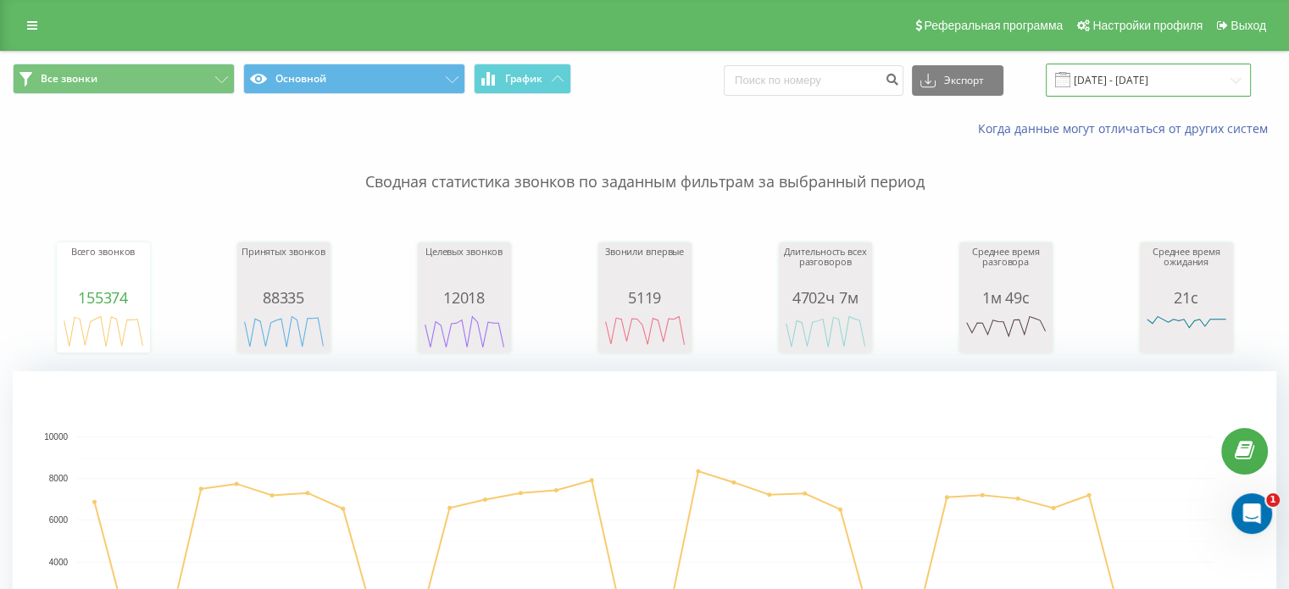
click at [1117, 84] on input "[DATE] - [DATE]" at bounding box center [1148, 80] width 205 height 33
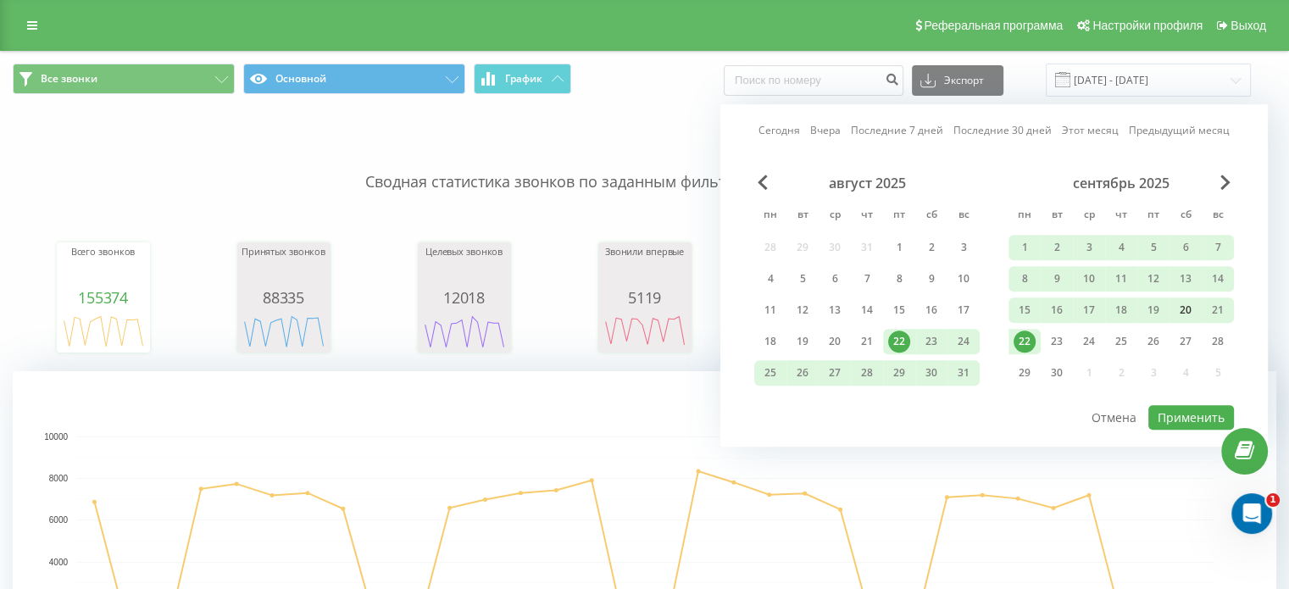
click at [1190, 306] on div "20" at bounding box center [1185, 310] width 22 height 22
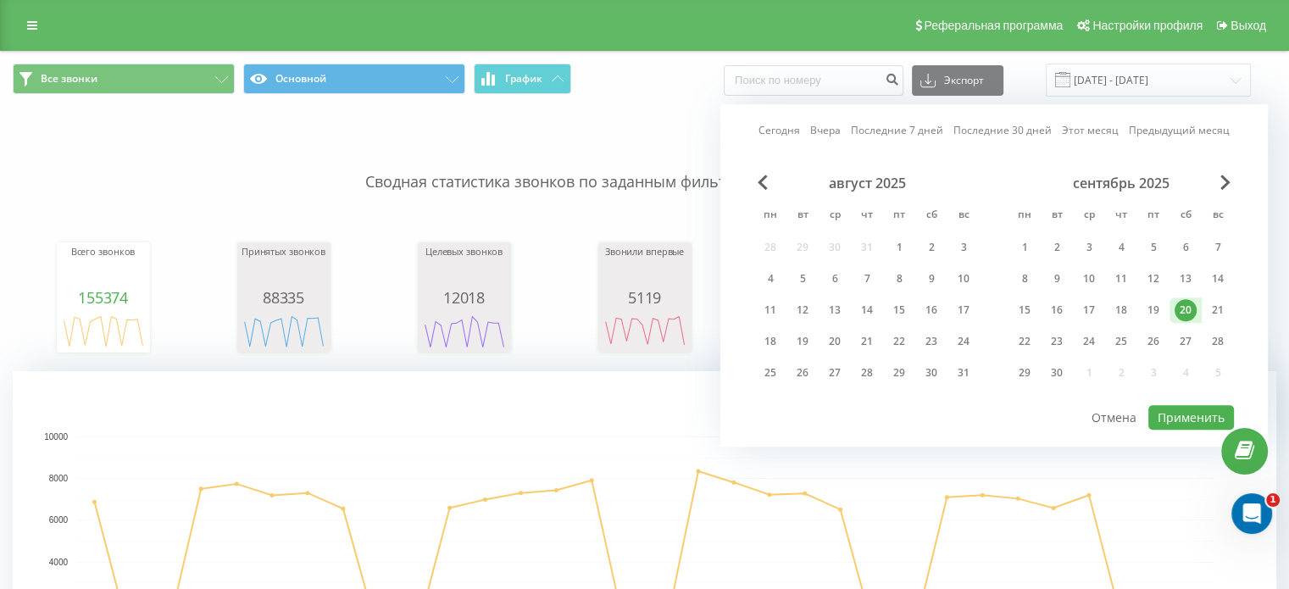
click at [1180, 428] on div "Сегодня Вчера Последние 7 дней Последние 30 дней Этот месяц Предыдущий месяц ав…" at bounding box center [993, 275] width 547 height 342
click at [1181, 416] on button "Применить" at bounding box center [1191, 417] width 86 height 25
type input "20.09.2025 - 20.09.2025"
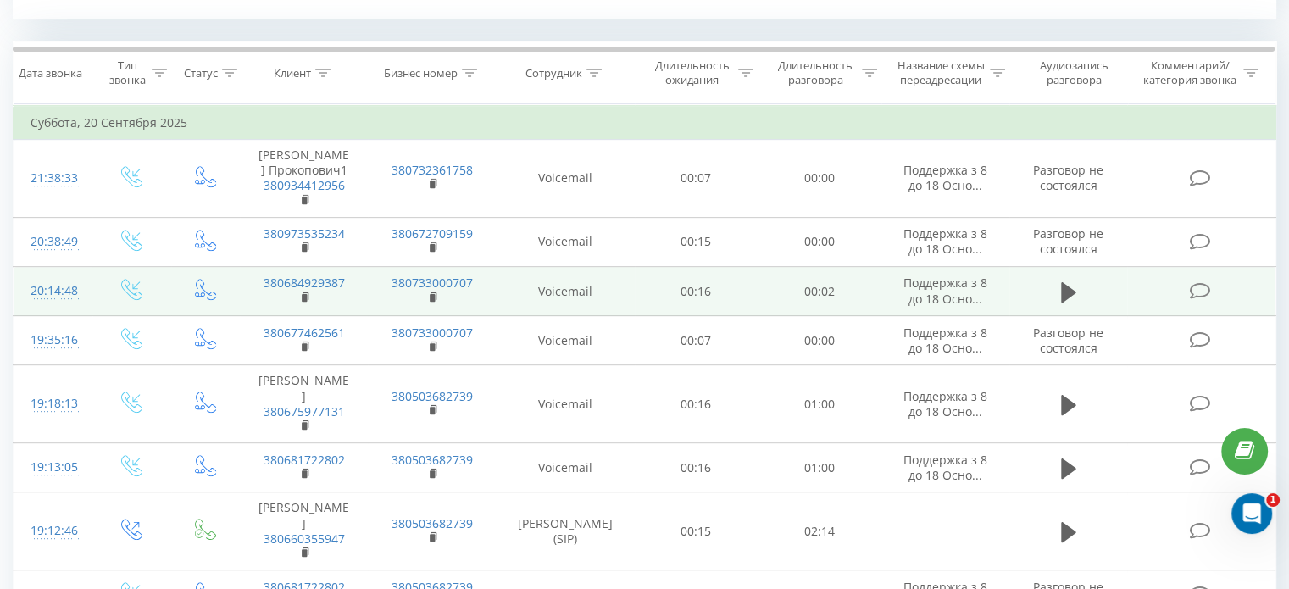
scroll to position [763, 0]
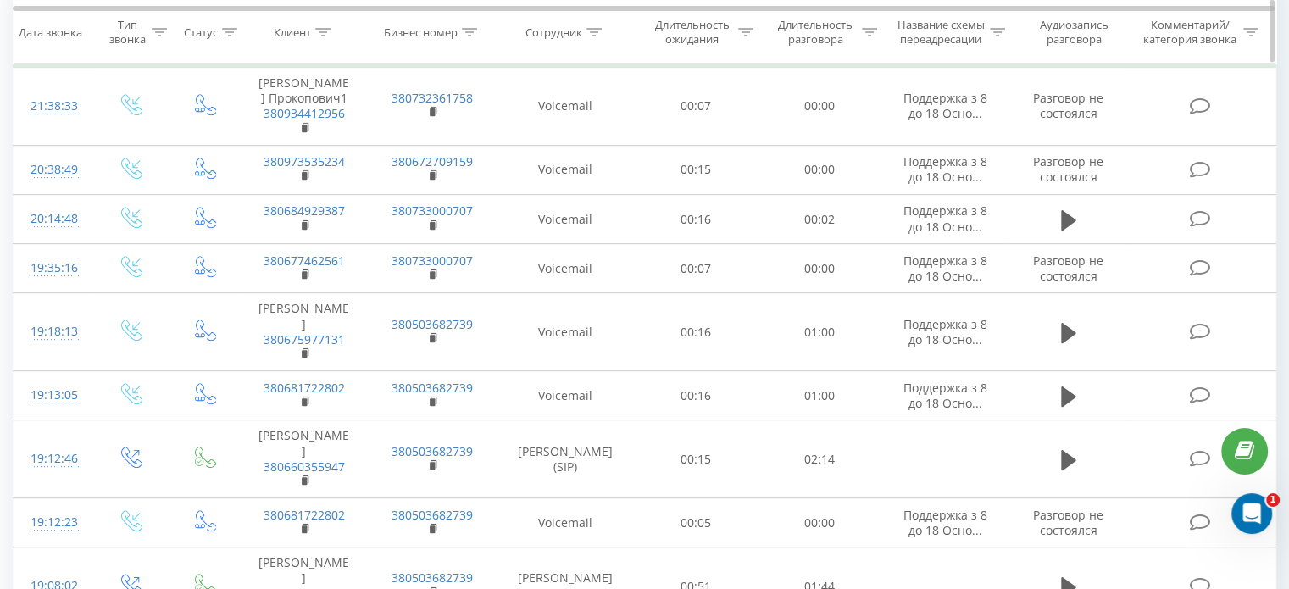
click at [596, 28] on icon at bounding box center [593, 31] width 15 height 8
click at [529, 149] on input "text" at bounding box center [565, 153] width 149 height 30
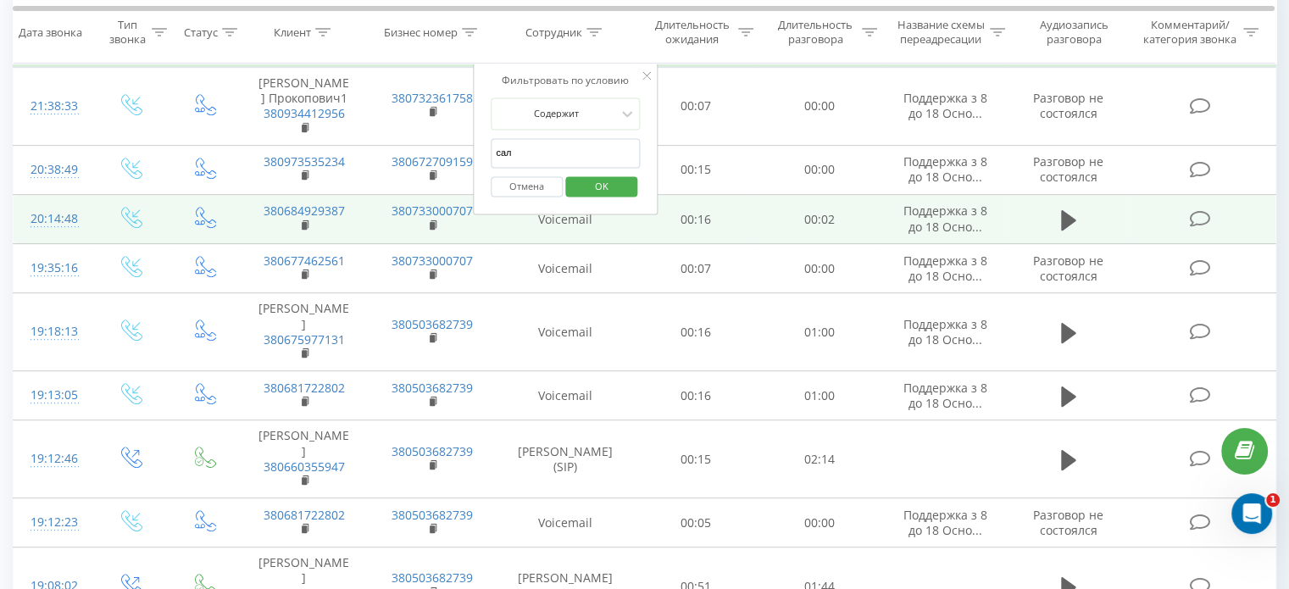
type input "салієнко"
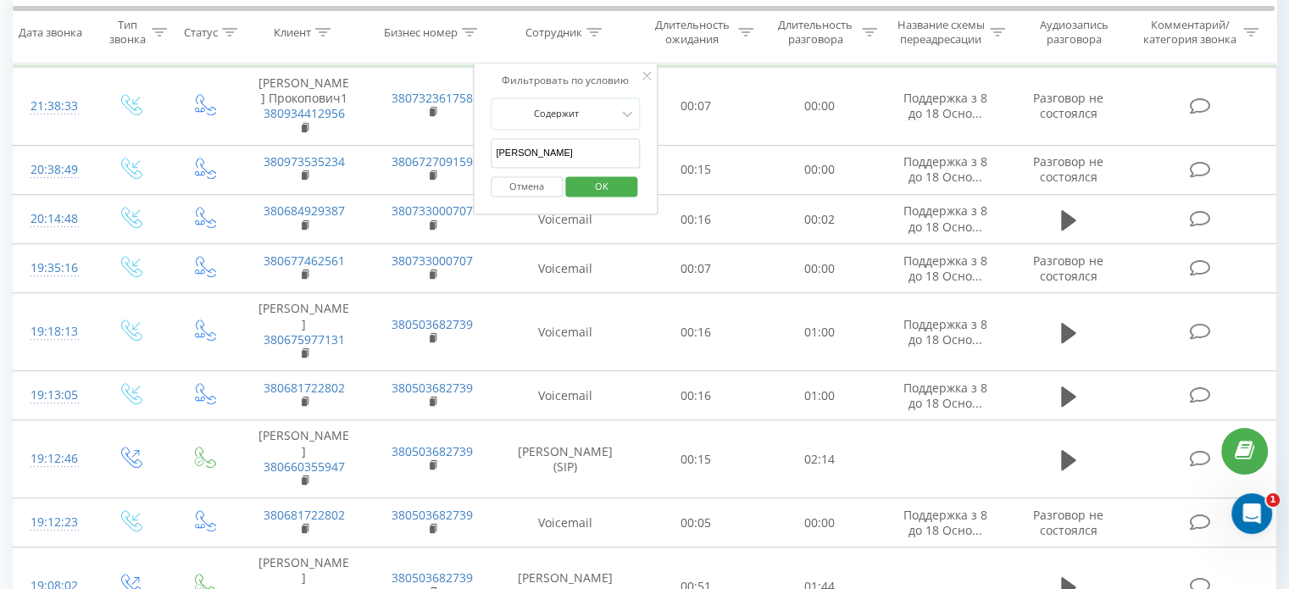
click at [597, 192] on span "OK" at bounding box center [601, 186] width 47 height 26
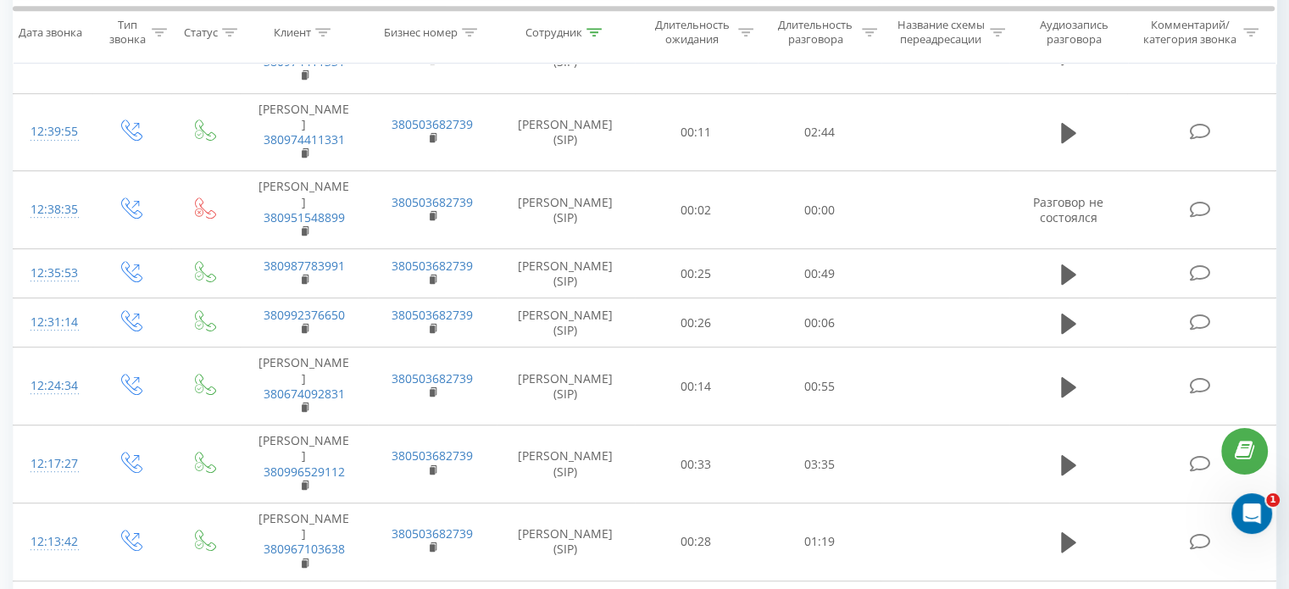
scroll to position [2352, 0]
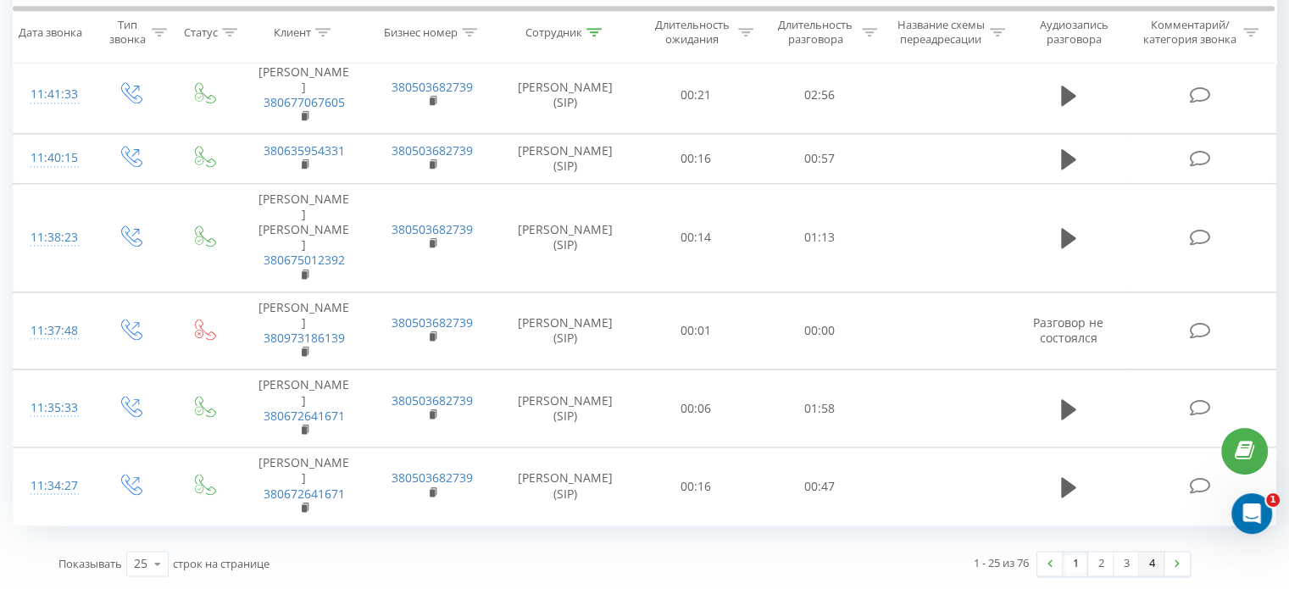
click at [1149, 568] on link "4" at bounding box center [1151, 564] width 25 height 24
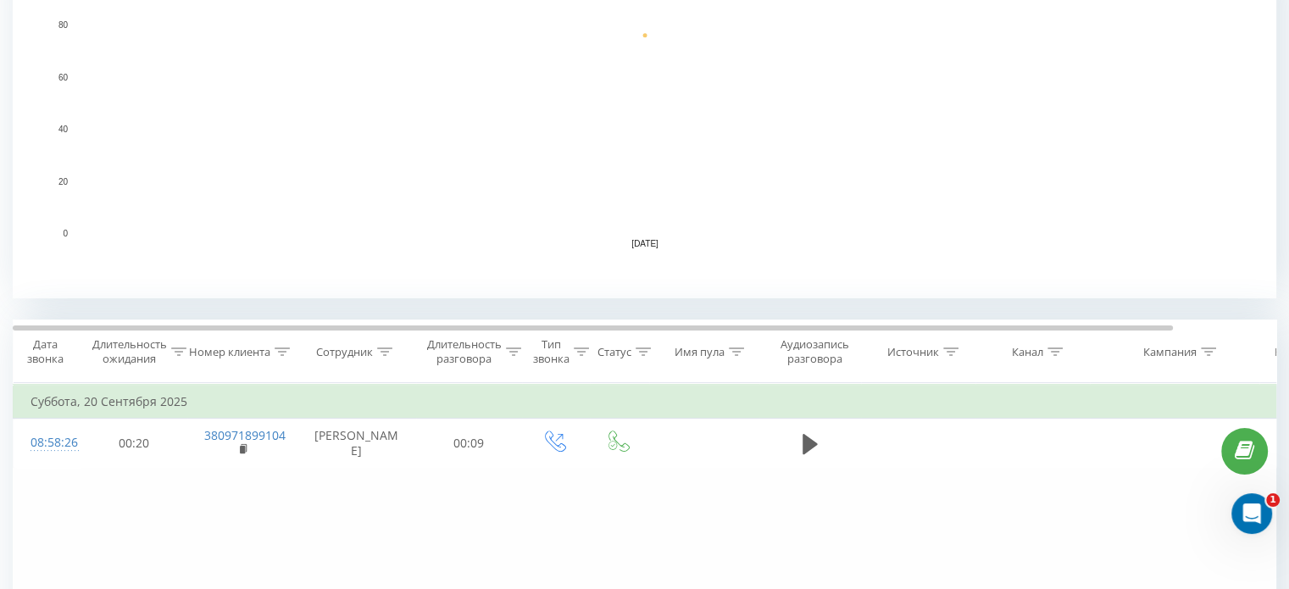
scroll to position [650, 0]
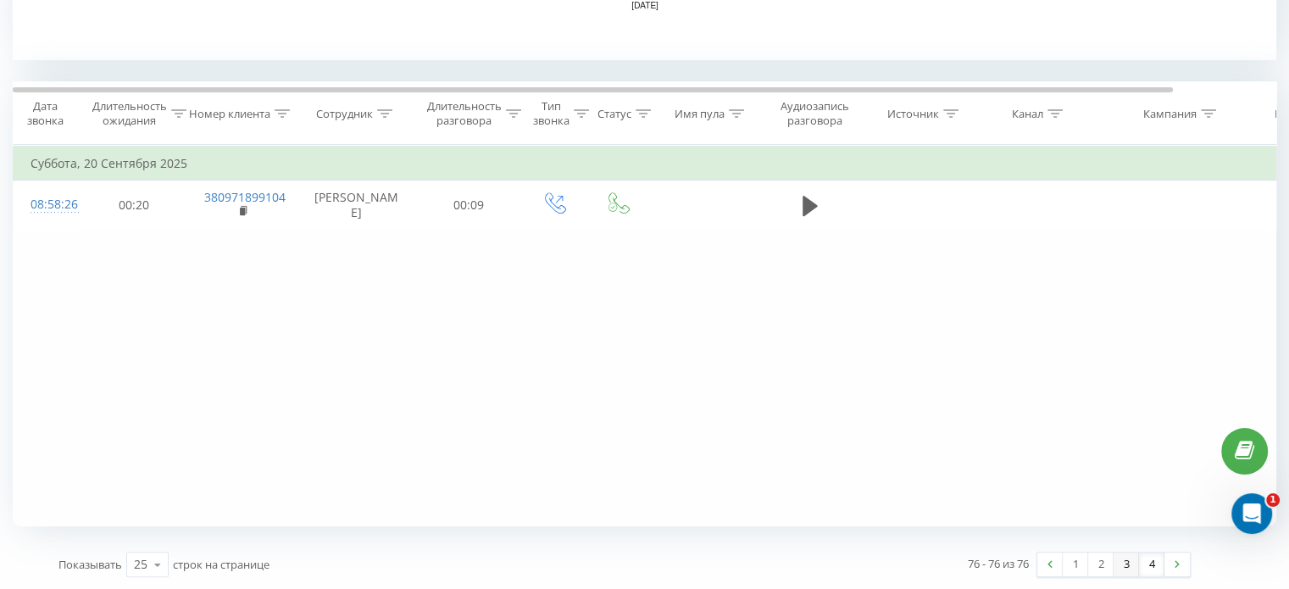
click at [1134, 564] on link "3" at bounding box center [1125, 564] width 25 height 24
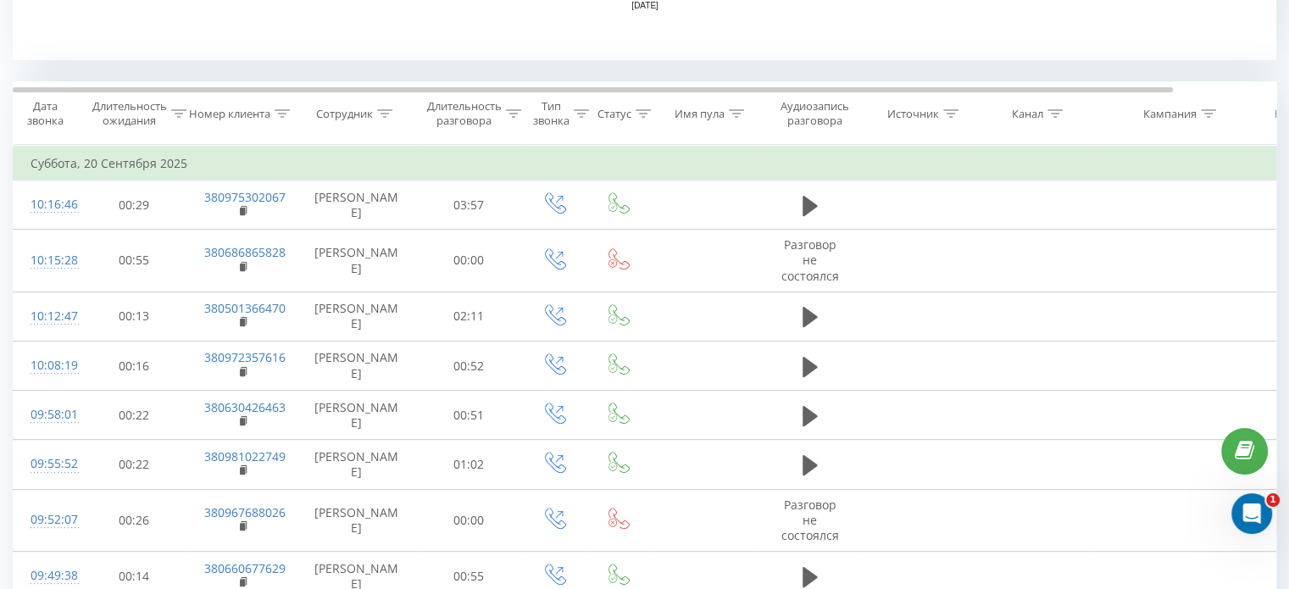
scroll to position [2244, 0]
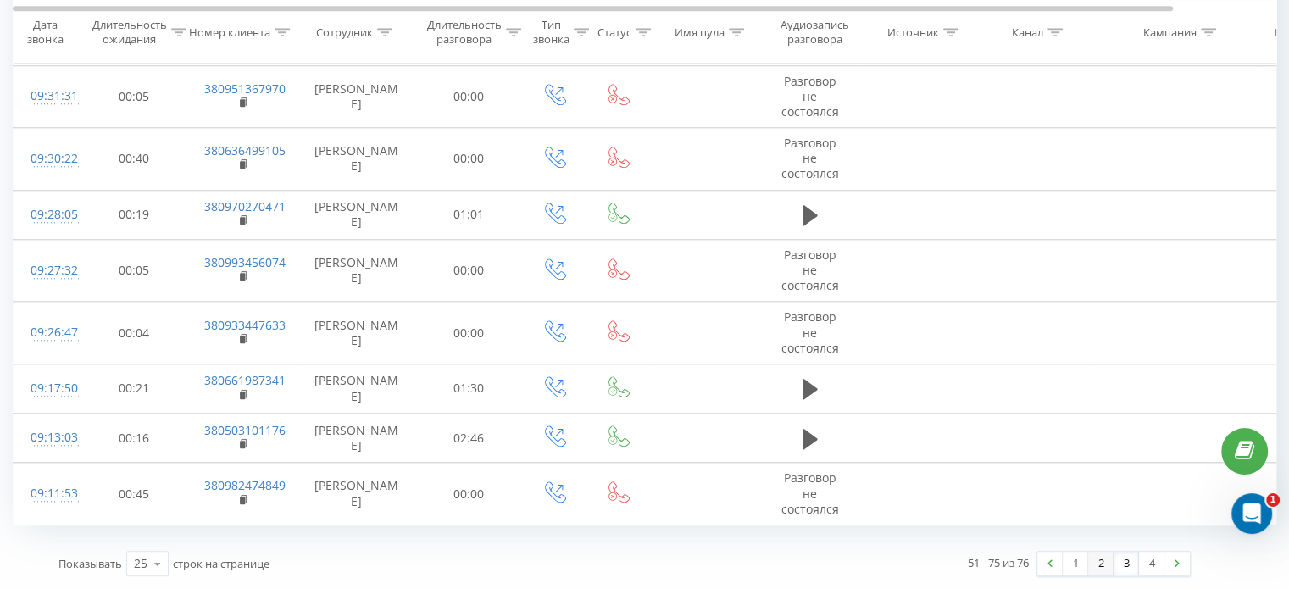
click at [1106, 569] on link "2" at bounding box center [1100, 564] width 25 height 24
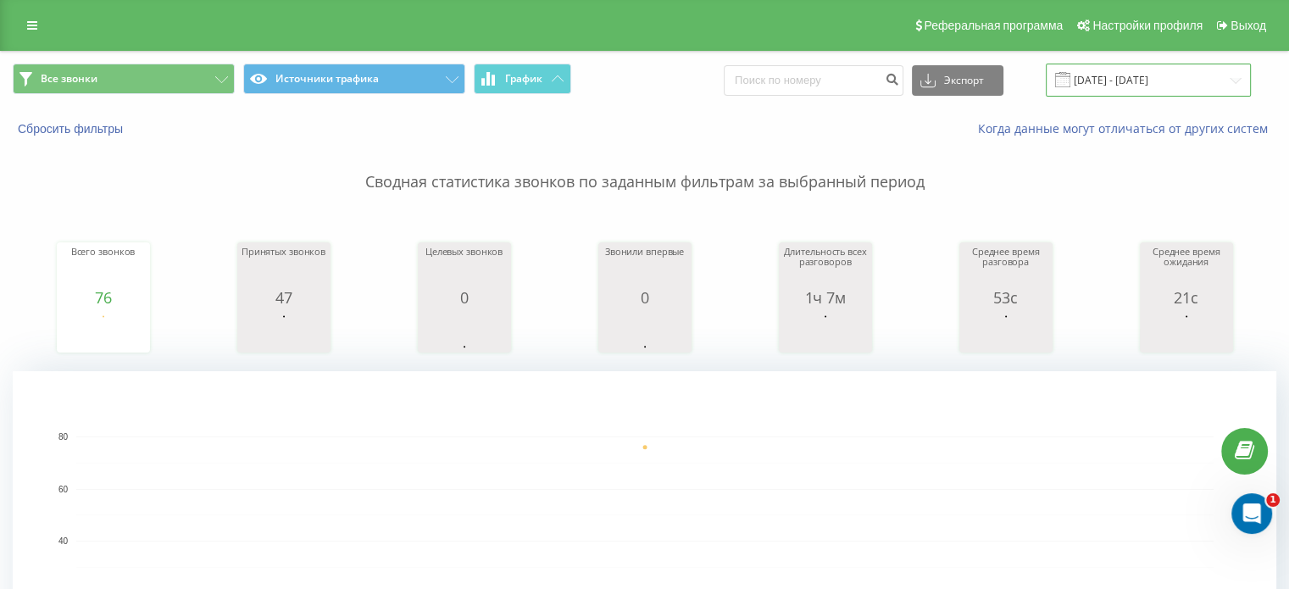
click at [1108, 87] on input "20.09.2025 - 20.09.2025" at bounding box center [1148, 80] width 205 height 33
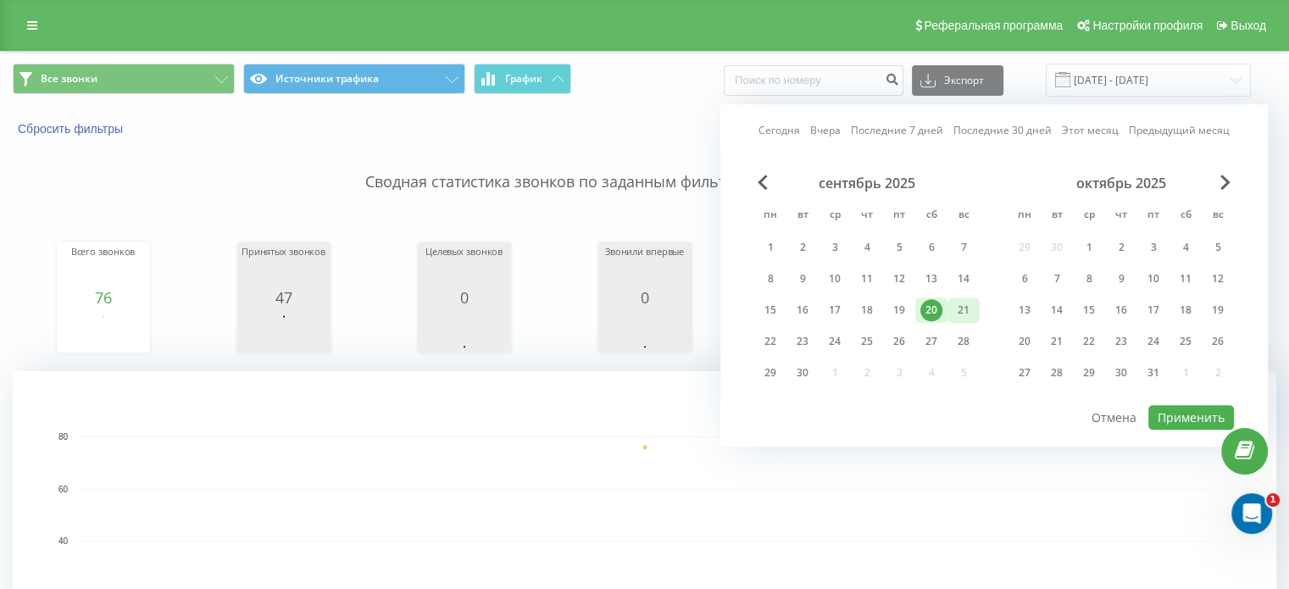
click at [969, 305] on div "21" at bounding box center [963, 310] width 22 height 22
click at [1191, 408] on button "Применить" at bounding box center [1191, 417] width 86 height 25
type input "[DATE] - [DATE]"
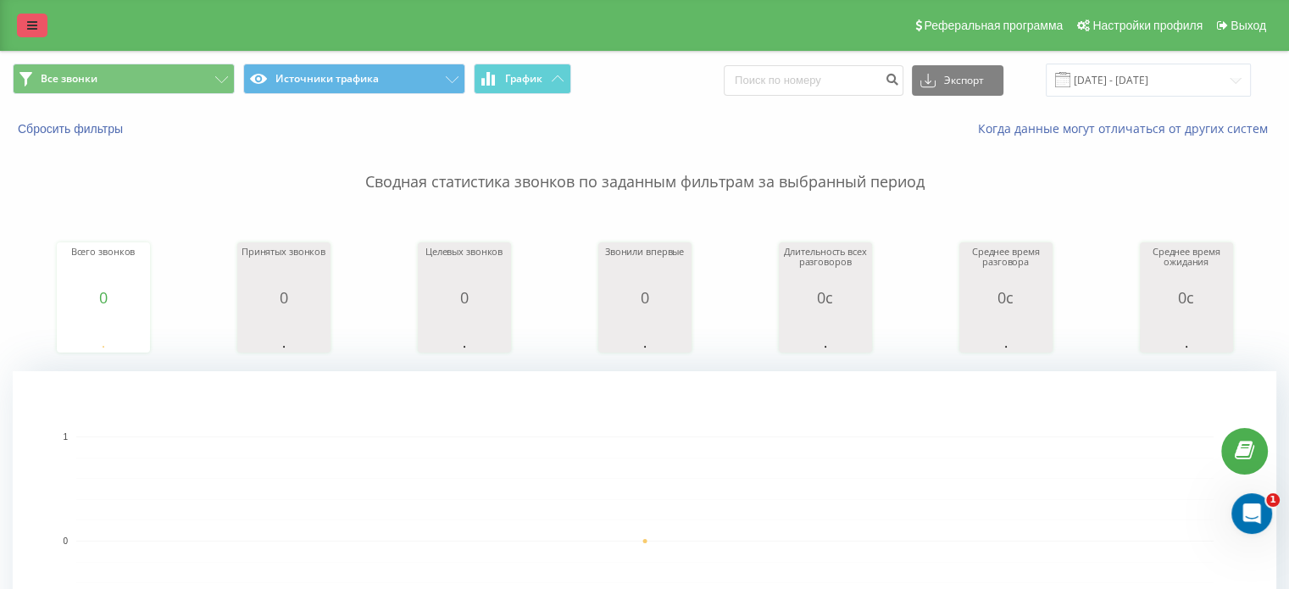
click at [25, 29] on link at bounding box center [32, 26] width 31 height 24
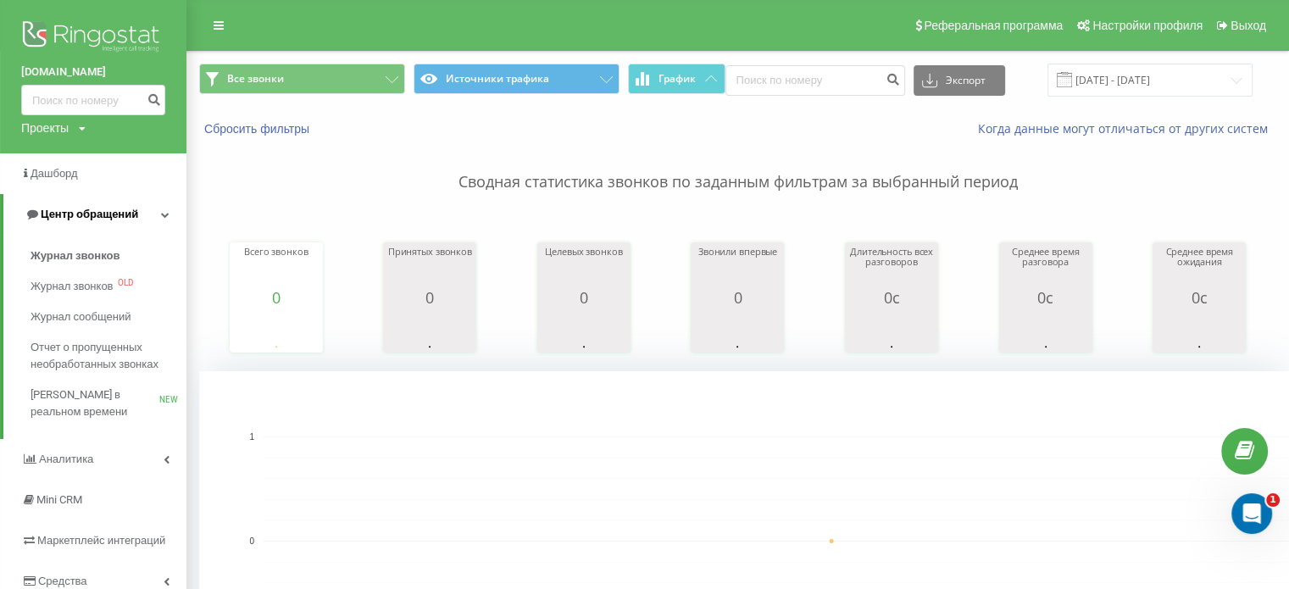
click at [68, 218] on span "Центр обращений" at bounding box center [89, 214] width 97 height 13
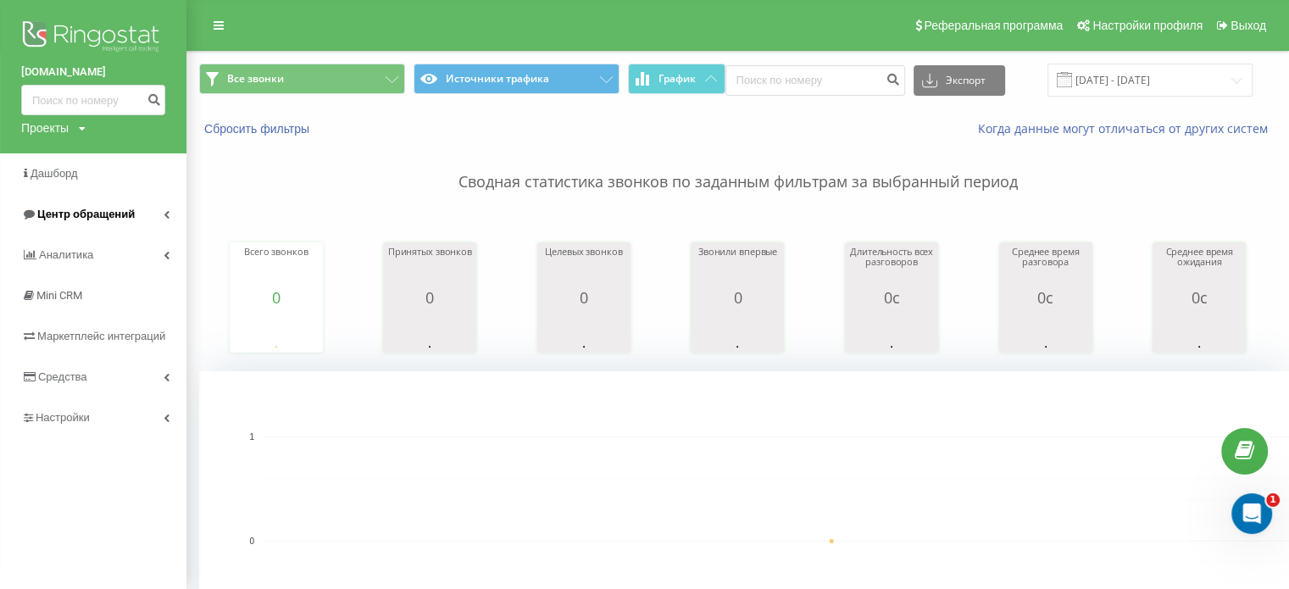
click at [58, 226] on link "Центр обращений" at bounding box center [93, 214] width 186 height 41
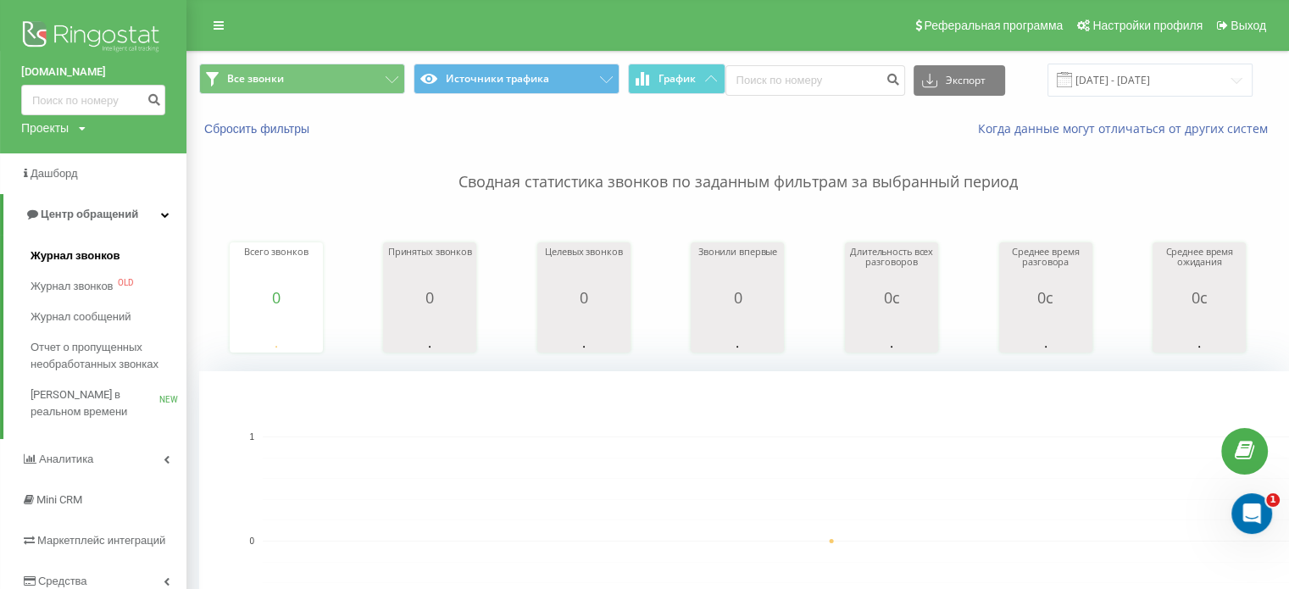
click at [52, 247] on span "Журнал звонков" at bounding box center [75, 255] width 89 height 17
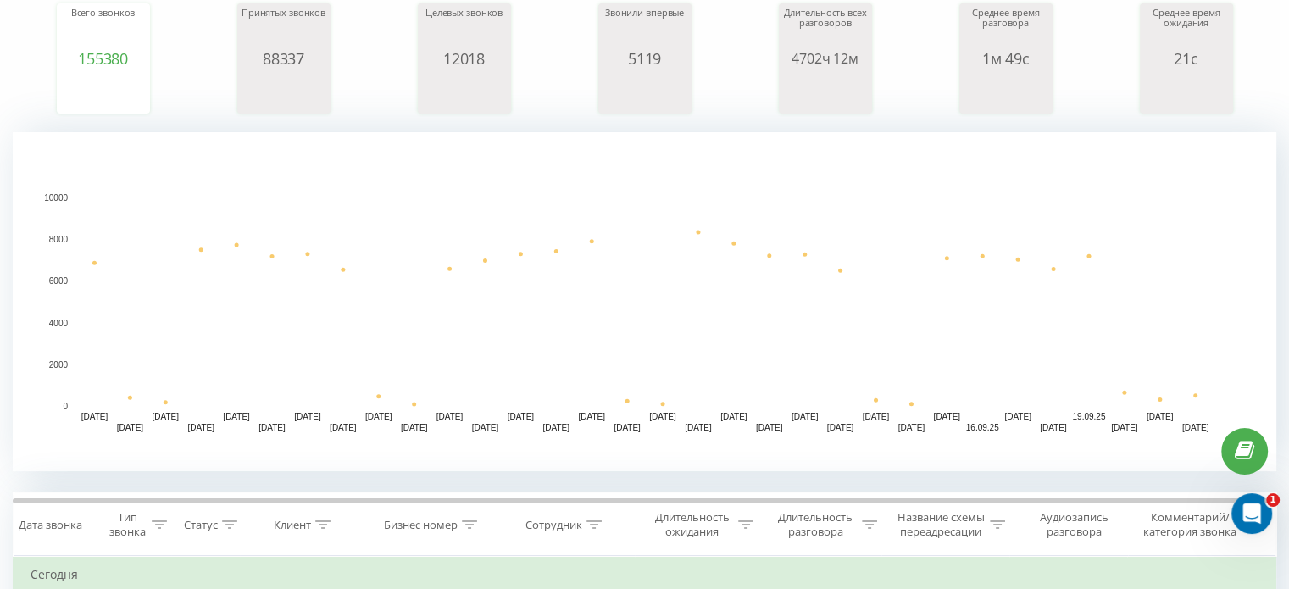
scroll to position [339, 0]
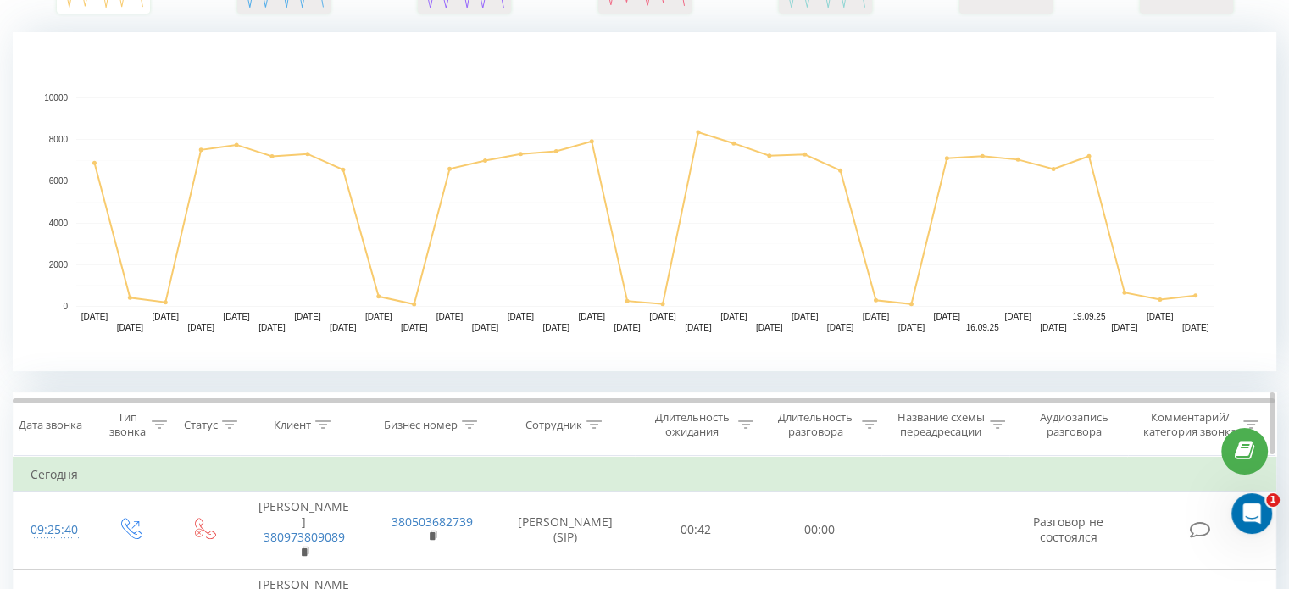
click at [588, 424] on icon at bounding box center [593, 424] width 15 height 8
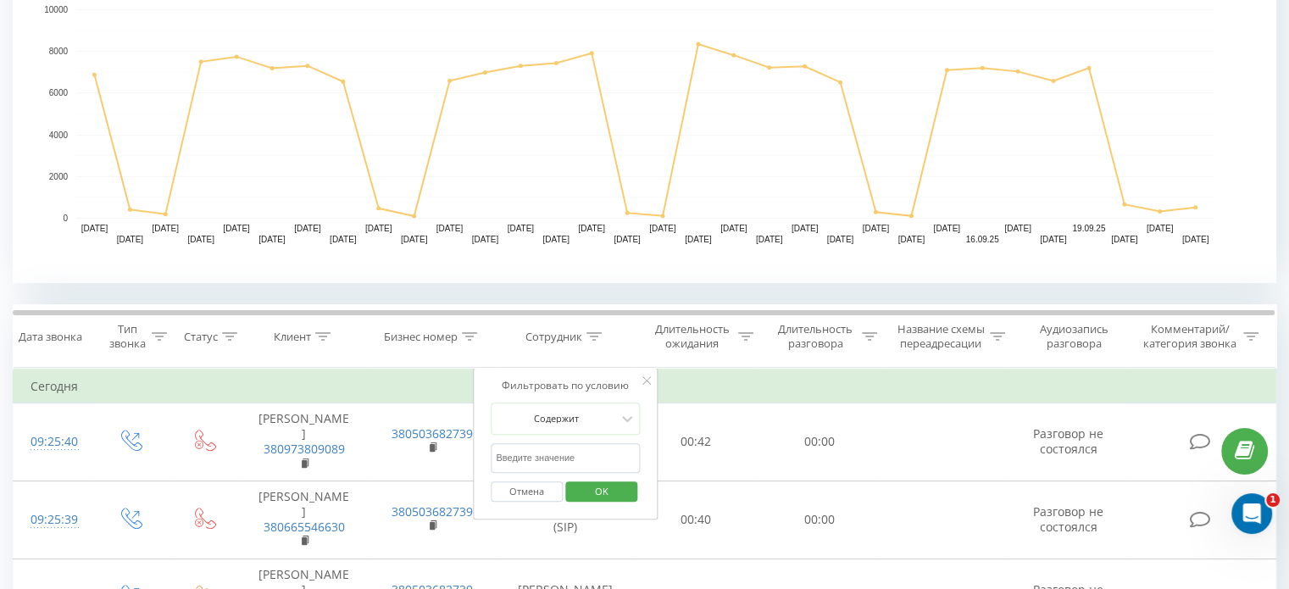
scroll to position [508, 0]
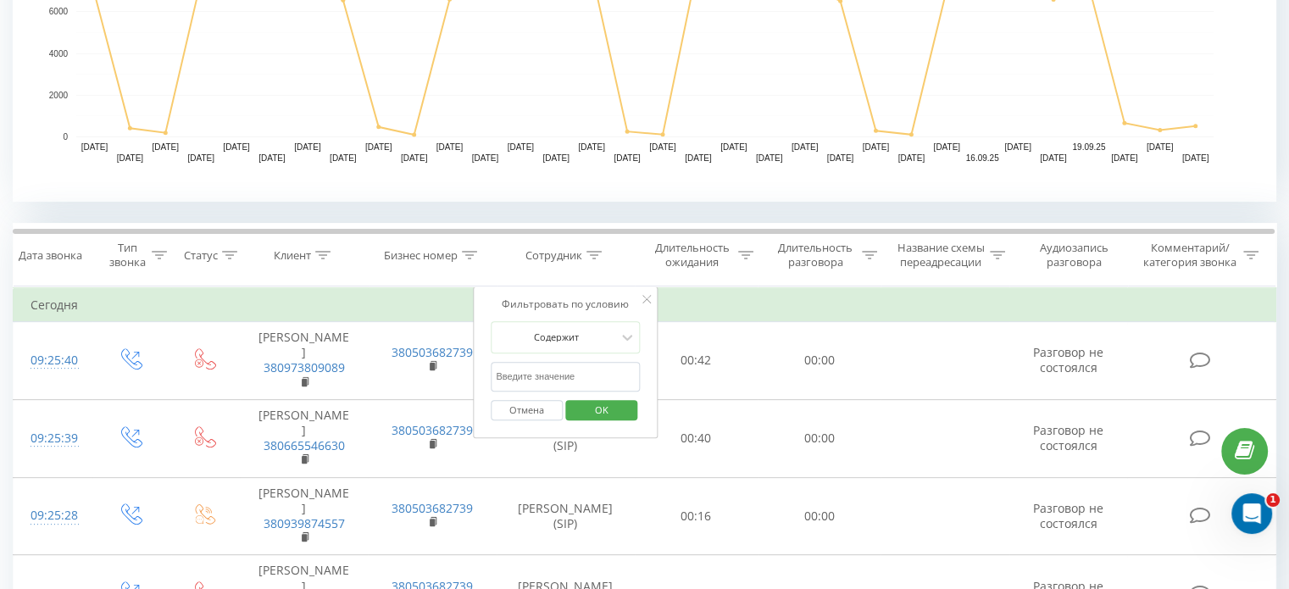
click at [546, 380] on input "text" at bounding box center [565, 377] width 149 height 30
type input "соломка"
click at [602, 411] on span "OK" at bounding box center [601, 410] width 47 height 26
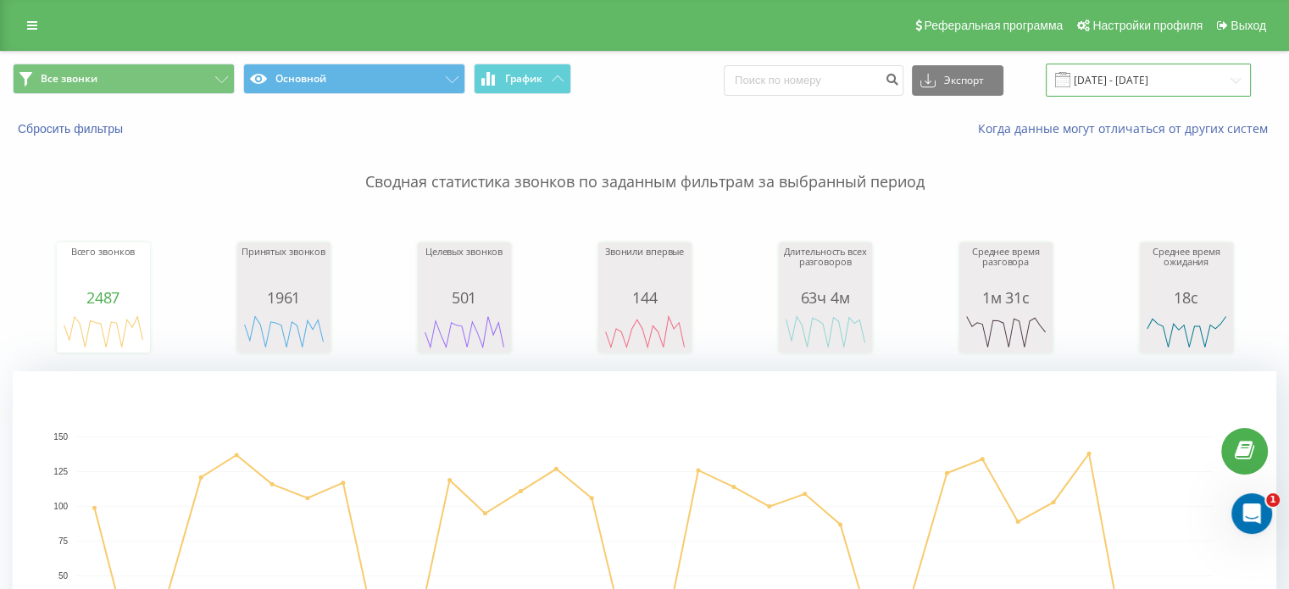
click at [1125, 80] on input "22.08.2025 - 22.09.2025" at bounding box center [1148, 80] width 205 height 33
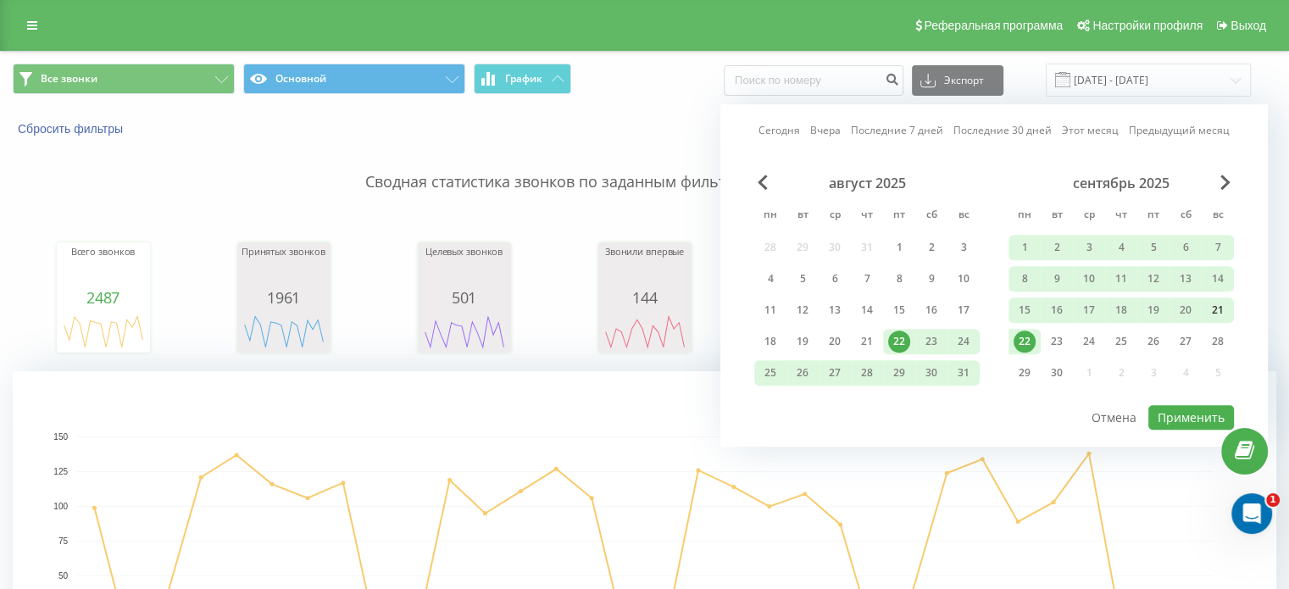
click at [1224, 307] on div "21" at bounding box center [1218, 310] width 22 height 22
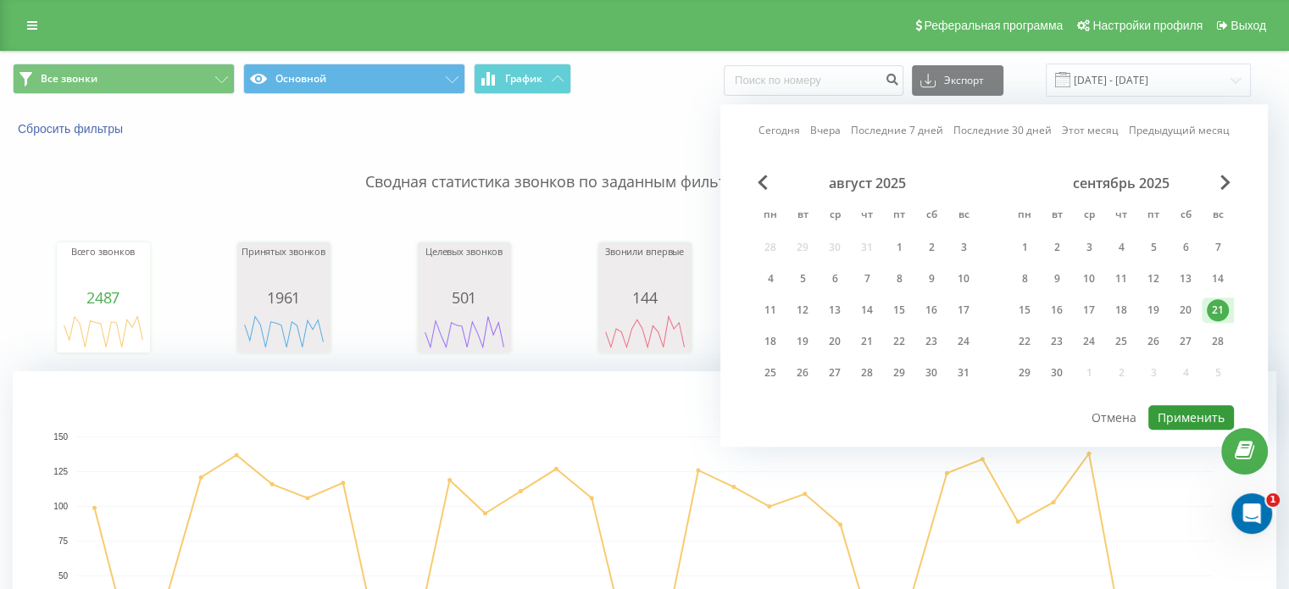
click at [1181, 422] on button "Применить" at bounding box center [1191, 417] width 86 height 25
type input "[DATE] - [DATE]"
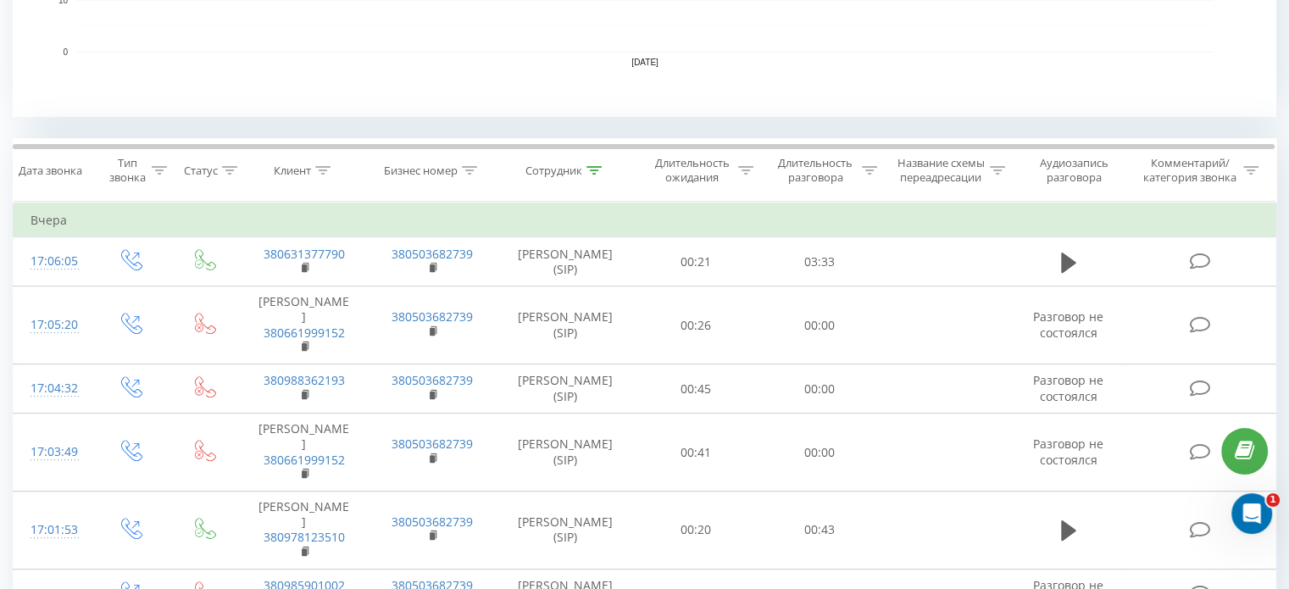
scroll to position [2197, 0]
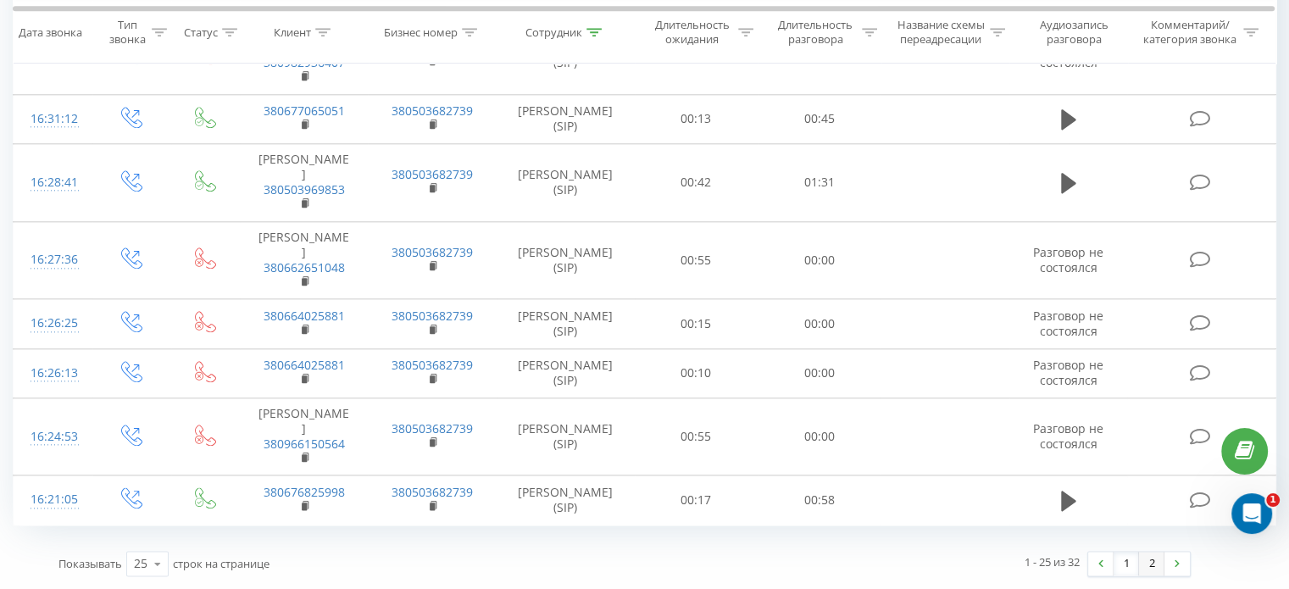
click at [1153, 570] on link "2" at bounding box center [1151, 564] width 25 height 24
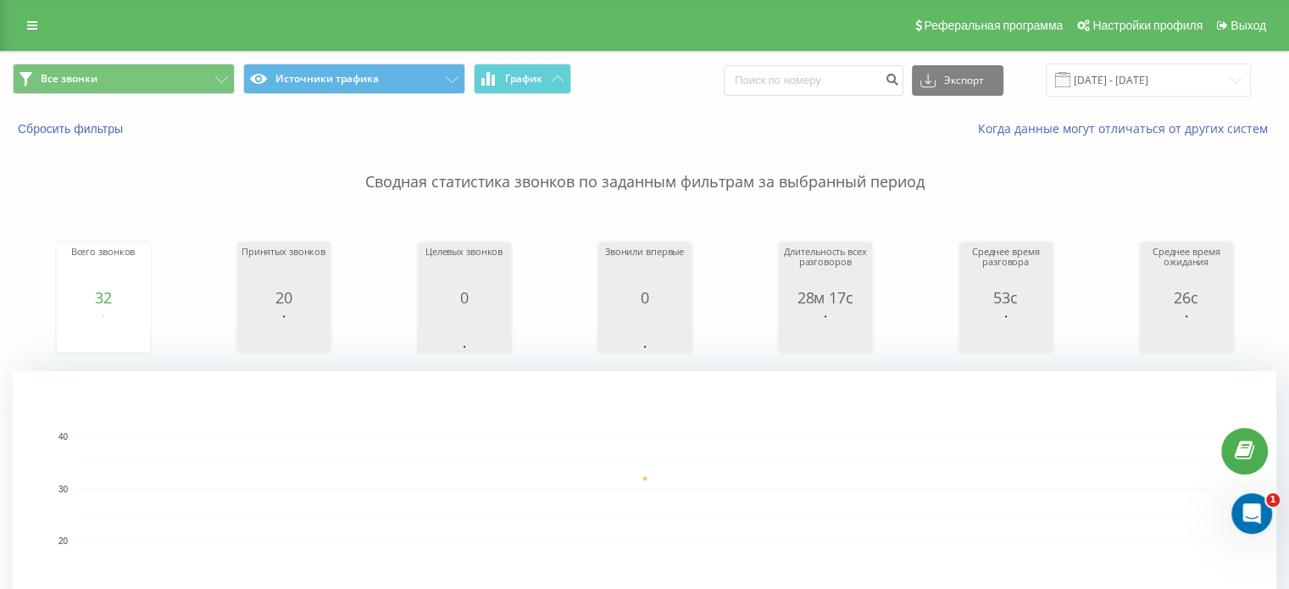
click at [31, 160] on p "Сводная статистика звонков по заданным фильтрам за выбранный период" at bounding box center [644, 165] width 1263 height 56
click at [698, 111] on div "Сбросить фильтры Когда данные могут отличаться от других систем" at bounding box center [644, 128] width 1287 height 41
click at [34, 31] on icon at bounding box center [32, 25] width 10 height 12
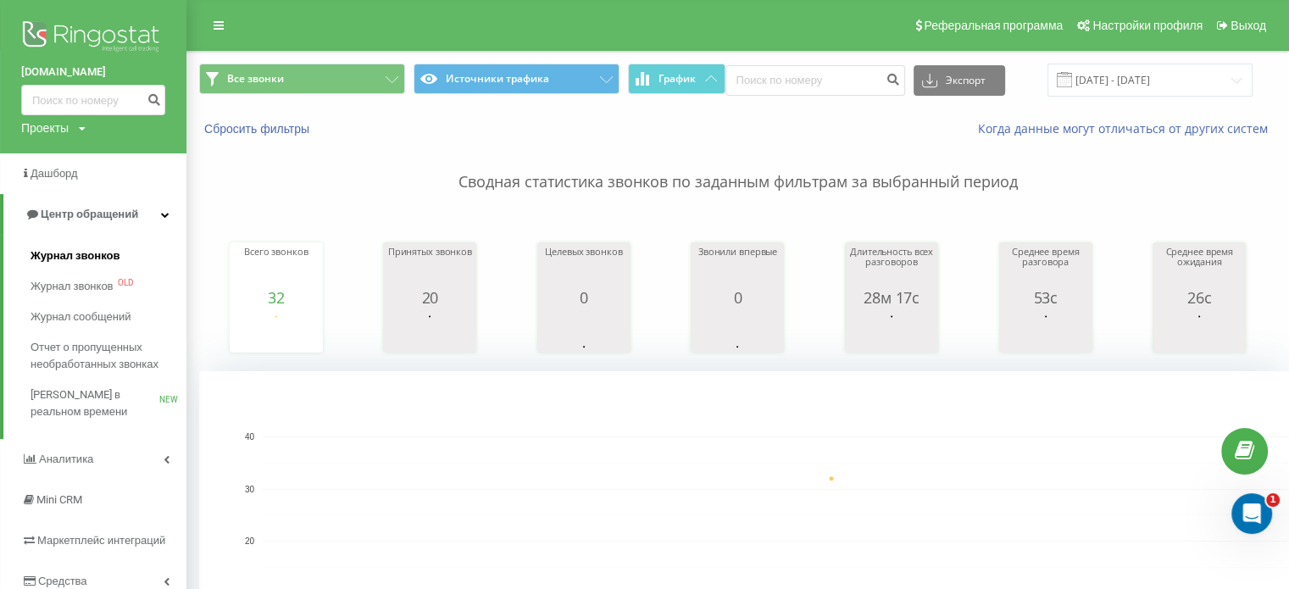
click at [72, 249] on span "Журнал звонков" at bounding box center [75, 255] width 89 height 17
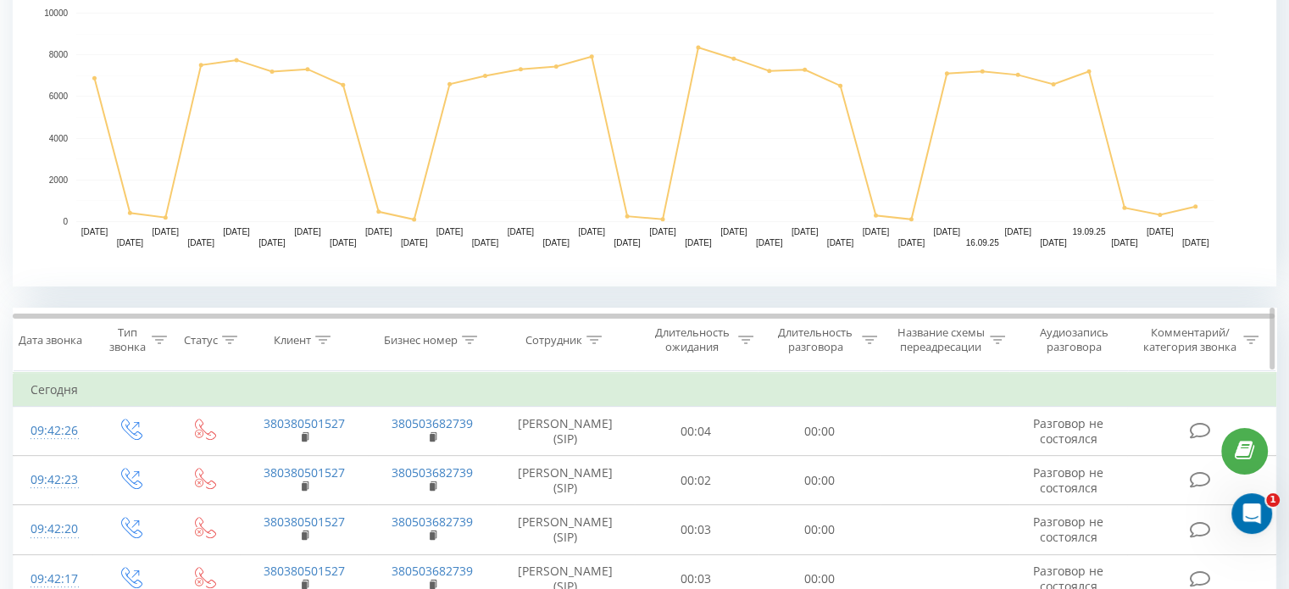
click at [322, 341] on icon at bounding box center [322, 340] width 15 height 8
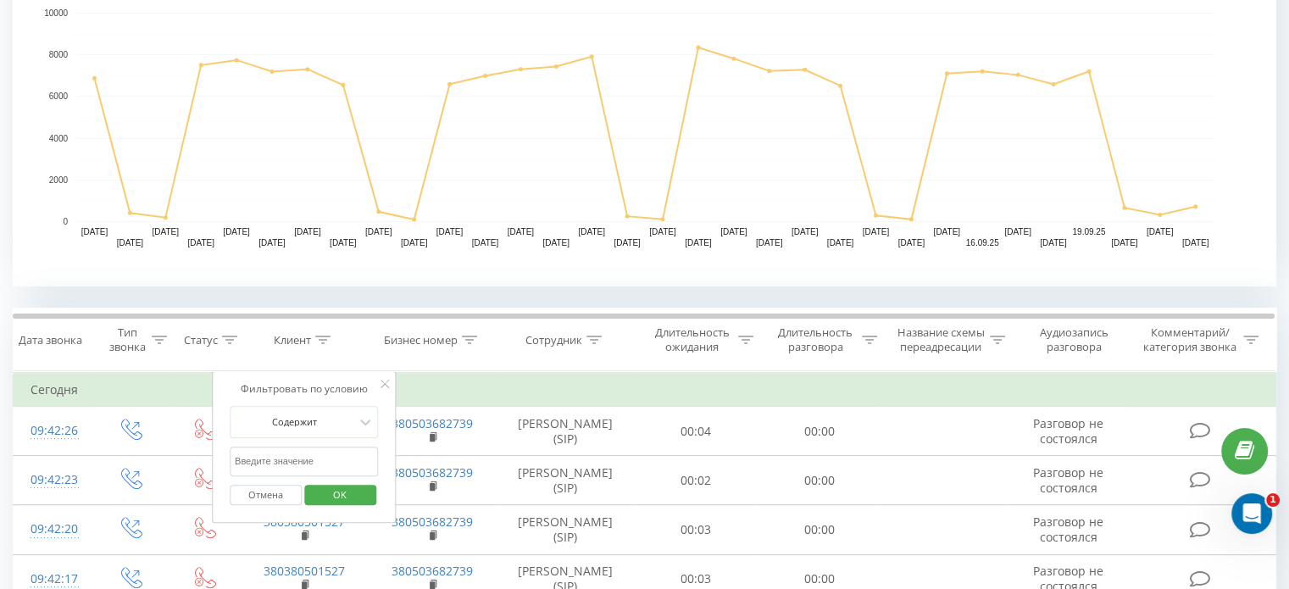
click at [303, 450] on input "text" at bounding box center [304, 462] width 149 height 30
paste input "380672691333"
type input "380672691333"
click at [327, 491] on span "OK" at bounding box center [339, 494] width 47 height 26
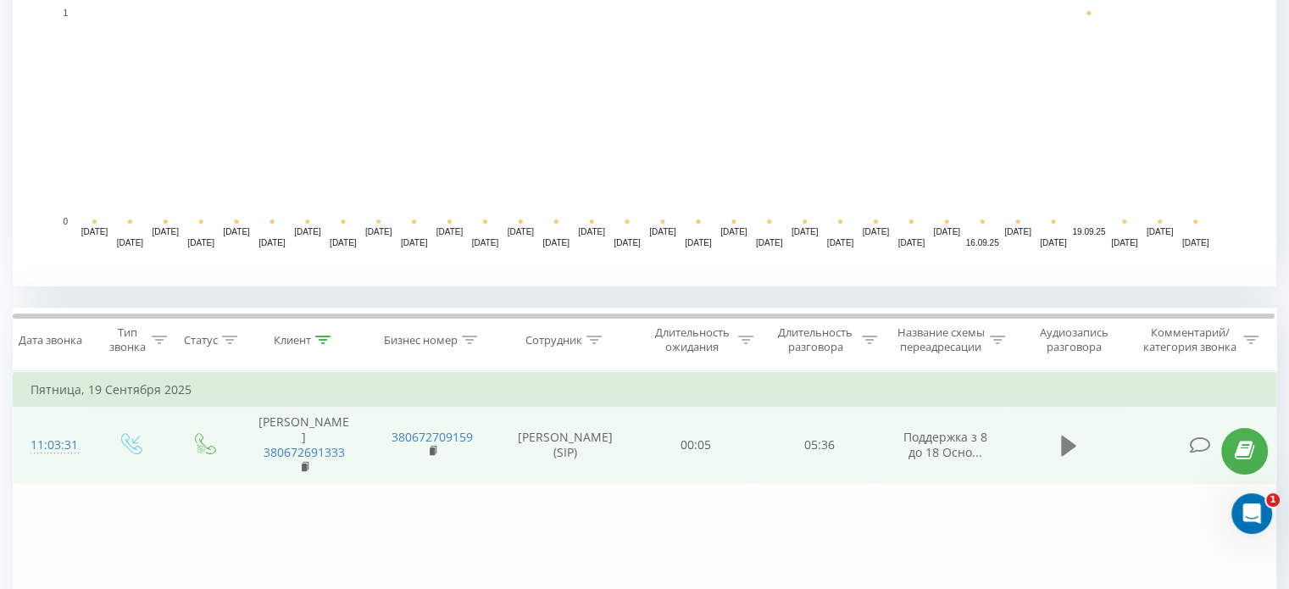
click at [1063, 447] on icon at bounding box center [1068, 446] width 15 height 20
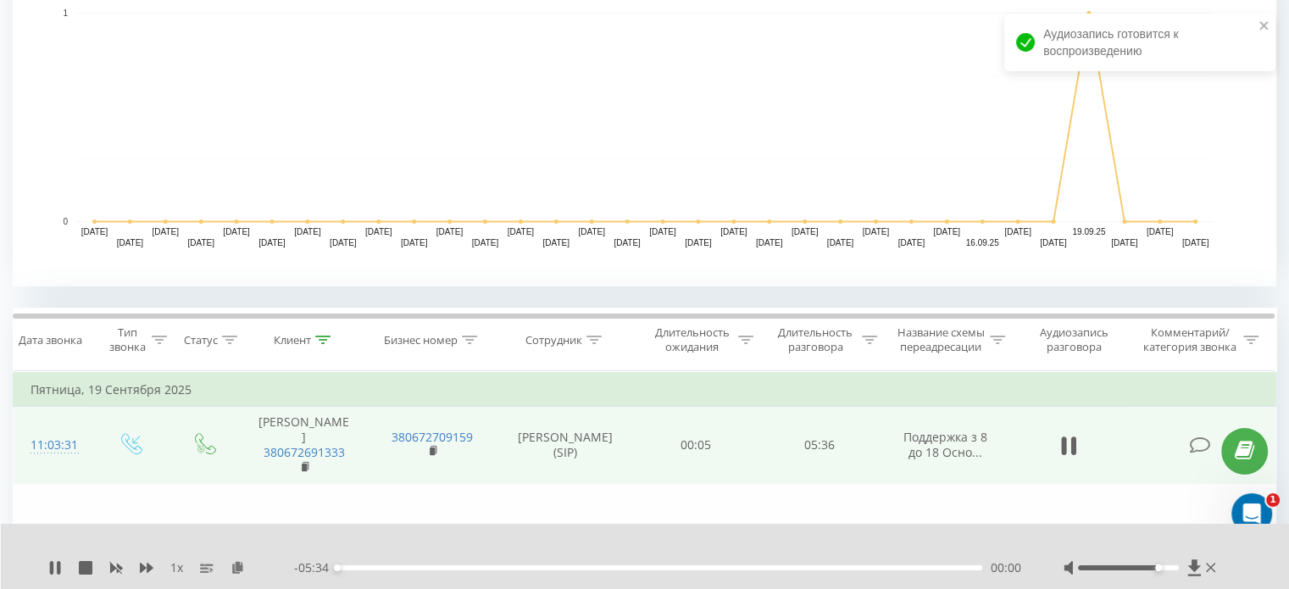
drag, startPoint x: 1128, startPoint y: 567, endPoint x: 1158, endPoint y: 571, distance: 30.8
click at [1158, 570] on div "Accessibility label" at bounding box center [1158, 567] width 7 height 7
drag, startPoint x: 1161, startPoint y: 570, endPoint x: 1177, endPoint y: 571, distance: 16.1
click at [1179, 571] on div at bounding box center [1141, 567] width 156 height 17
drag, startPoint x: 1160, startPoint y: 565, endPoint x: 1208, endPoint y: 573, distance: 48.9
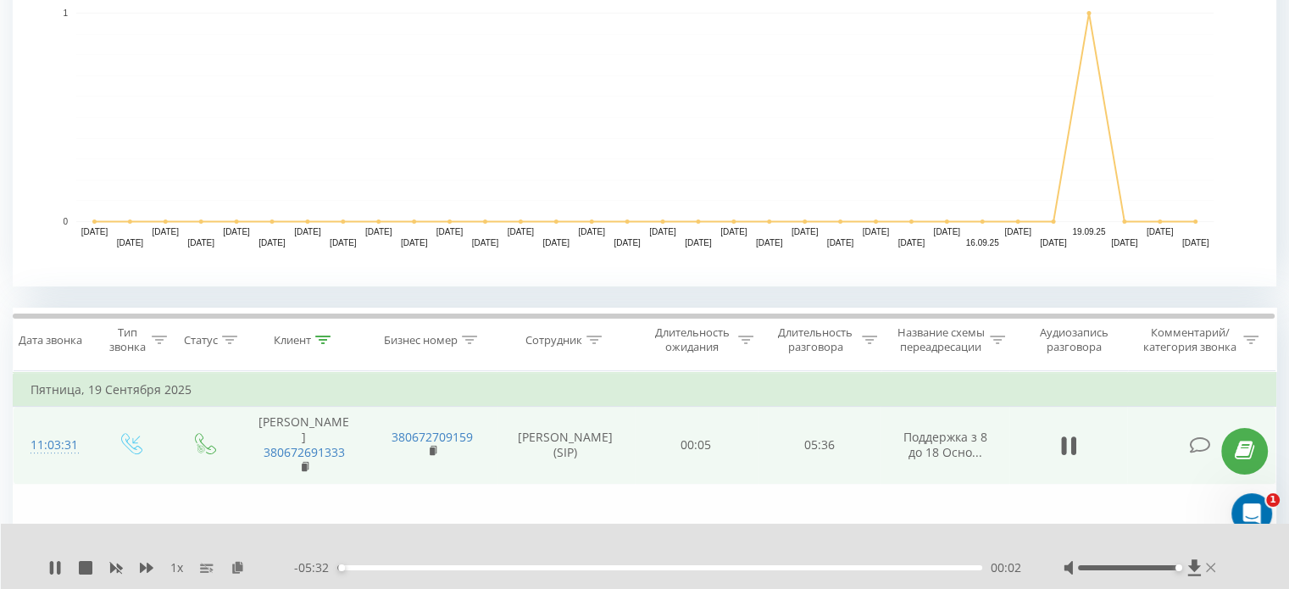
click at [1208, 573] on div at bounding box center [1141, 567] width 156 height 17
click at [148, 569] on icon at bounding box center [147, 568] width 14 height 10
click at [88, 130] on rect "A chart." at bounding box center [644, 117] width 1137 height 209
click at [252, 567] on icon at bounding box center [254, 567] width 14 height 12
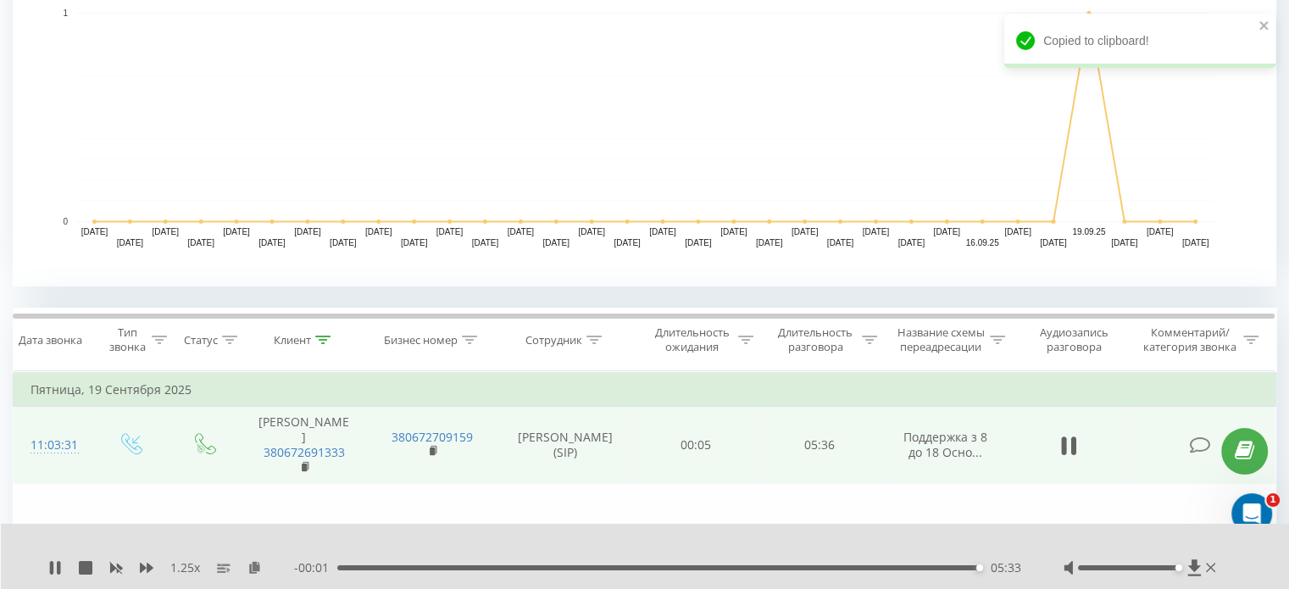
drag, startPoint x: 1219, startPoint y: 153, endPoint x: 1170, endPoint y: 208, distance: 73.8
click at [1221, 153] on rect "A chart." at bounding box center [644, 116] width 1263 height 339
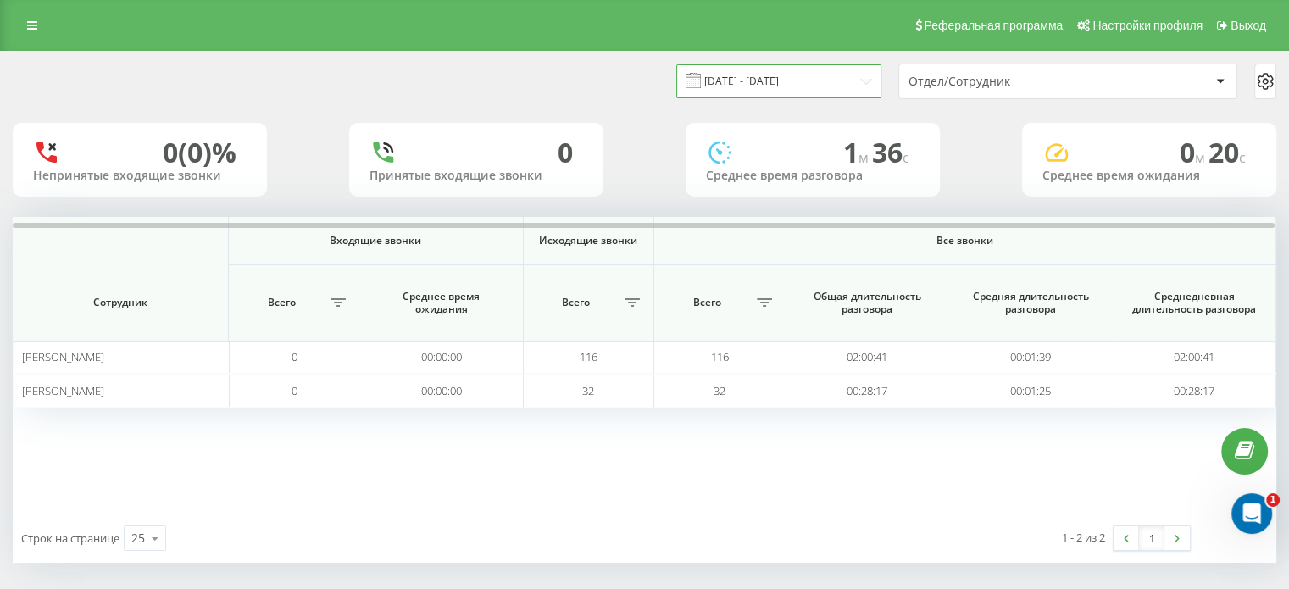
click at [725, 75] on input "[DATE] - [DATE]" at bounding box center [778, 80] width 205 height 33
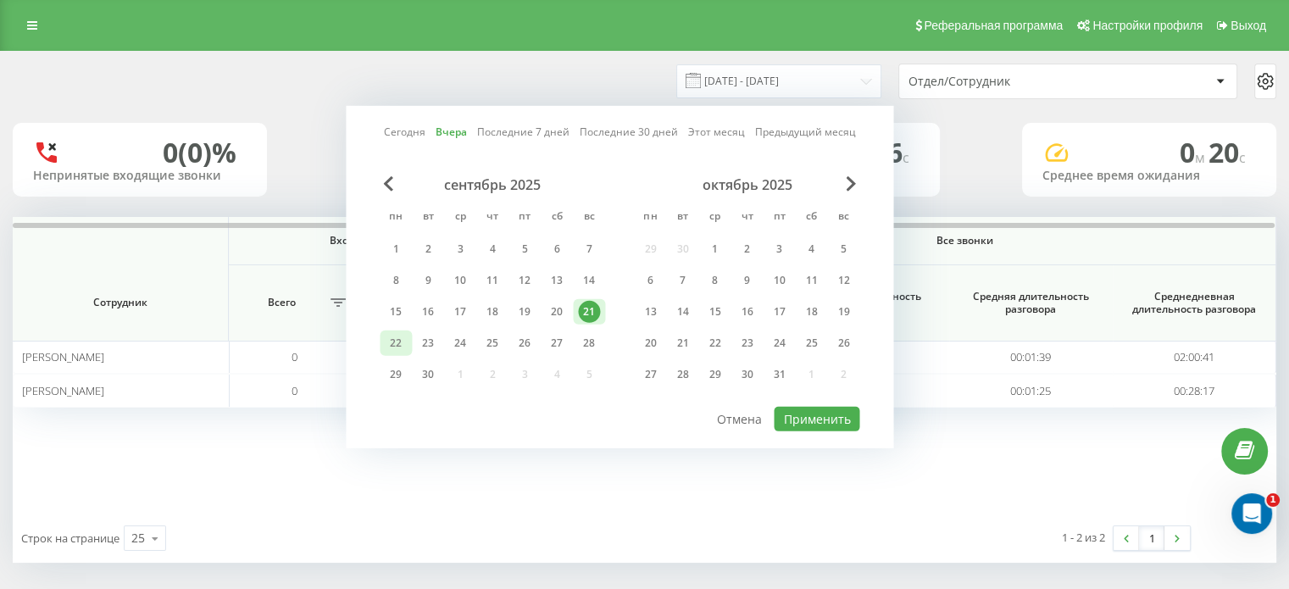
click at [404, 336] on div "22" at bounding box center [396, 343] width 22 height 22
click at [795, 414] on button "Применить" at bounding box center [817, 419] width 86 height 25
type input "[DATE] - [DATE]"
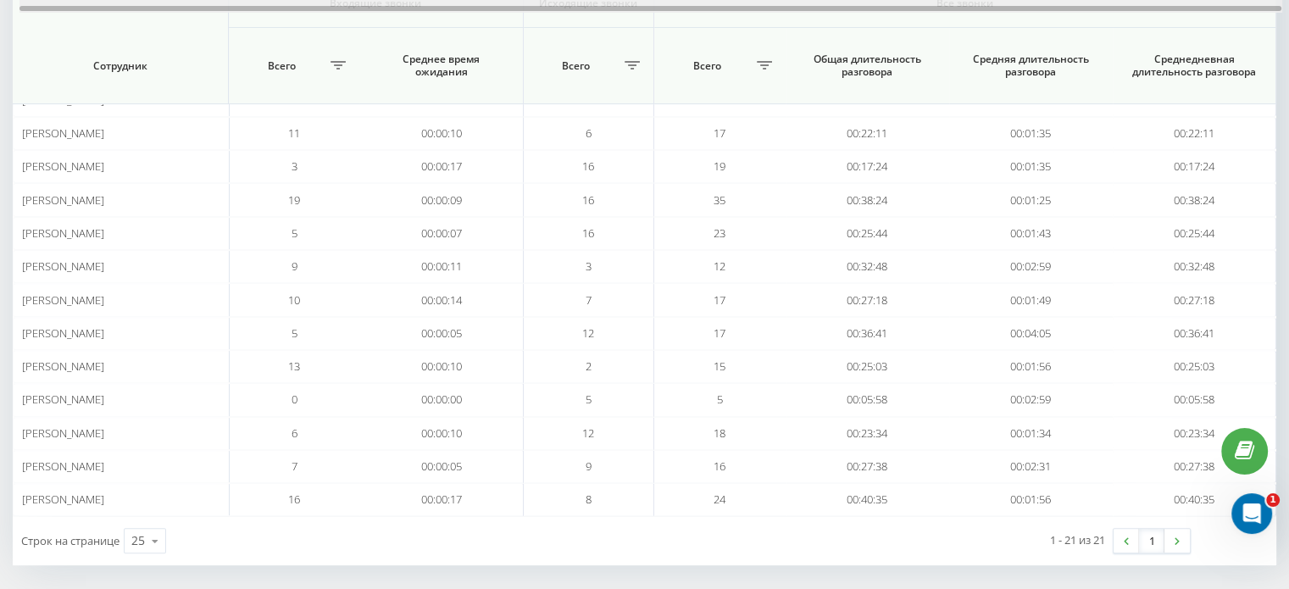
scroll to position [527, 0]
